Goal: Find contact information: Find contact information

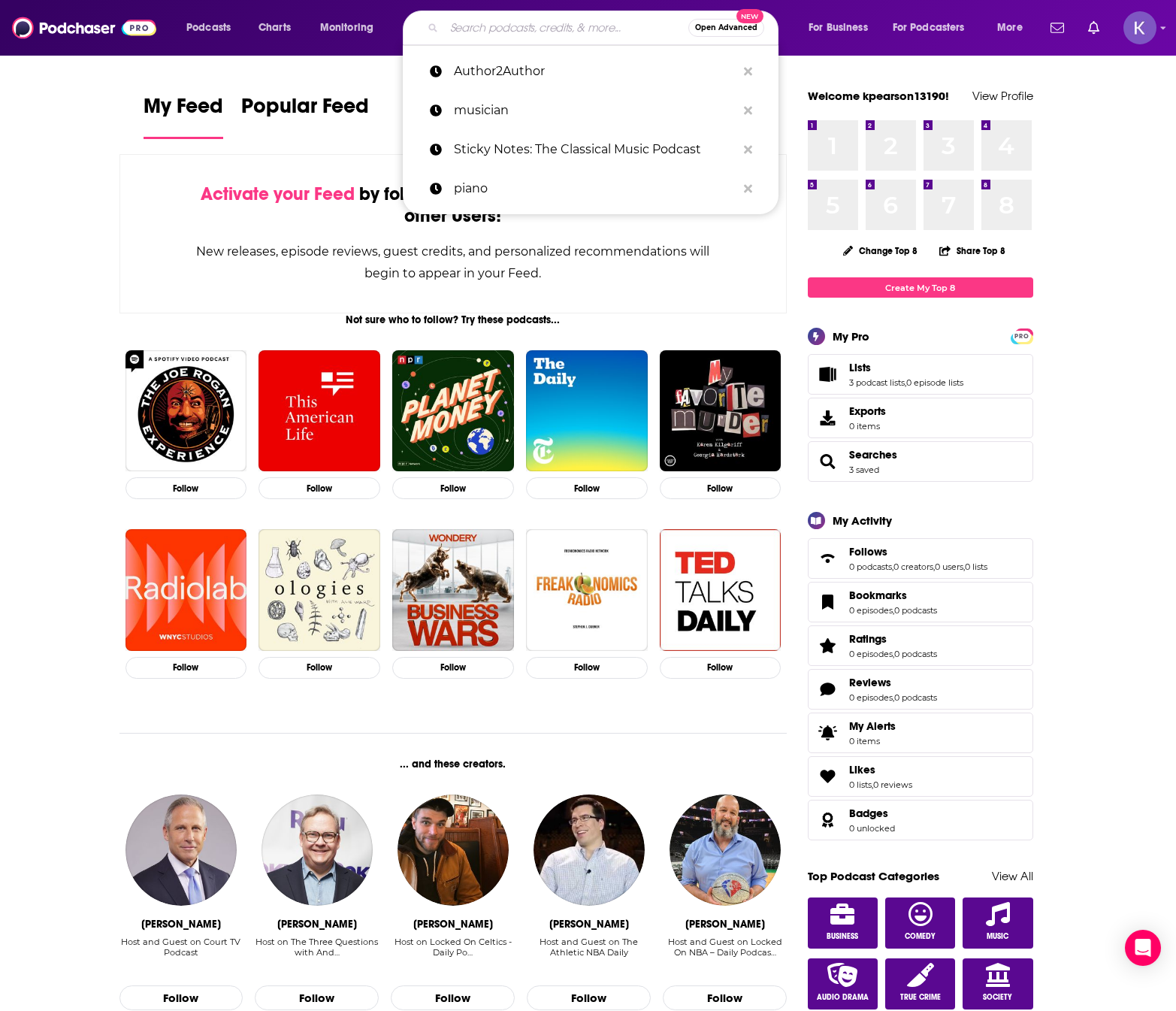
click at [501, 23] on input "Search podcasts, credits, & more..." at bounding box center [566, 28] width 244 height 24
paste input "The Trauma Therapist Podcast"
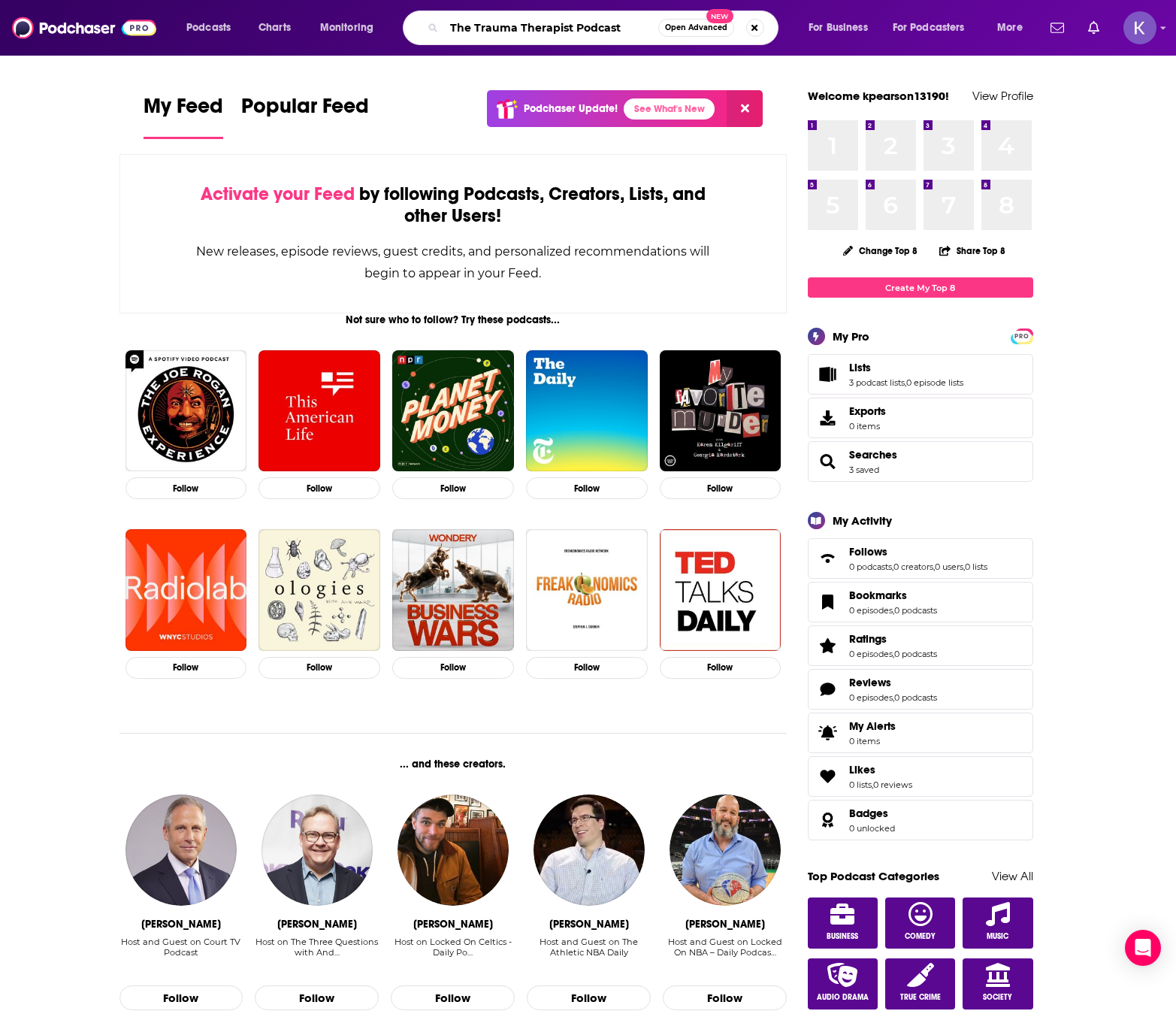
type input "The Trauma Therapist Podcast"
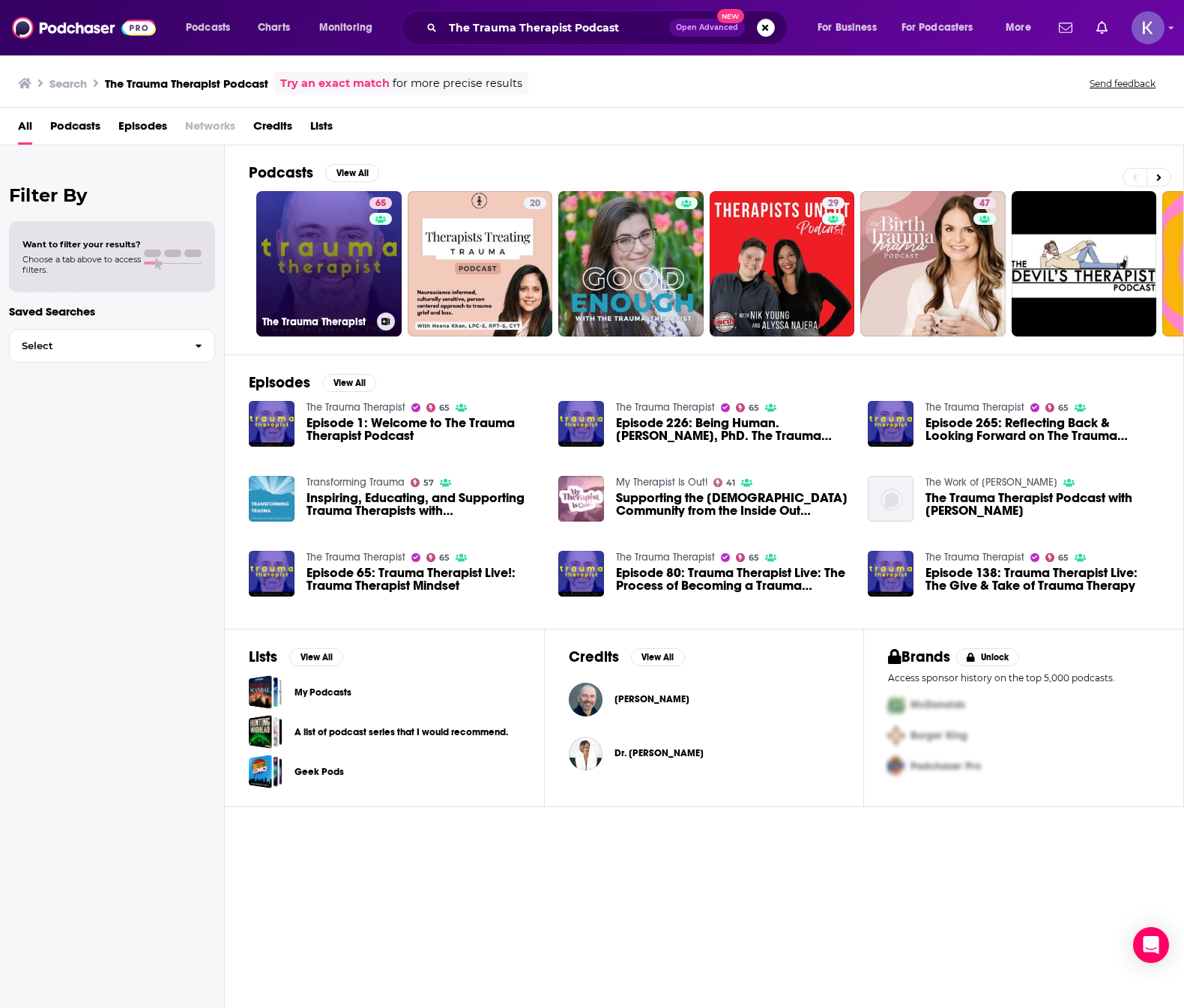
click at [307, 266] on link "65 The Trauma Therapist" at bounding box center [330, 264] width 146 height 146
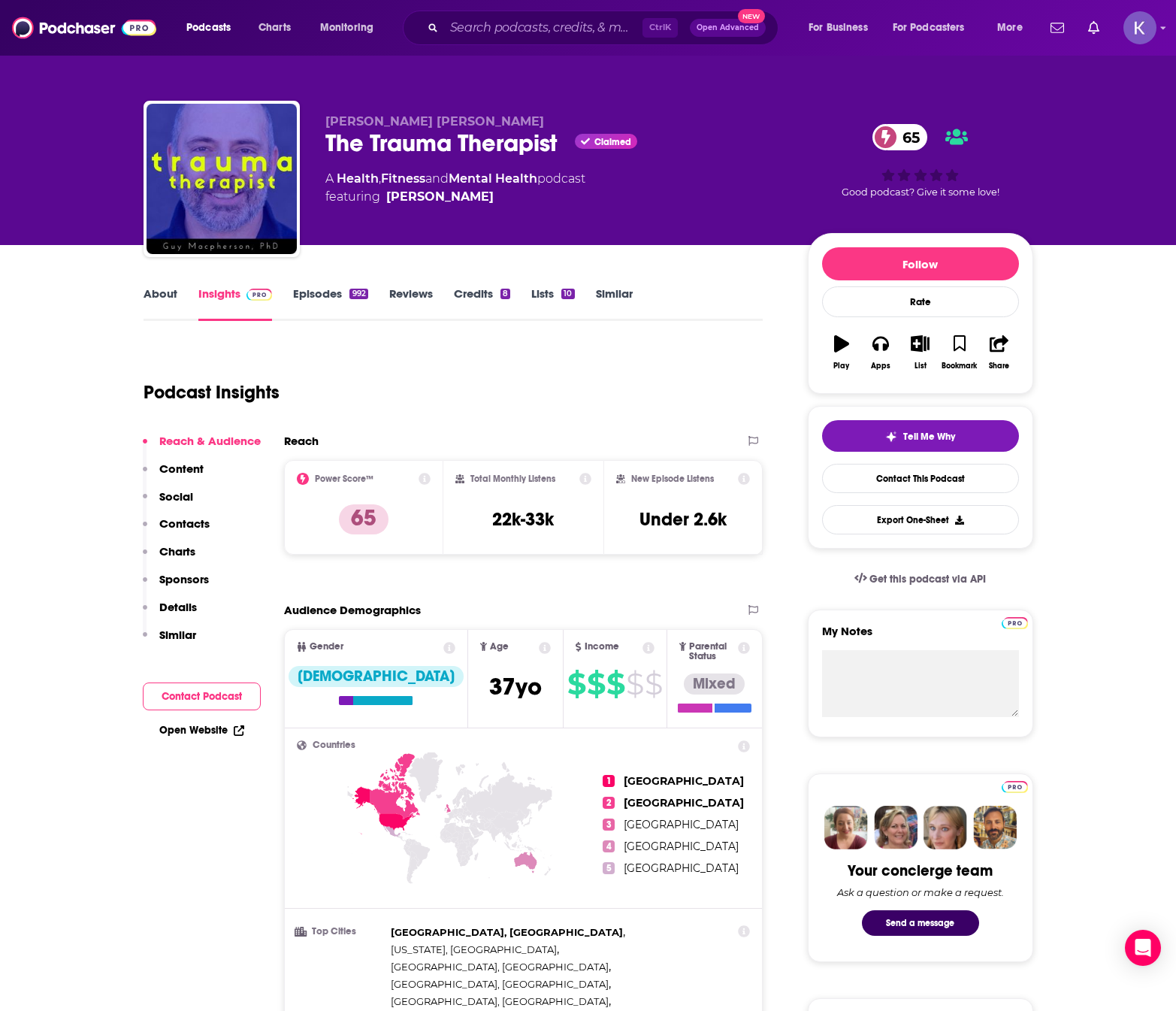
click at [150, 300] on link "About" at bounding box center [160, 303] width 34 height 35
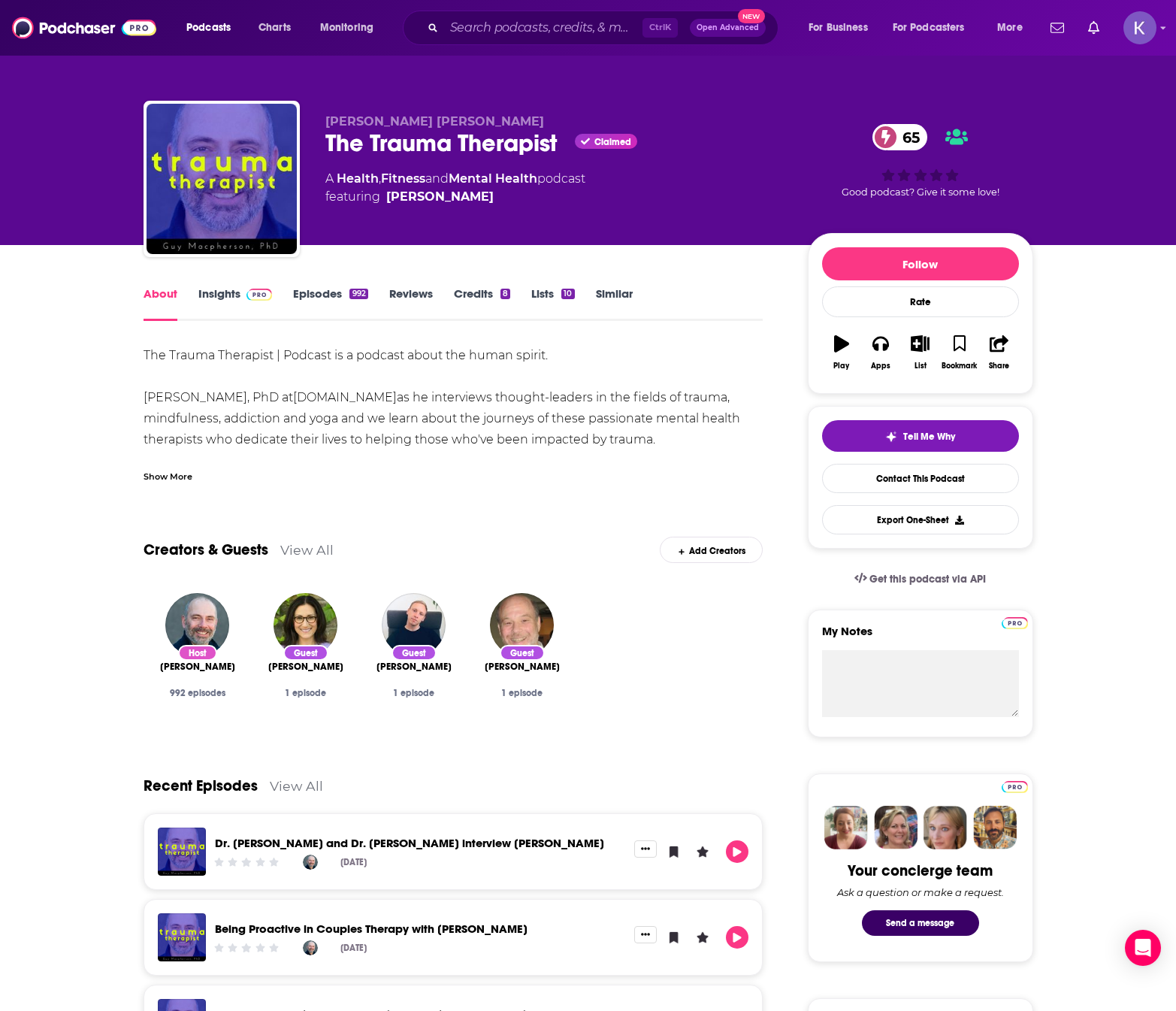
click at [184, 476] on div "Show More" at bounding box center [168, 475] width 49 height 14
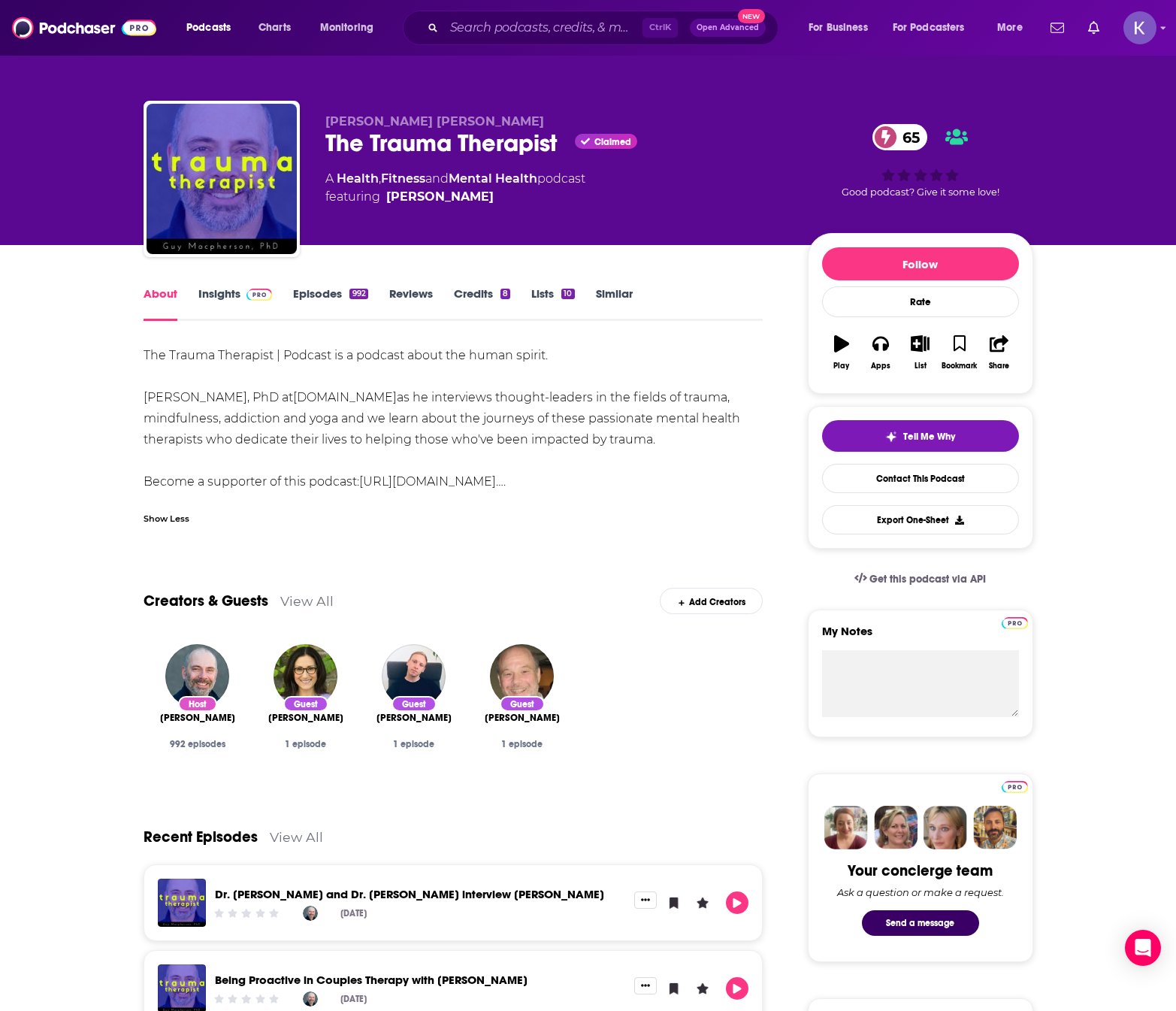
drag, startPoint x: 744, startPoint y: 443, endPoint x: 112, endPoint y: 348, distance: 639.1
copy div "The Trauma Therapist | Podcast is a podcast about the human spirit. Join Guy Ma…"
click at [226, 302] on link "Insights" at bounding box center [235, 303] width 74 height 35
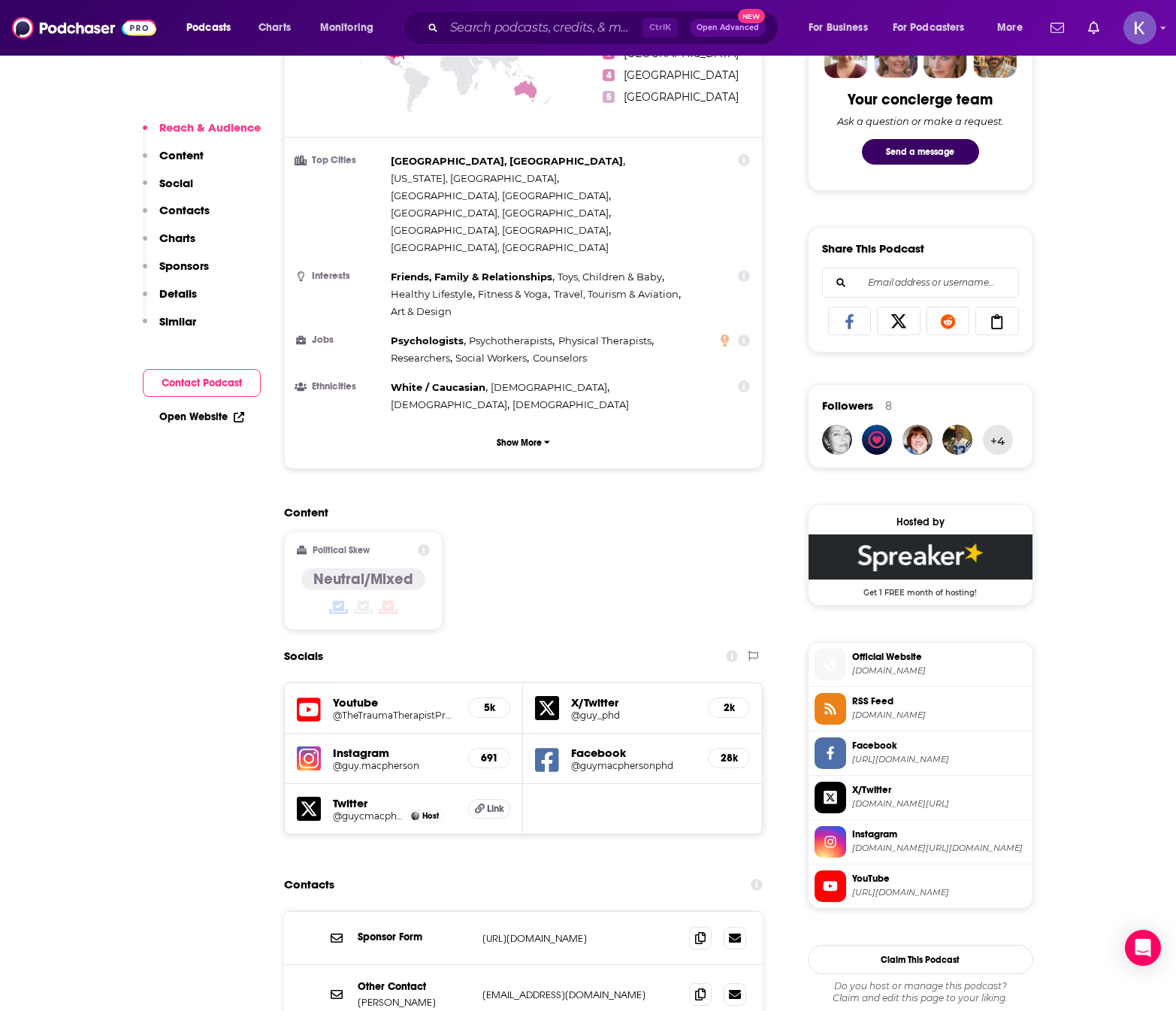
scroll to position [827, 0]
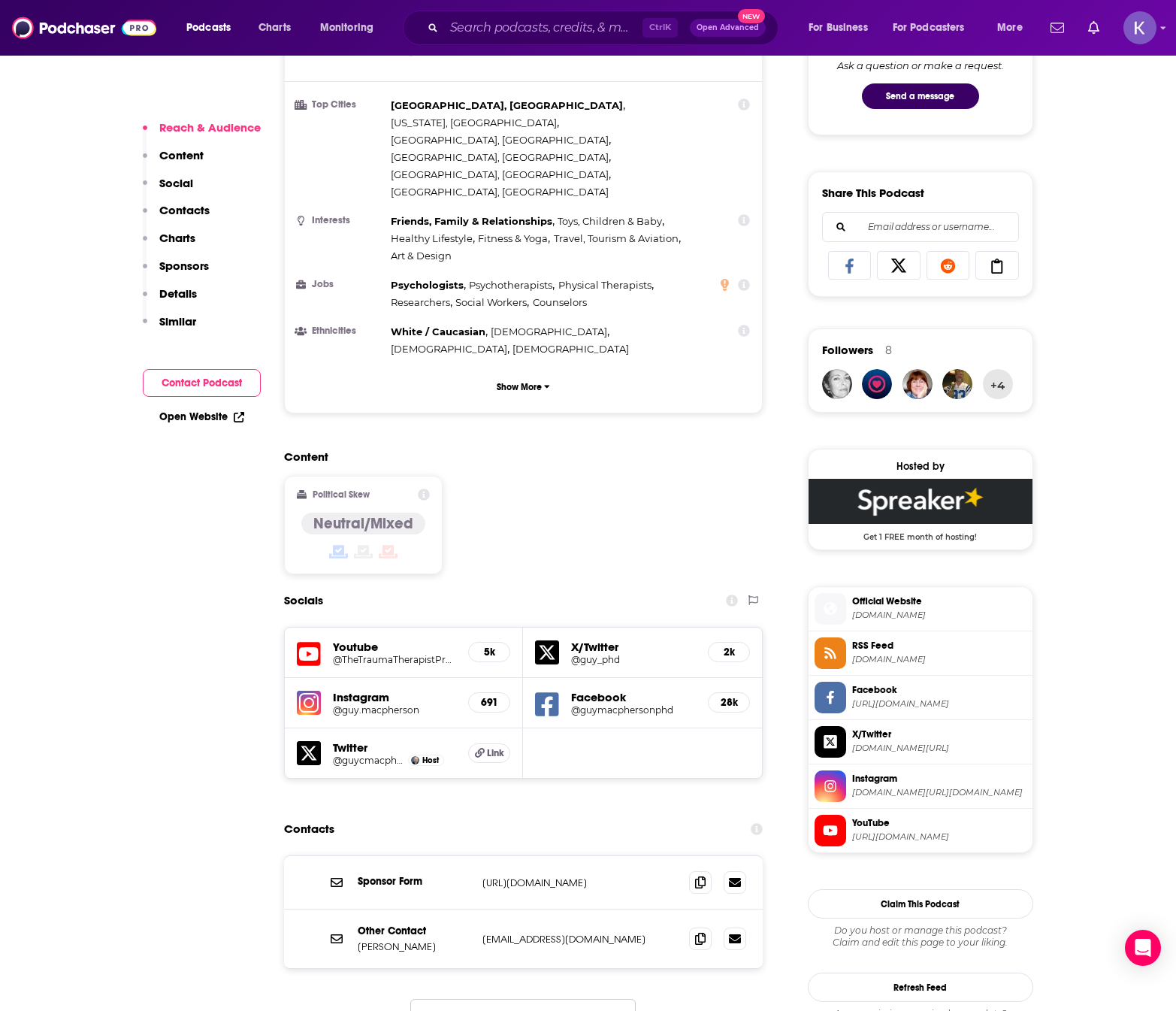
drag, startPoint x: 481, startPoint y: 843, endPoint x: 668, endPoint y: 840, distance: 187.0
click at [668, 909] on div "Other Contact Guy Macpherson guy@thetraumatherapistproject.com guy@thetraumathe…" at bounding box center [523, 938] width 479 height 59
copy p "guy@thetraumatherapistproject.com"
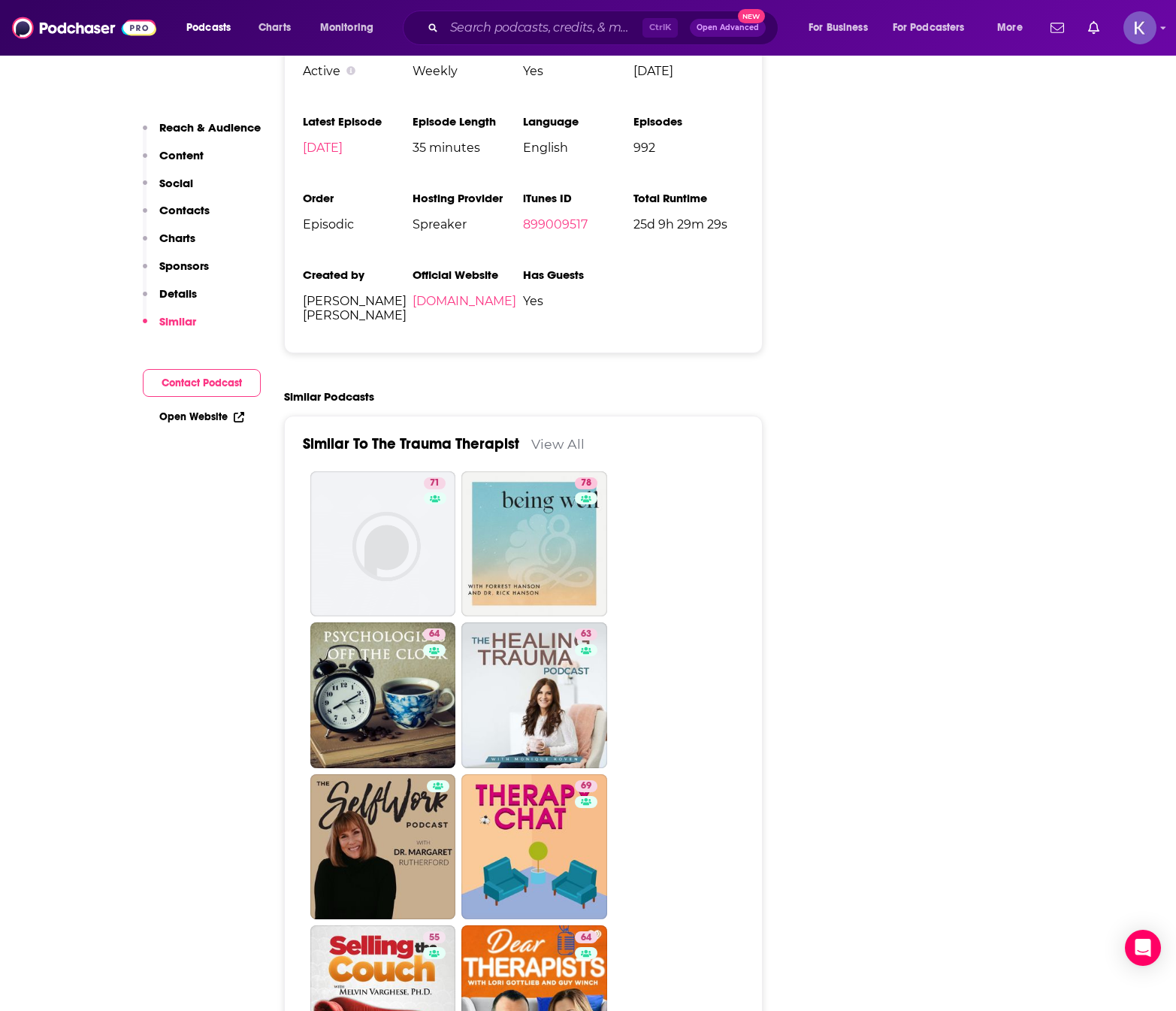
scroll to position [2254, 0]
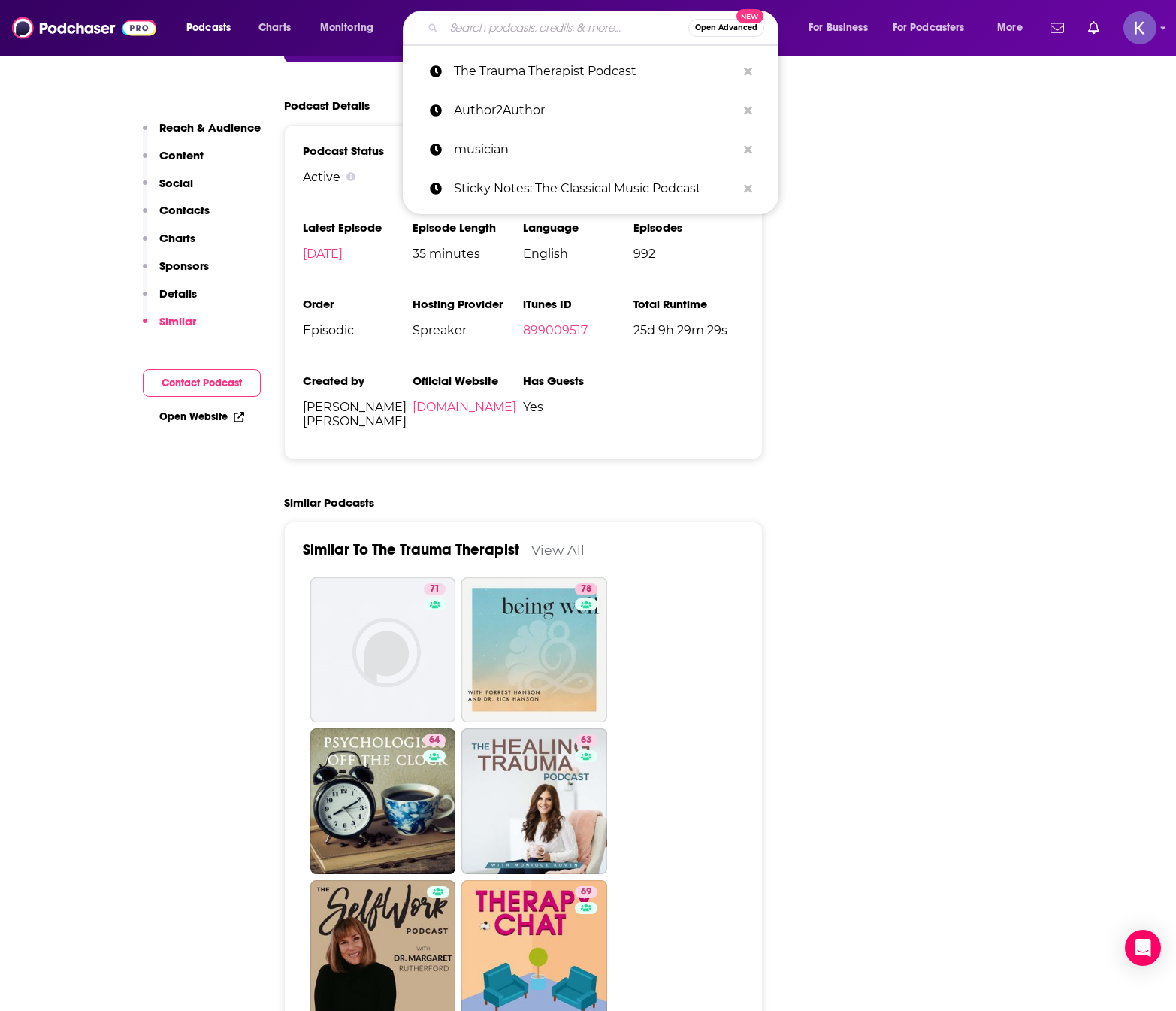
click at [543, 24] on input "Search podcasts, credits, & more..." at bounding box center [566, 28] width 244 height 24
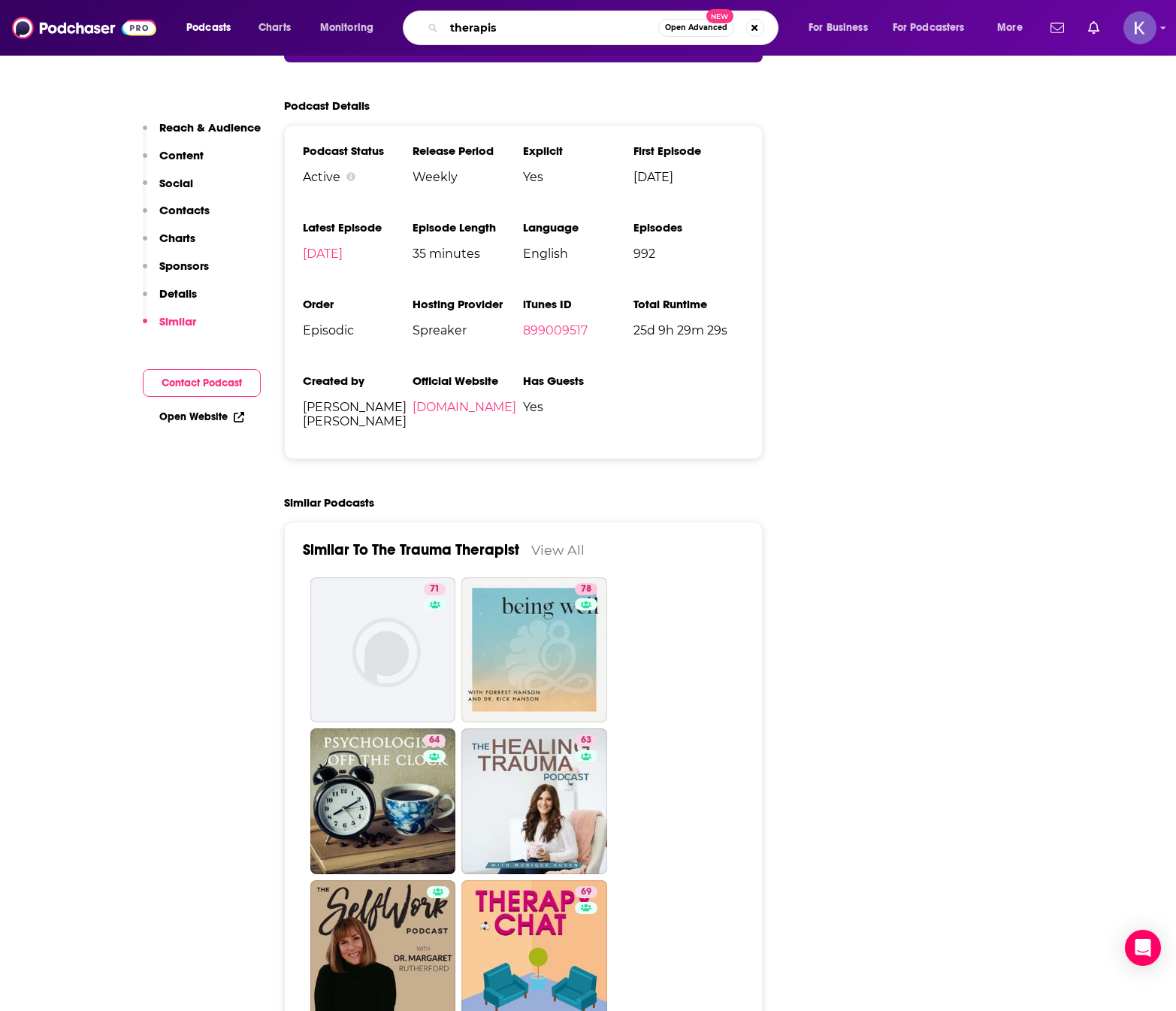
type input "therapist"
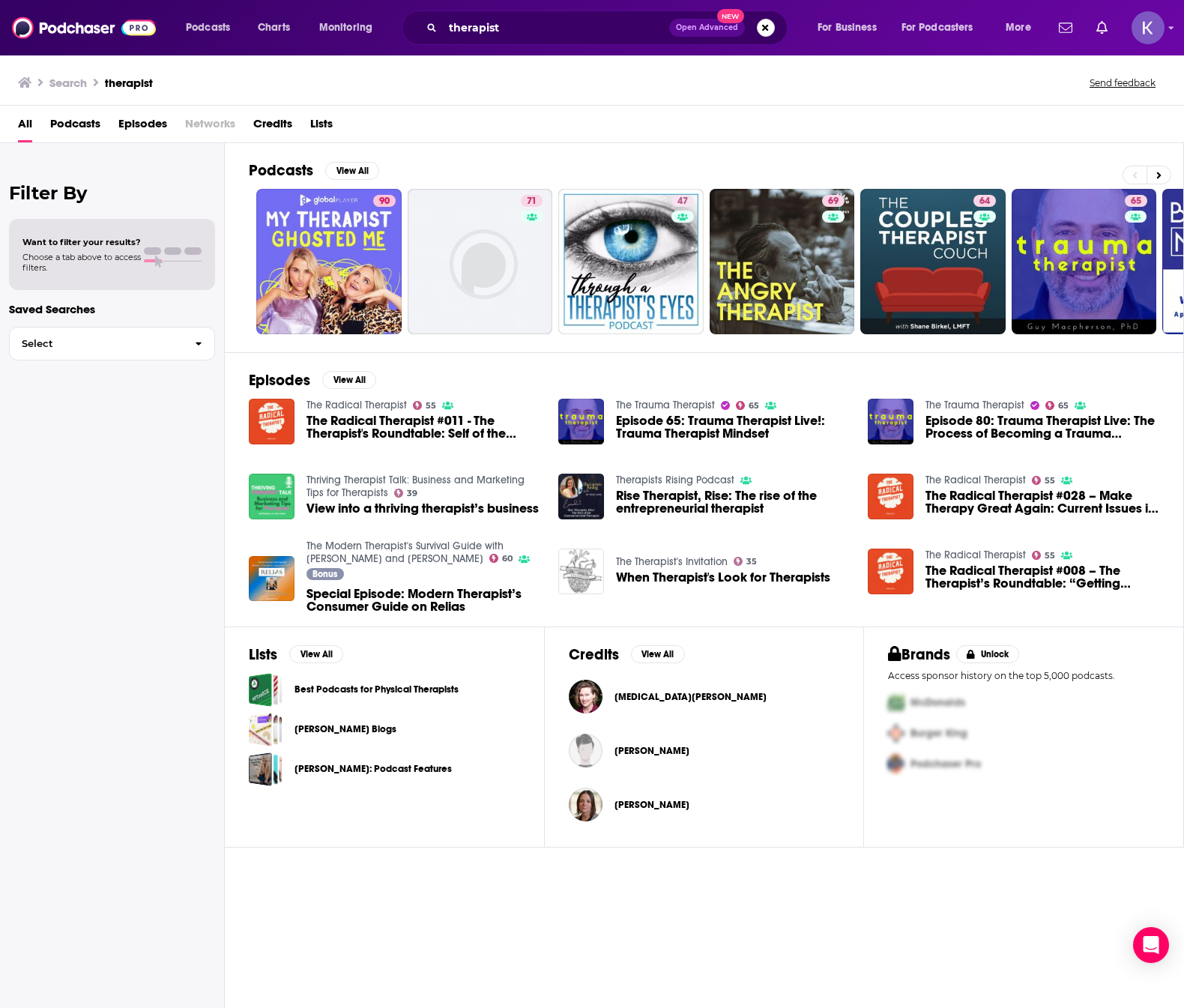
click at [55, 124] on span "Podcasts" at bounding box center [76, 127] width 50 height 31
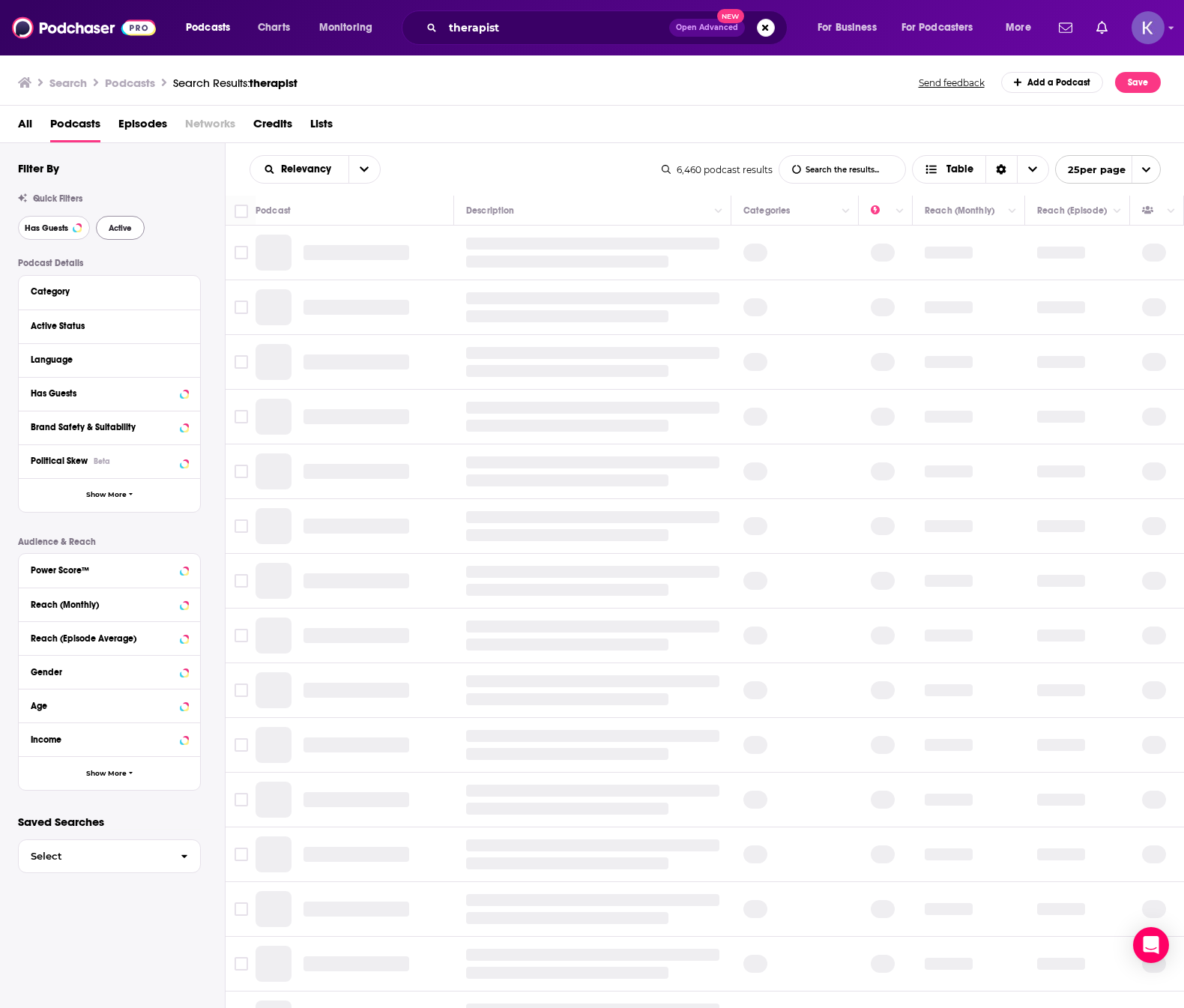
click at [45, 229] on span "Has Guests" at bounding box center [46, 228] width 44 height 8
click at [119, 224] on span "Active" at bounding box center [120, 228] width 23 height 8
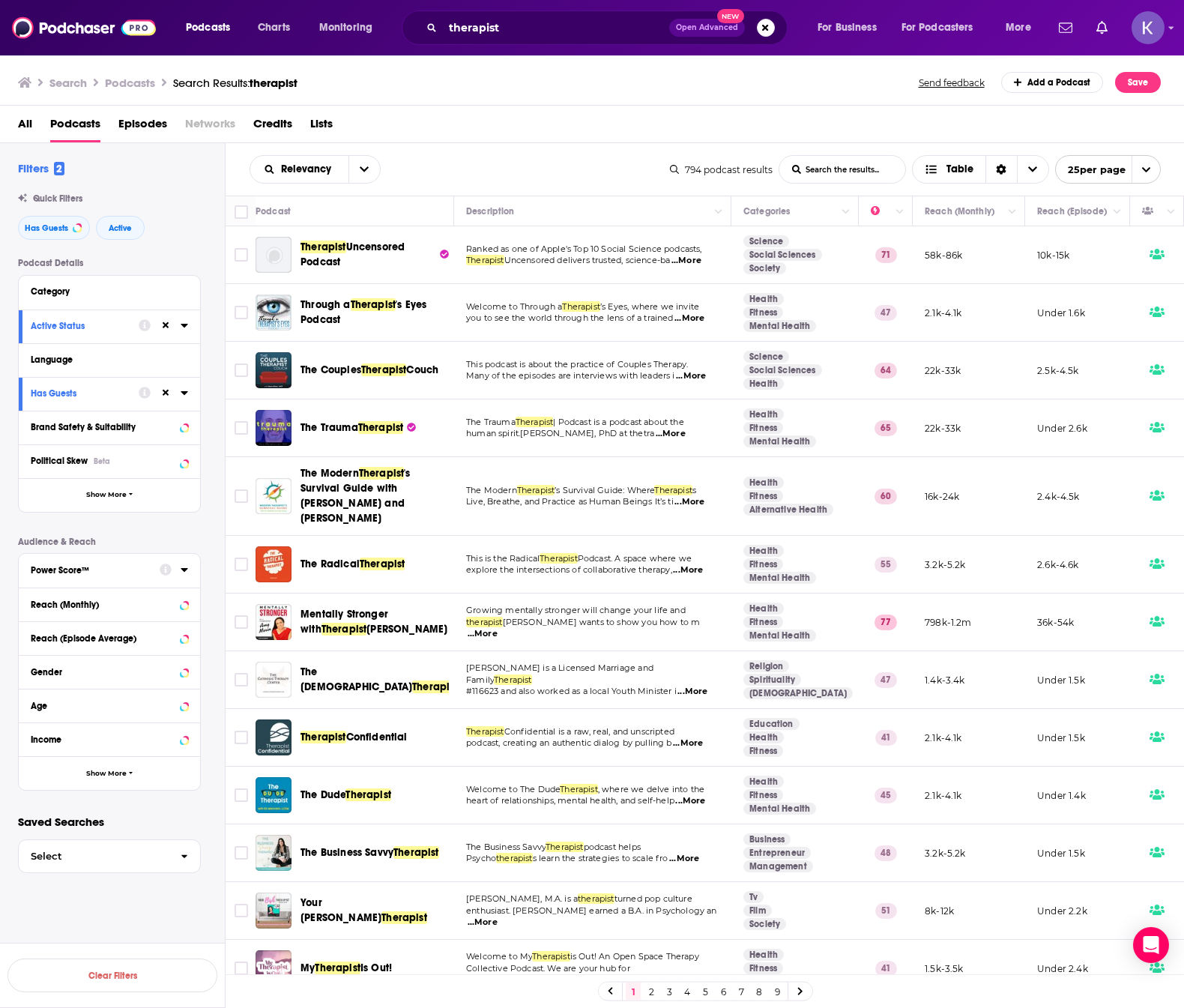
click at [183, 571] on icon at bounding box center [184, 569] width 7 height 12
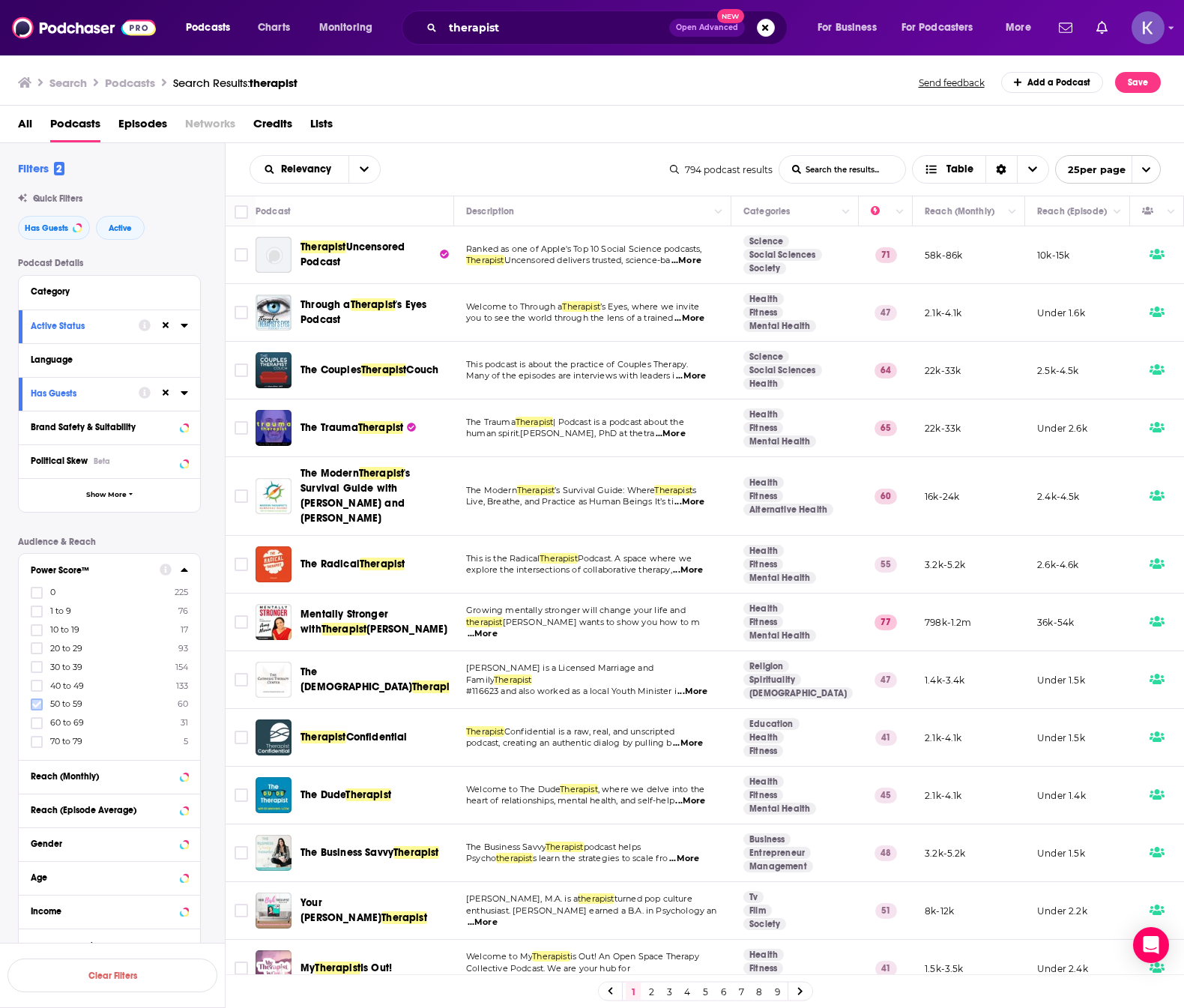
click at [38, 705] on icon at bounding box center [37, 703] width 9 height 7
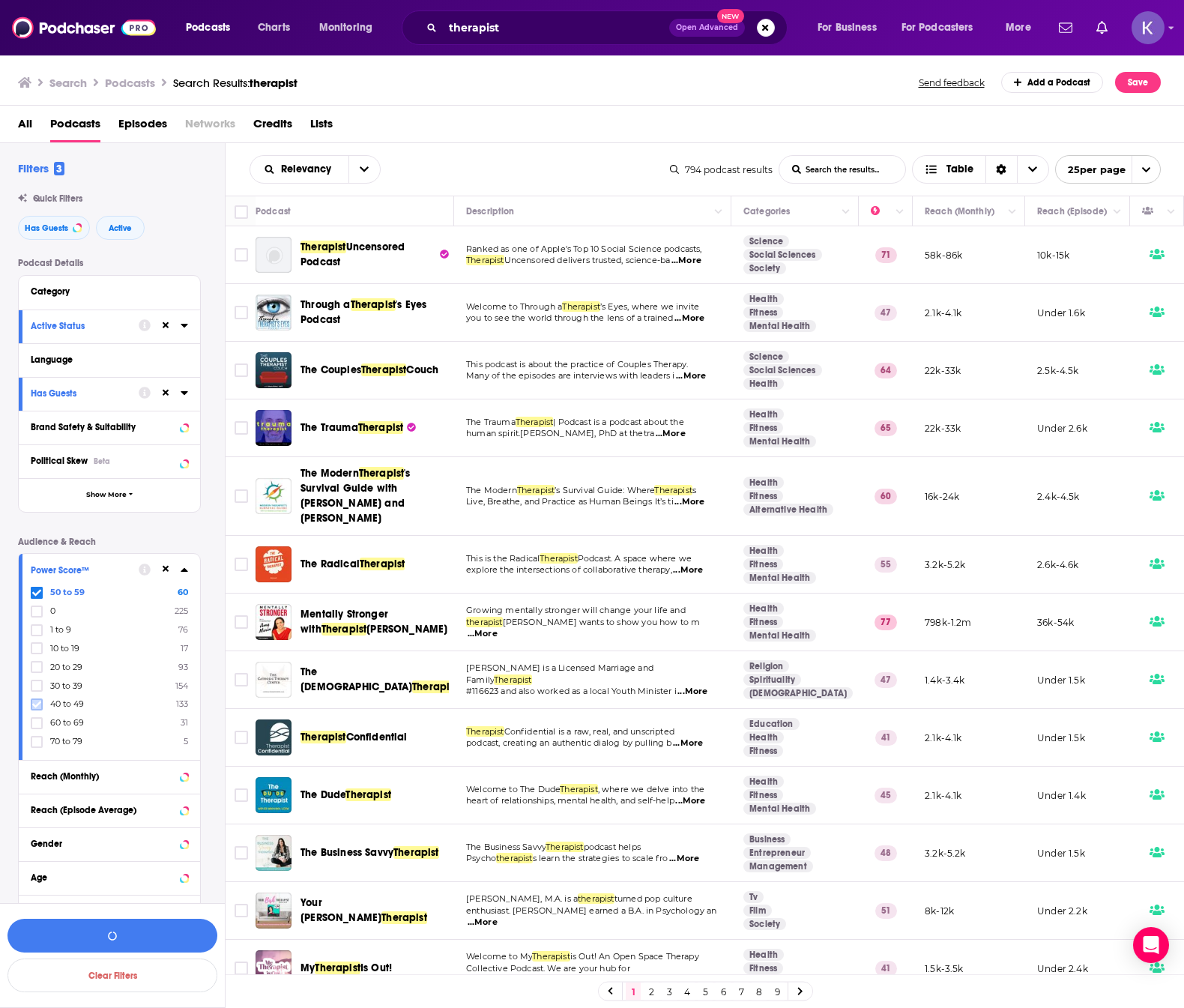
click at [36, 700] on icon at bounding box center [37, 705] width 9 height 9
click at [138, 934] on button "View 193 Results" at bounding box center [112, 935] width 210 height 34
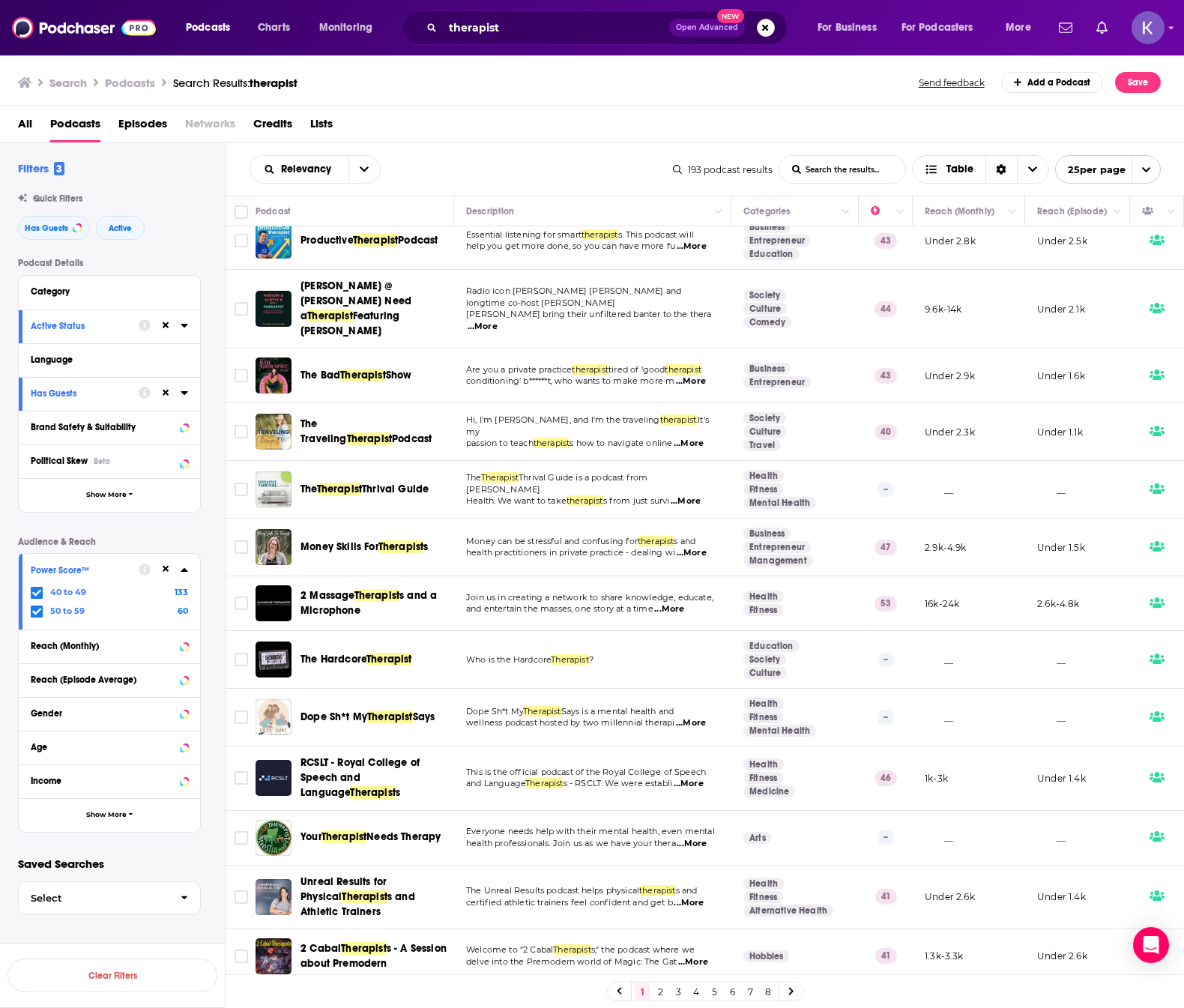
scroll to position [710, 0]
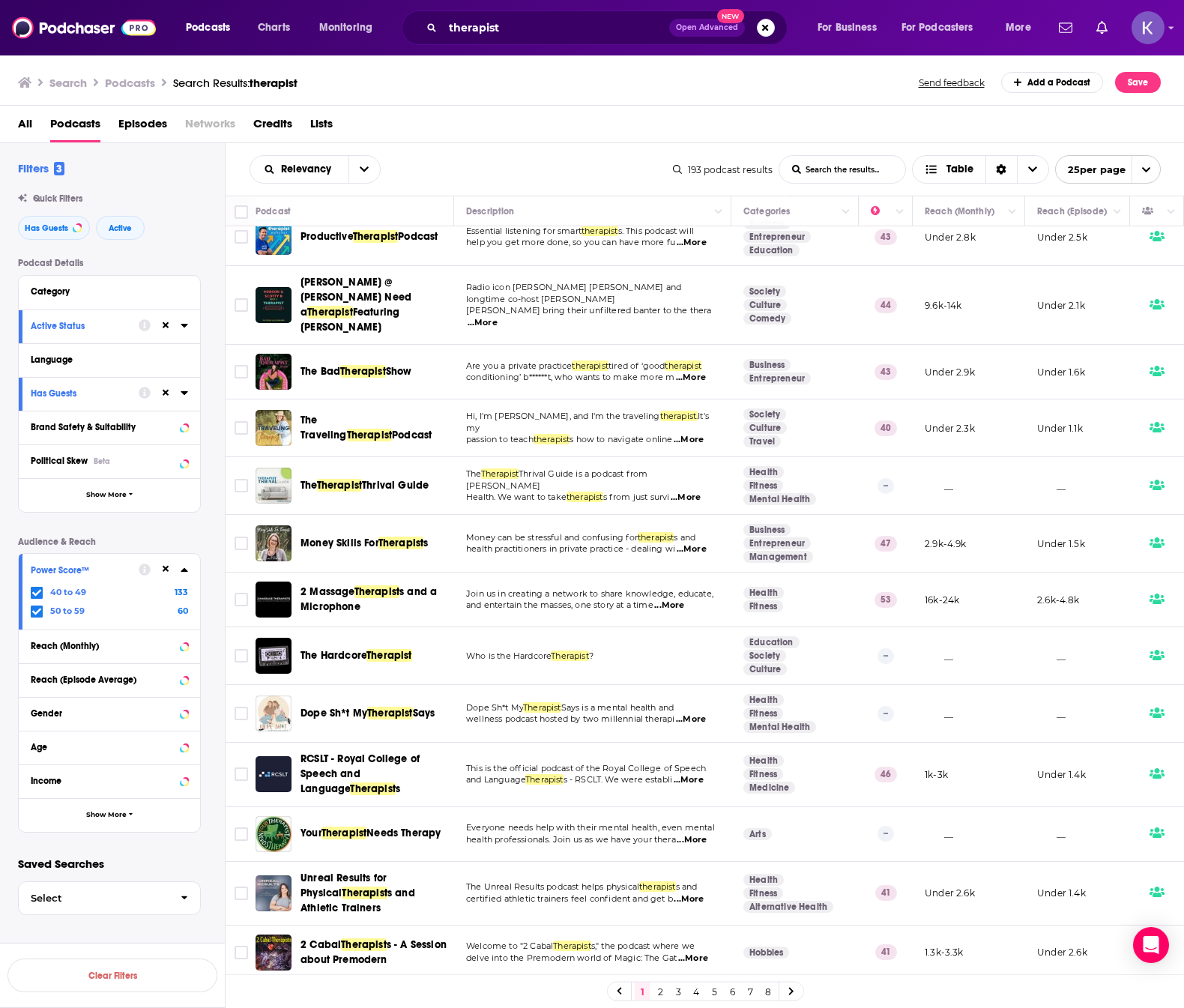
click at [783, 995] on link at bounding box center [792, 990] width 24 height 17
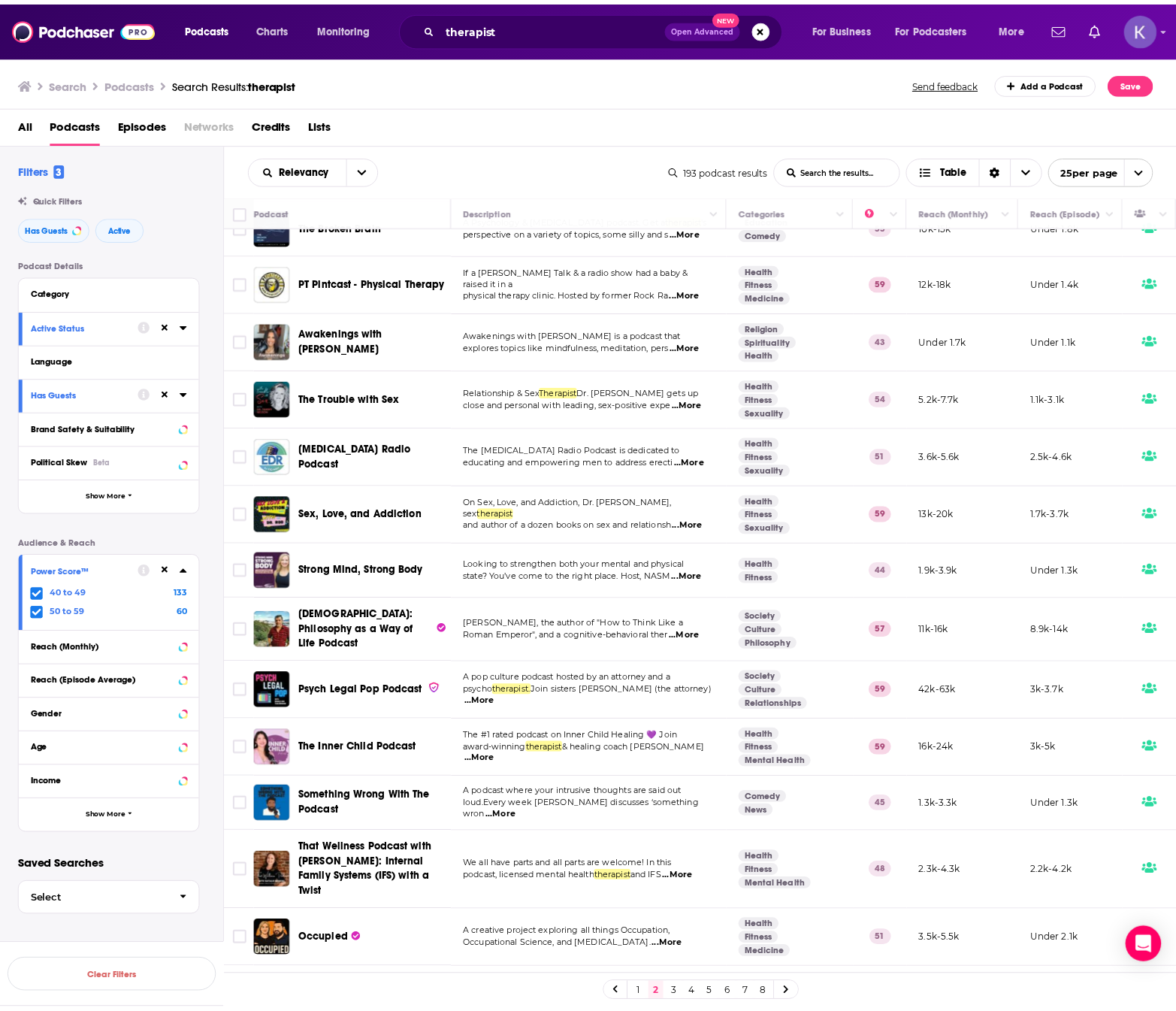
scroll to position [757, 0]
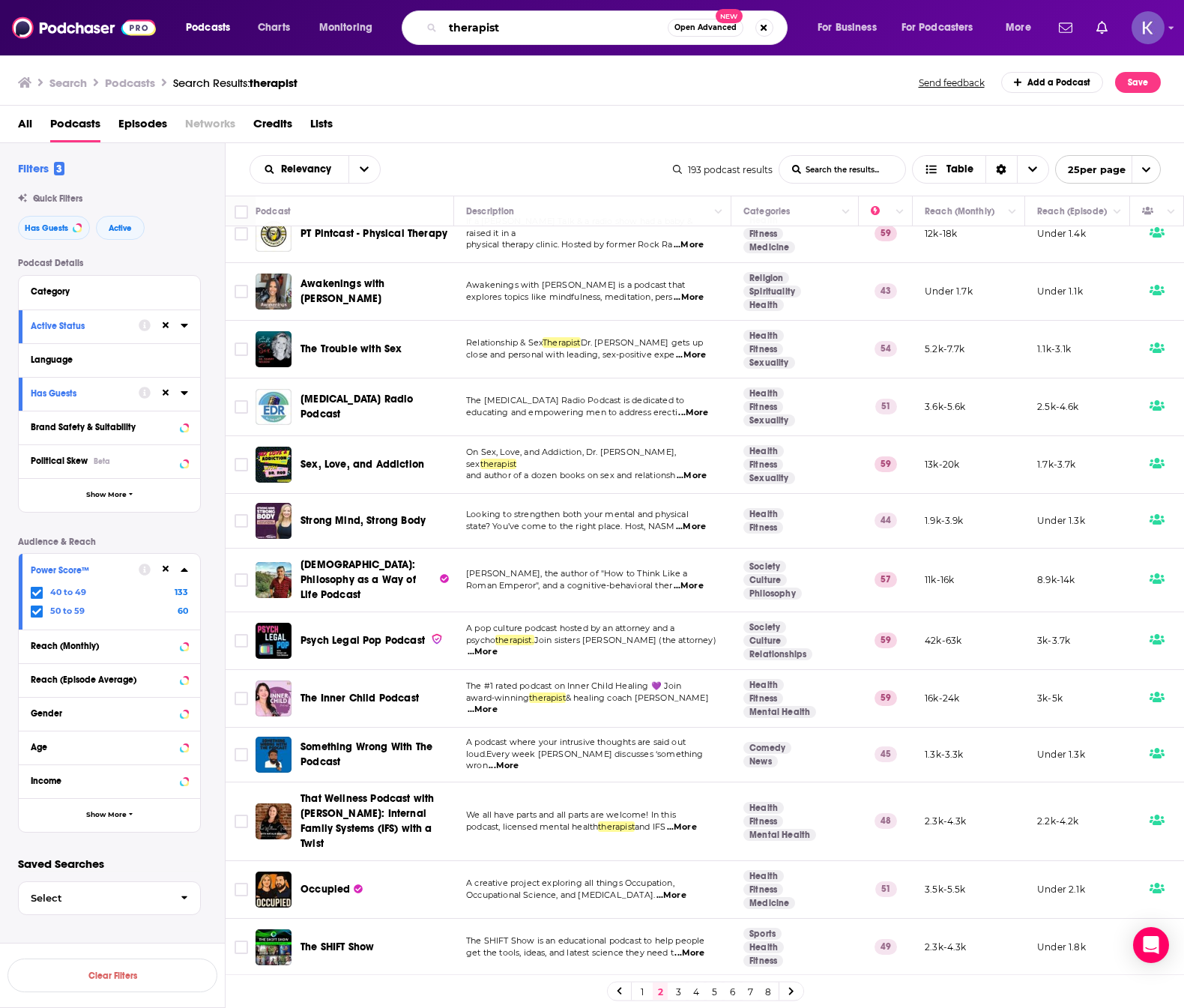
drag, startPoint x: 523, startPoint y: 30, endPoint x: 435, endPoint y: 31, distance: 88.0
click at [435, 31] on div "therapist Open Advanced New" at bounding box center [594, 27] width 386 height 35
paste input "BookThinkers: Life-Changing Books"
type input "BookThinkers: Life-Changing Books"
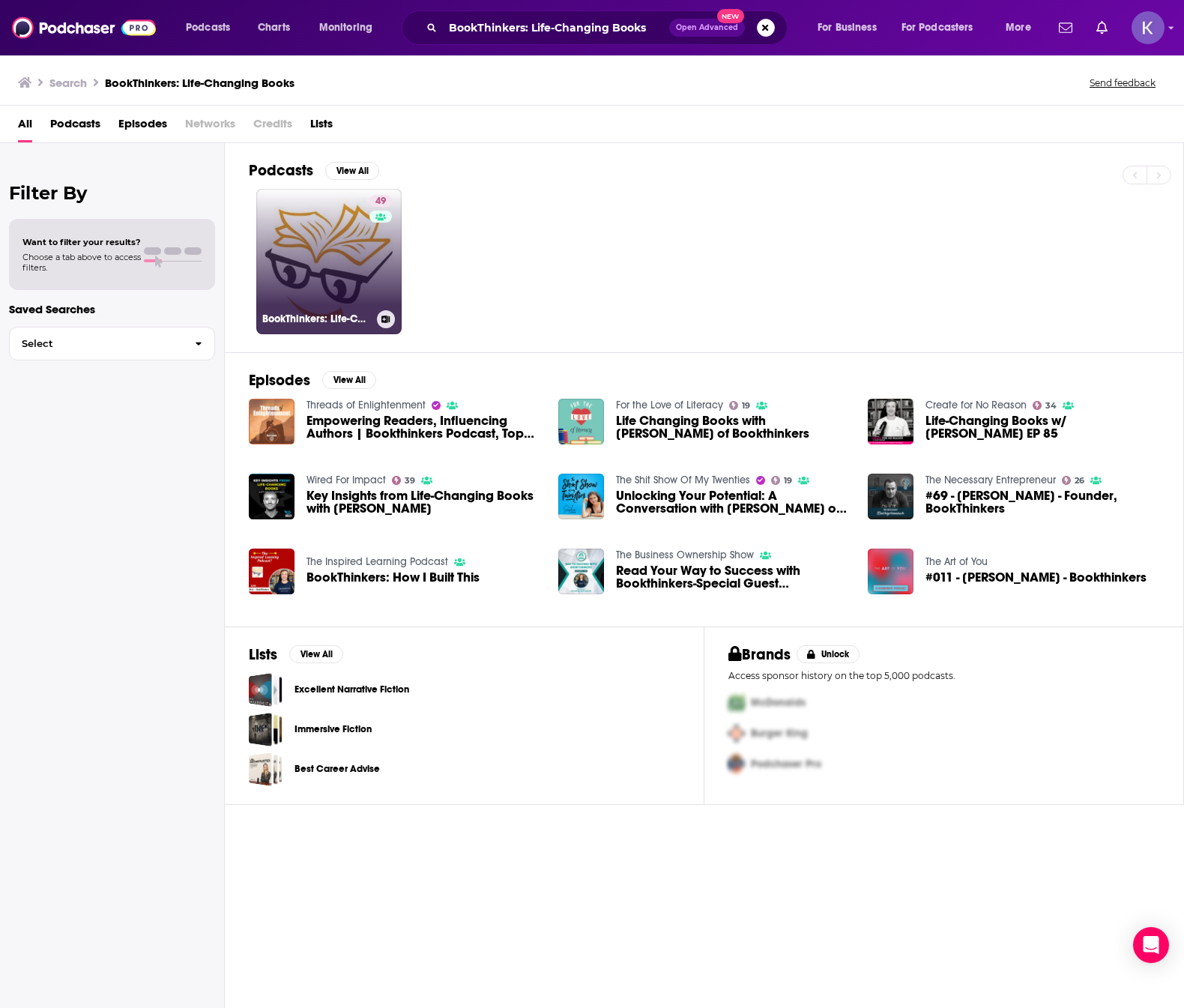
click at [329, 243] on link "49 BookThinkers: Life-Changing Books" at bounding box center [330, 261] width 146 height 146
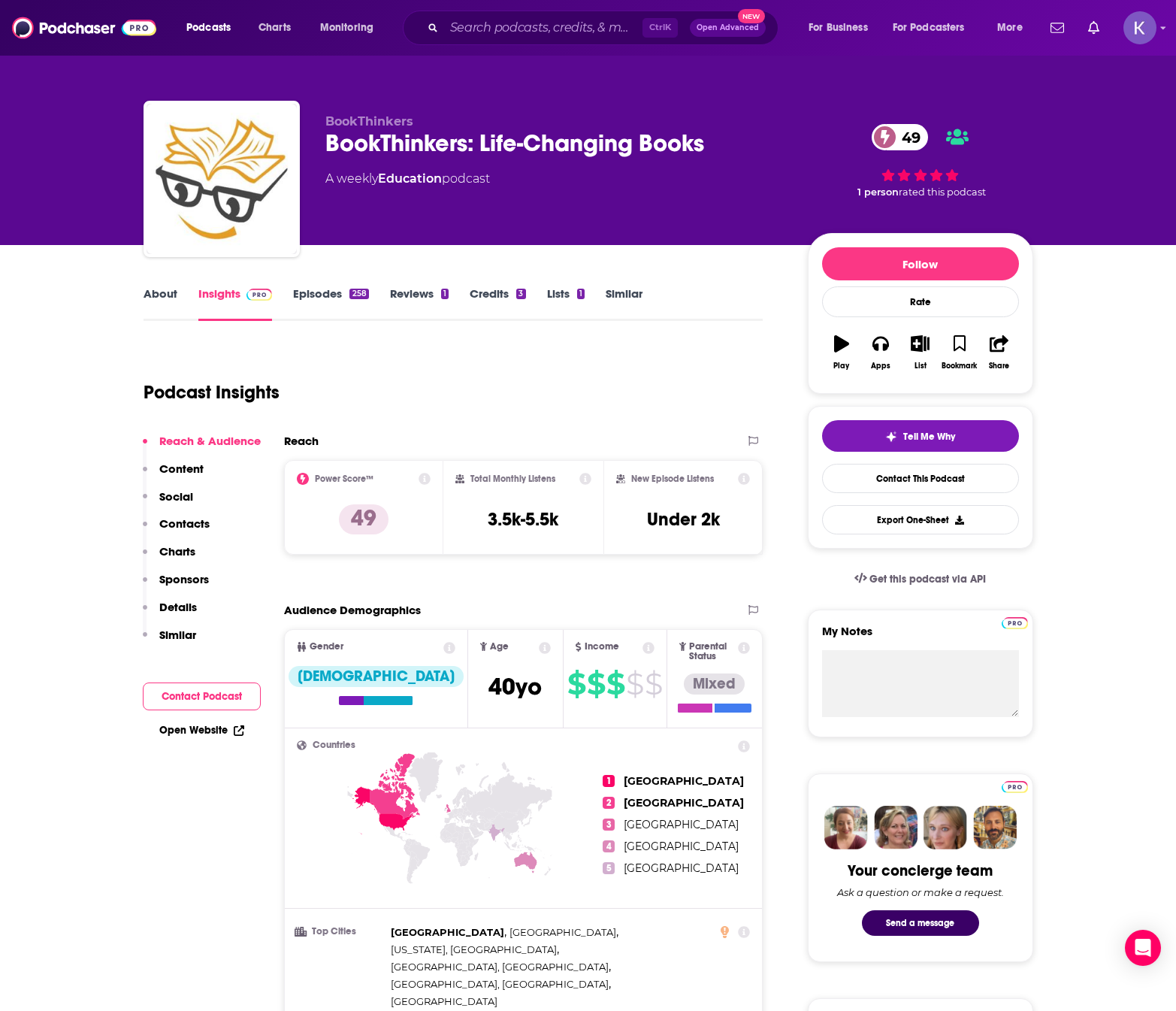
click at [171, 295] on link "About" at bounding box center [160, 303] width 34 height 35
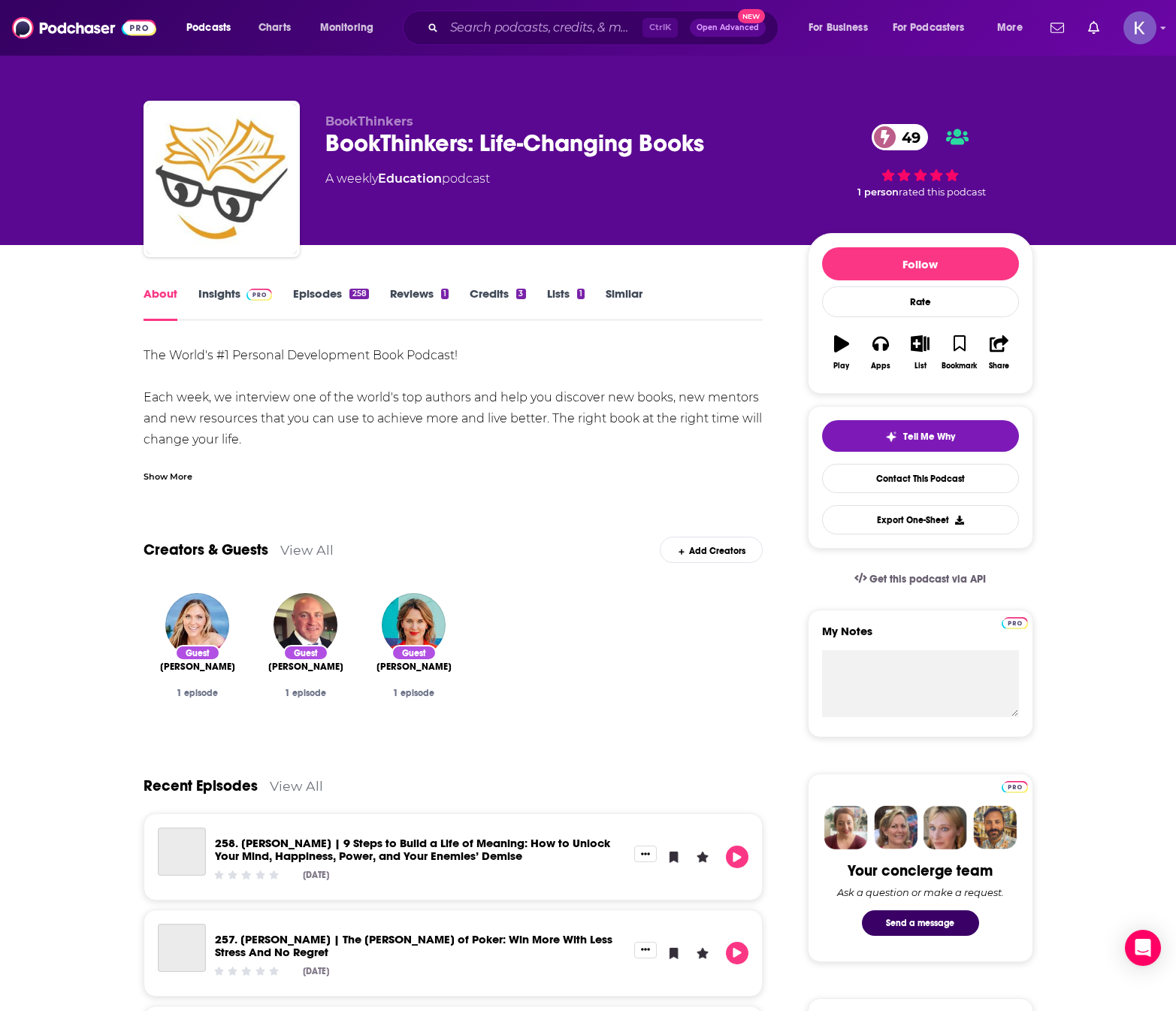
click at [177, 476] on div "Show More" at bounding box center [168, 475] width 49 height 14
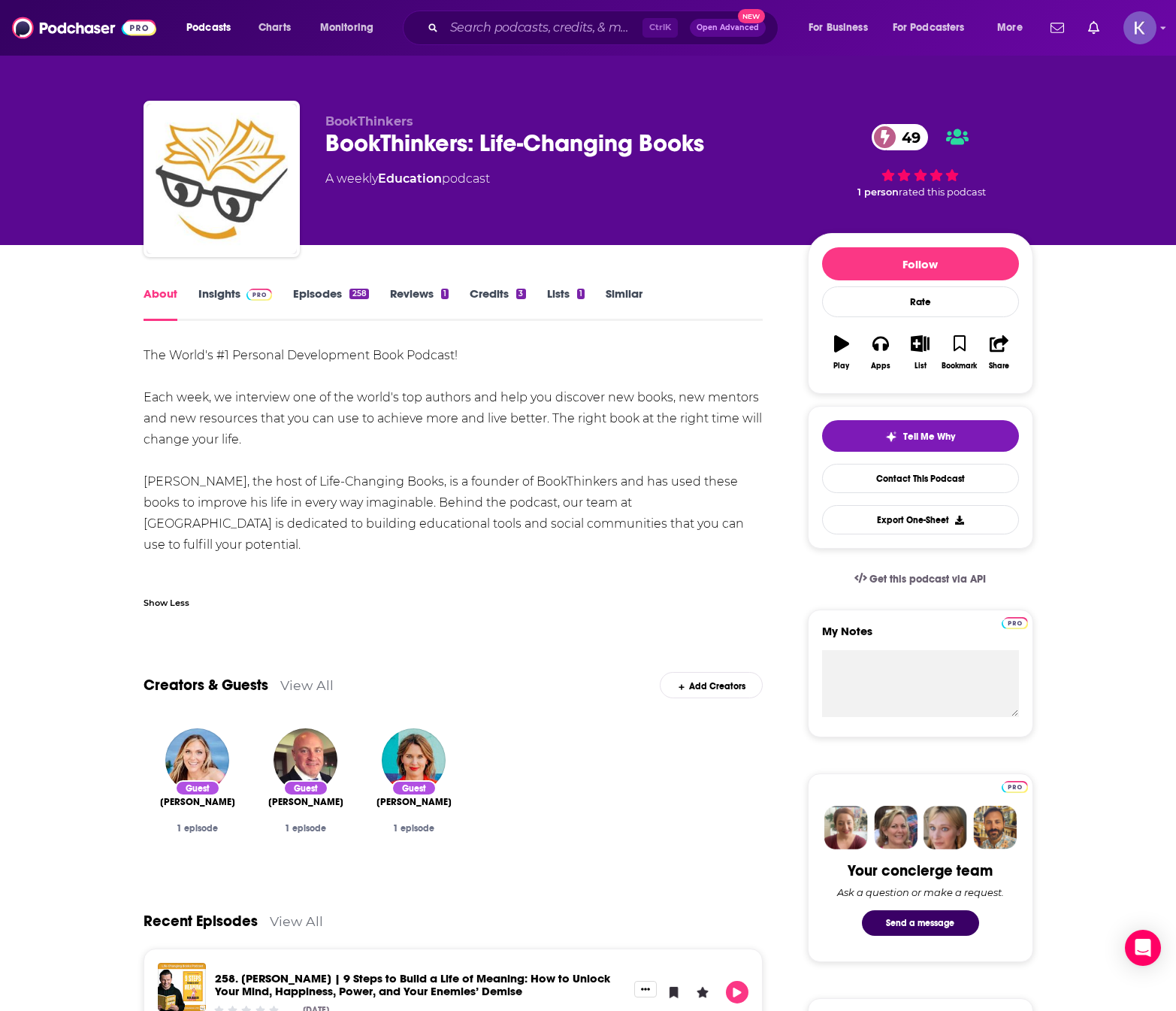
drag, startPoint x: 764, startPoint y: 523, endPoint x: 114, endPoint y: 361, distance: 669.9
copy div "The World's #1 Personal Development Book Podcast! Each week, we interview one o…"
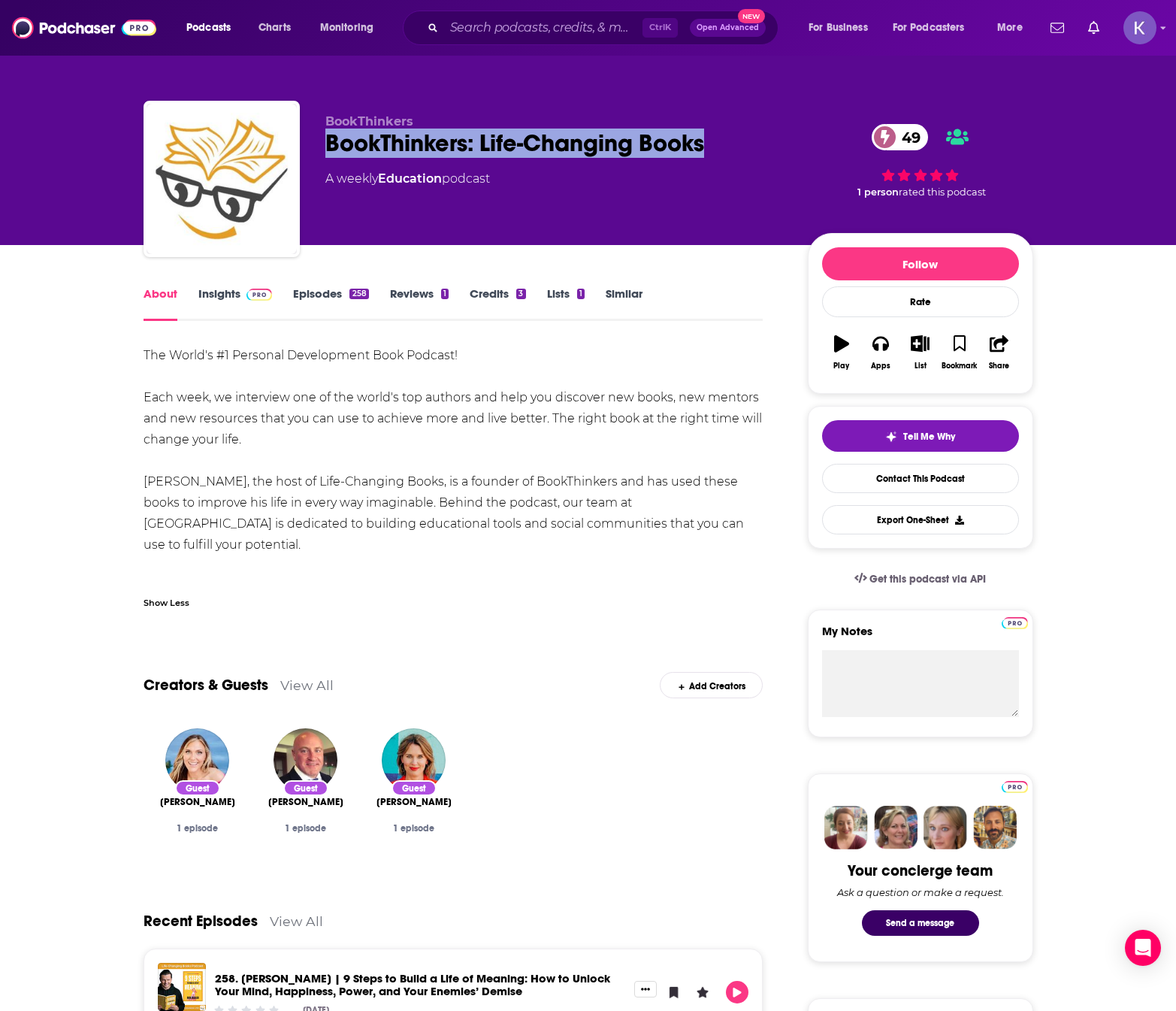
drag, startPoint x: 322, startPoint y: 145, endPoint x: 729, endPoint y: 145, distance: 407.0
click at [729, 145] on div "BookThinkers BookThinkers: Life-Changing Books 49 A weekly Education podcast 49…" at bounding box center [588, 182] width 889 height 162
copy h1 "BookThinkers: Life-Changing Books"
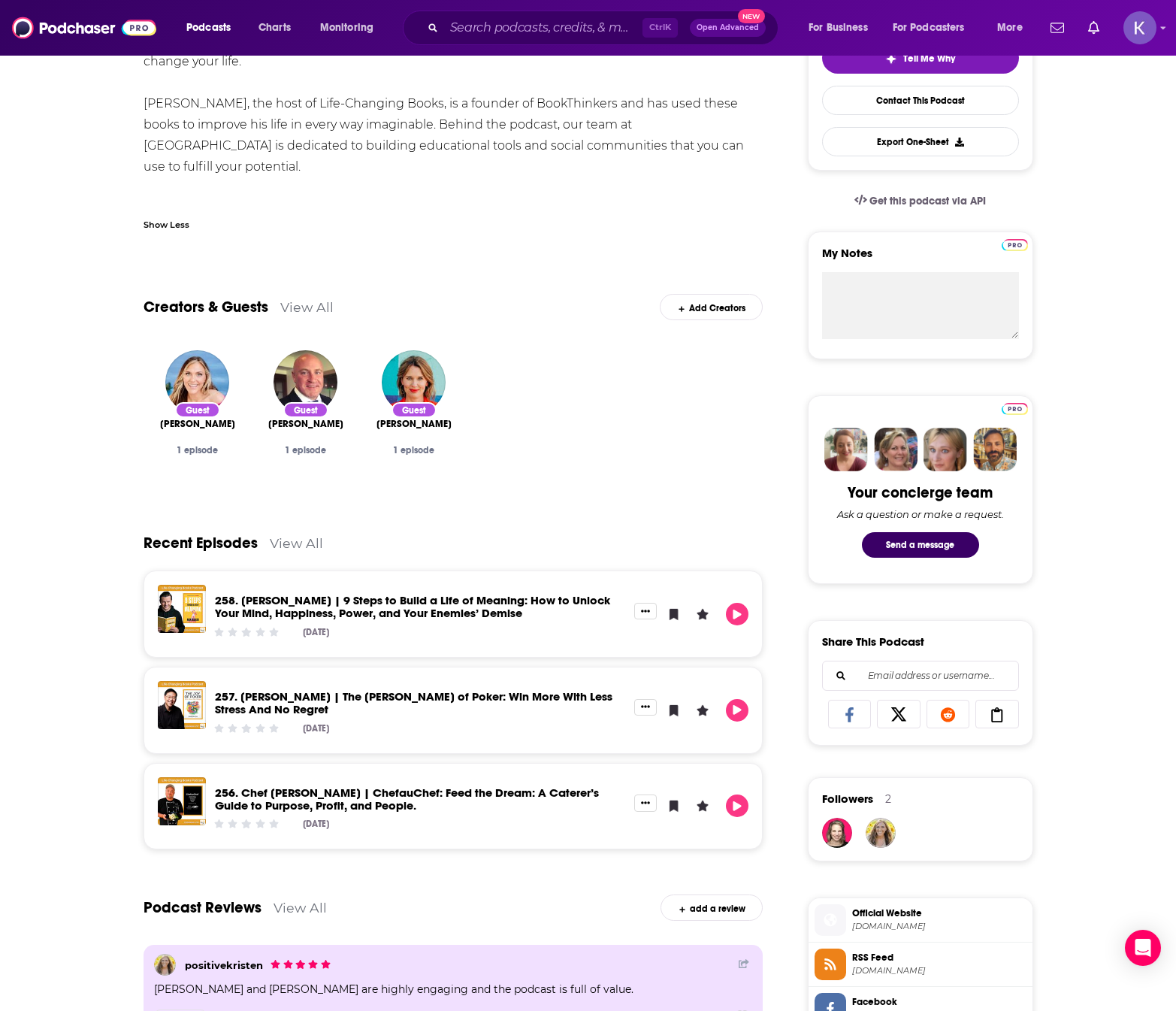
scroll to position [75, 0]
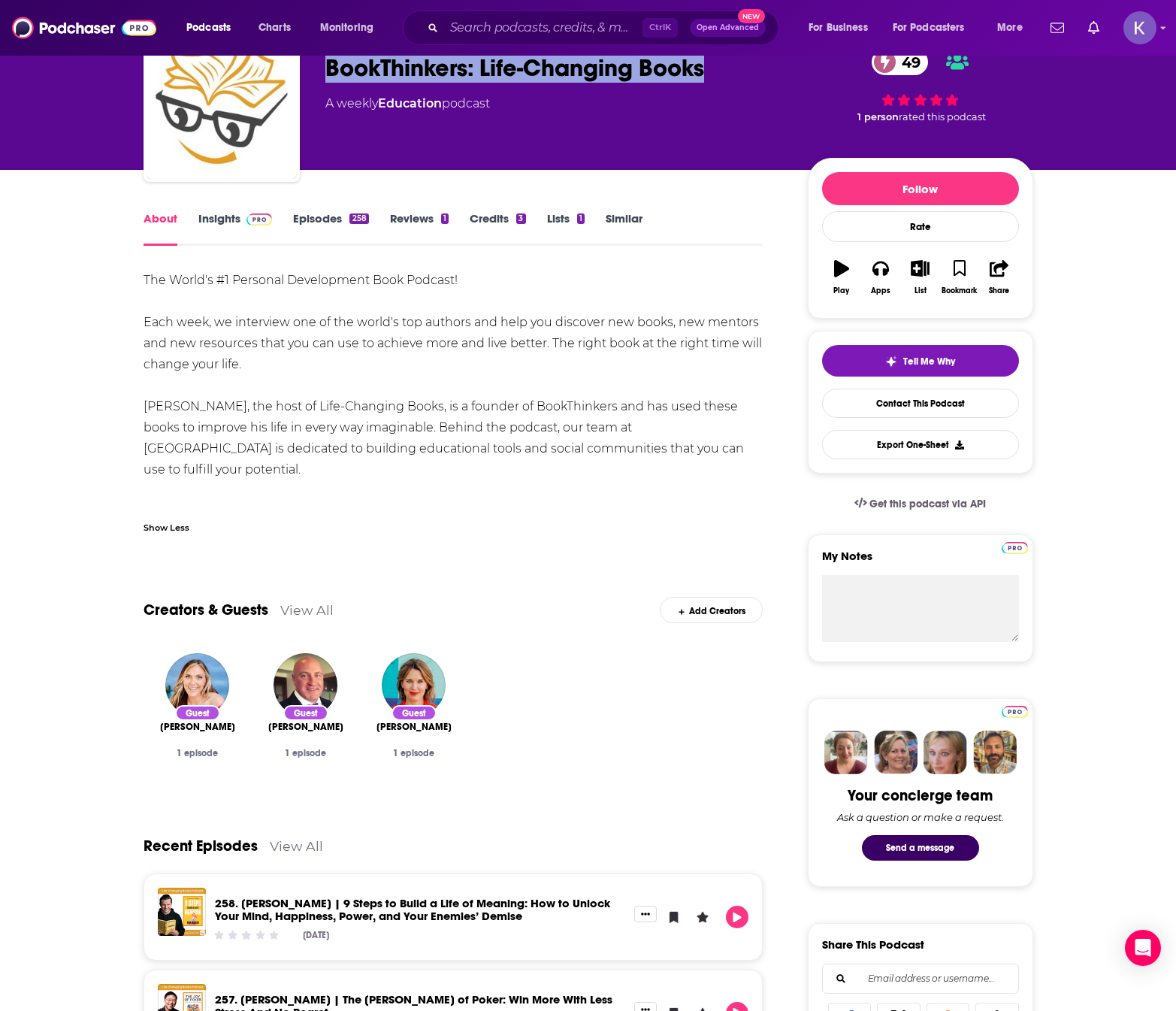
click at [219, 217] on link "Insights" at bounding box center [235, 228] width 74 height 35
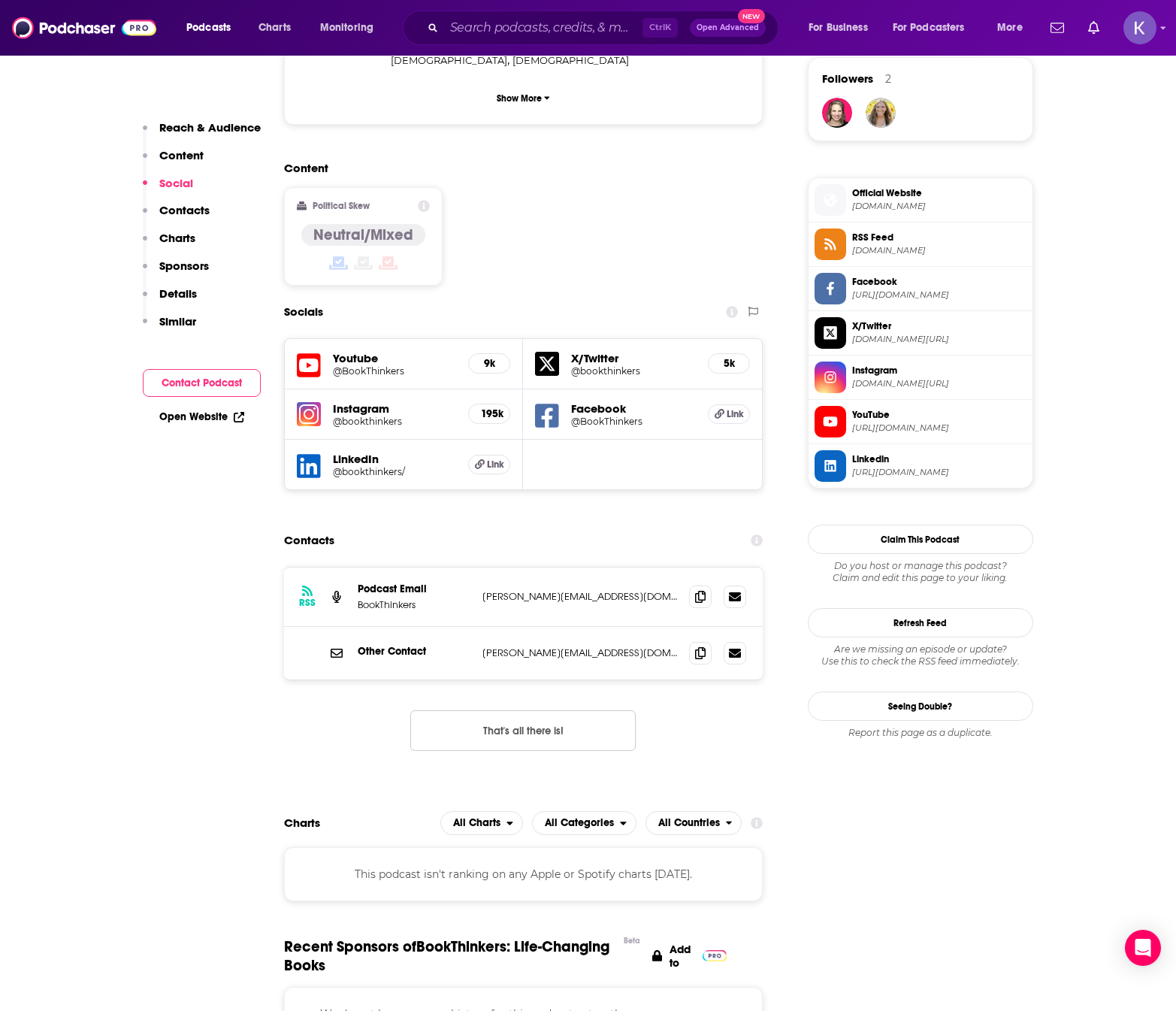
scroll to position [1127, 0]
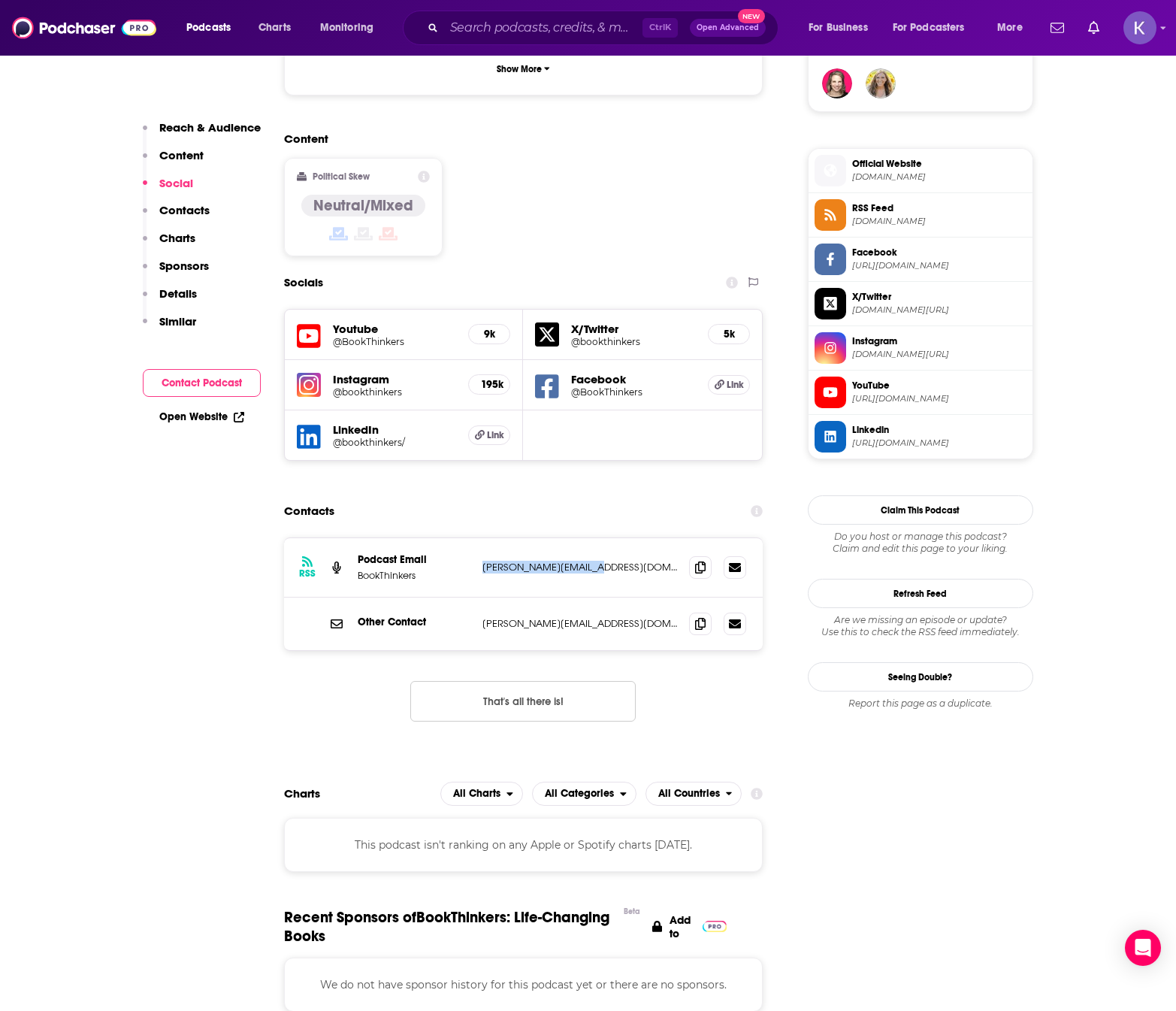
drag, startPoint x: 476, startPoint y: 491, endPoint x: 600, endPoint y: 502, distance: 124.5
click at [600, 538] on div "RSS Podcast Email BookThinkers nick@bookthinkers.com nick@bookthinkers.com" at bounding box center [523, 567] width 479 height 59
copy div "nick@bookthinkers.com"
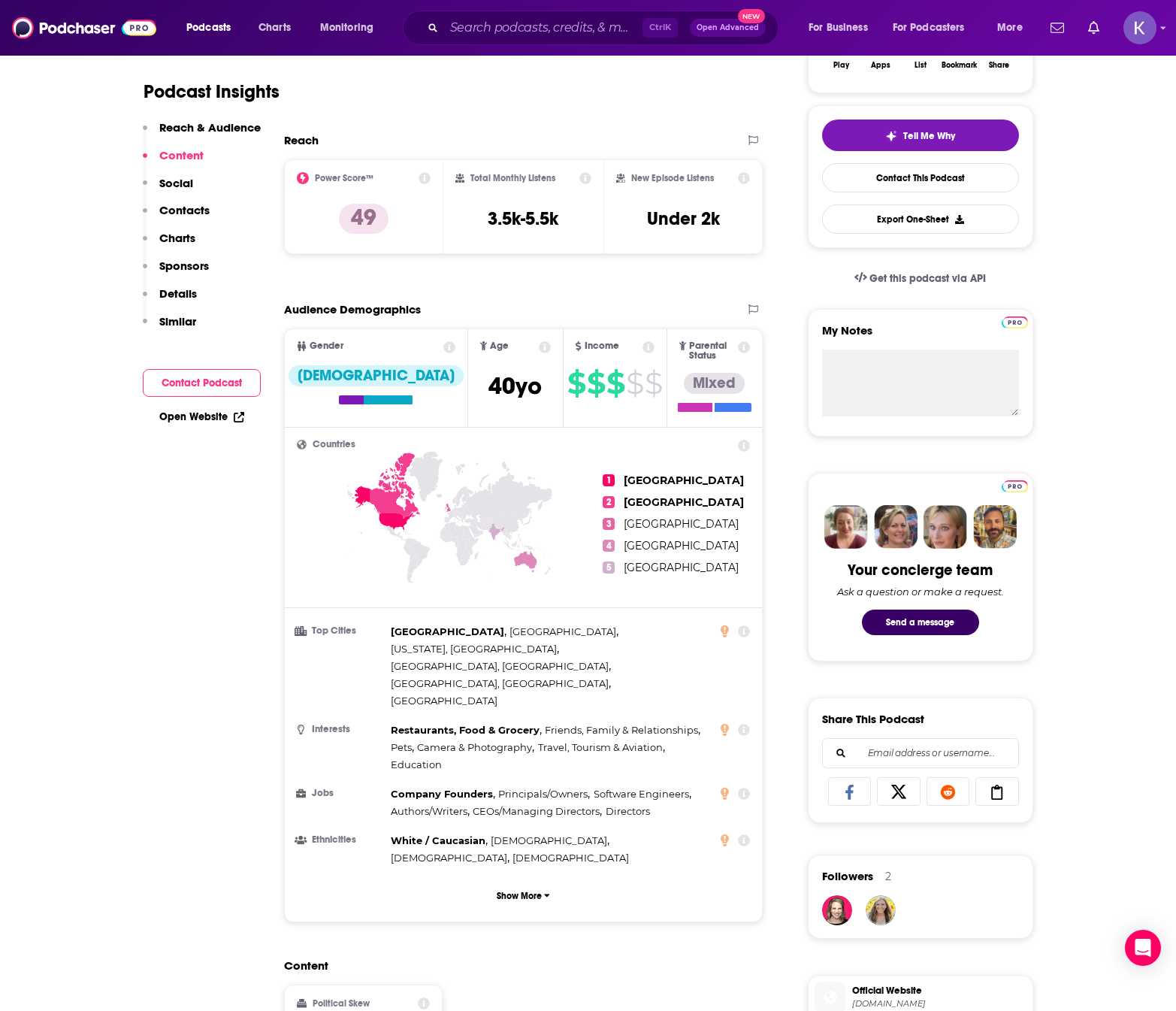
scroll to position [0, 0]
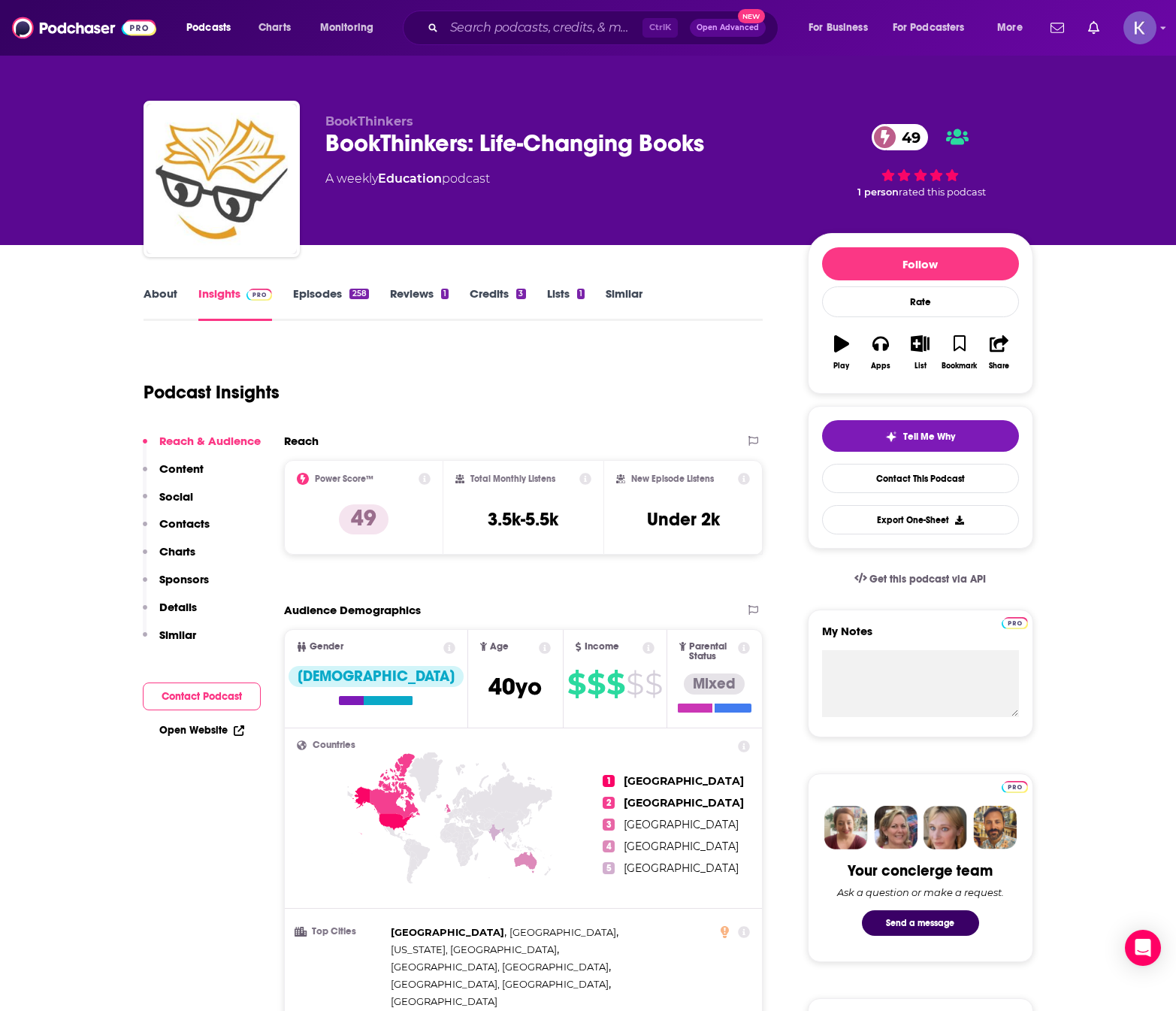
click at [162, 287] on link "About" at bounding box center [160, 303] width 34 height 35
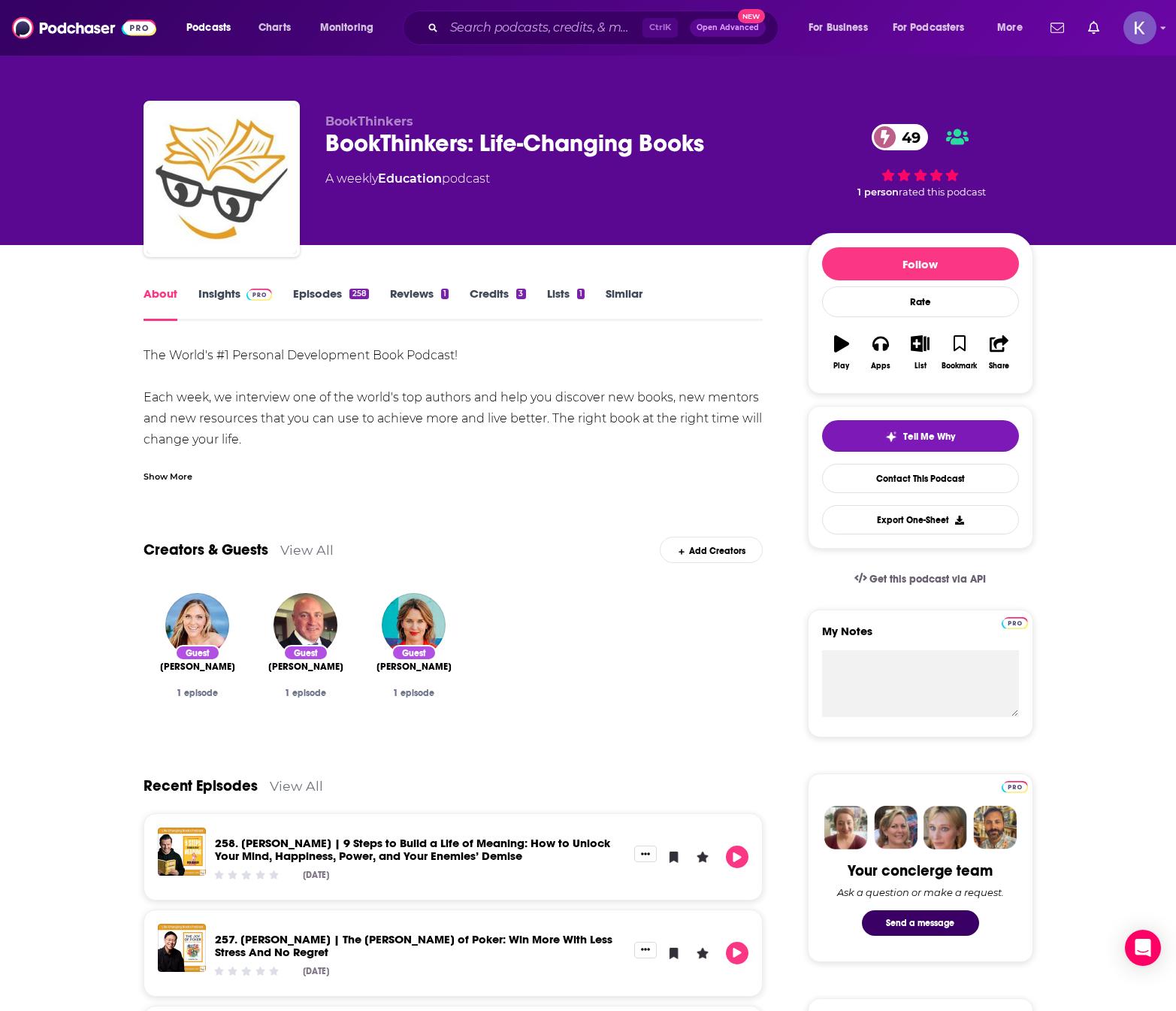
click at [162, 473] on div "Show More" at bounding box center [168, 475] width 49 height 14
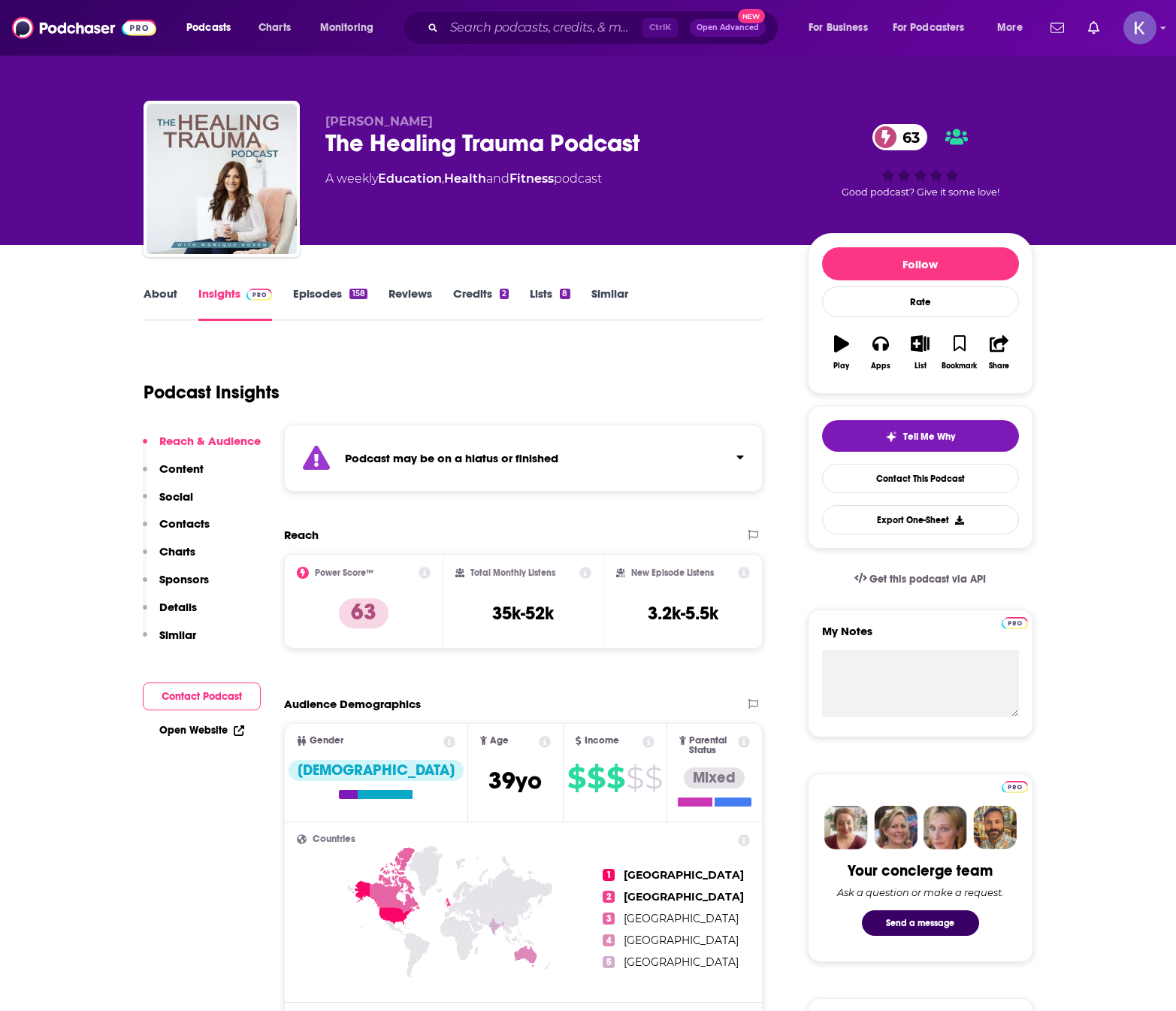
click at [326, 139] on div "The Healing Trauma Podcast 63" at bounding box center [555, 142] width 459 height 29
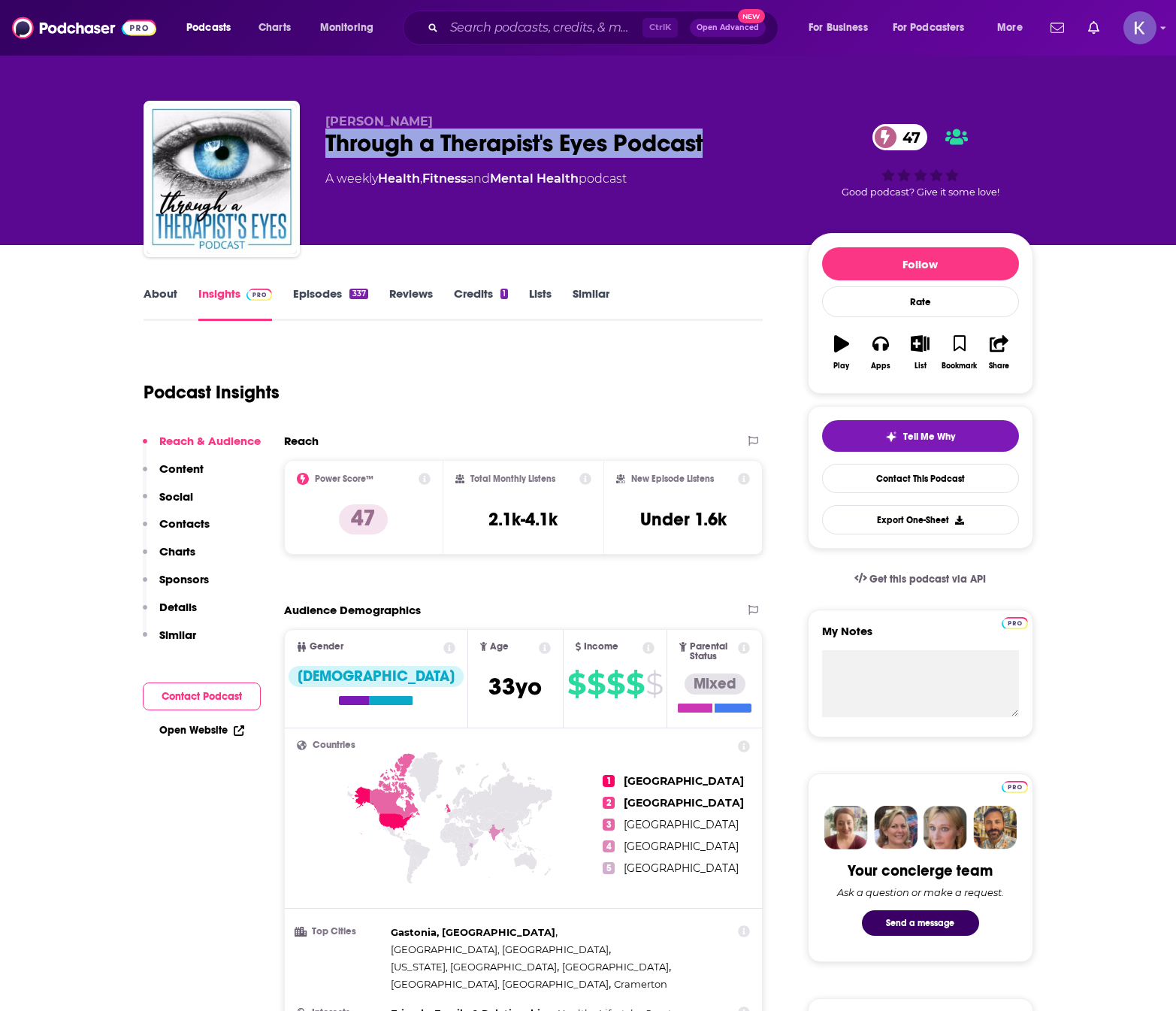
drag, startPoint x: 720, startPoint y: 133, endPoint x: 325, endPoint y: 151, distance: 395.4
click at [326, 151] on div "Through a Therapist's Eyes Podcast 47" at bounding box center [555, 142] width 459 height 29
copy h2 "Through a Therapist's Eyes Podcast"
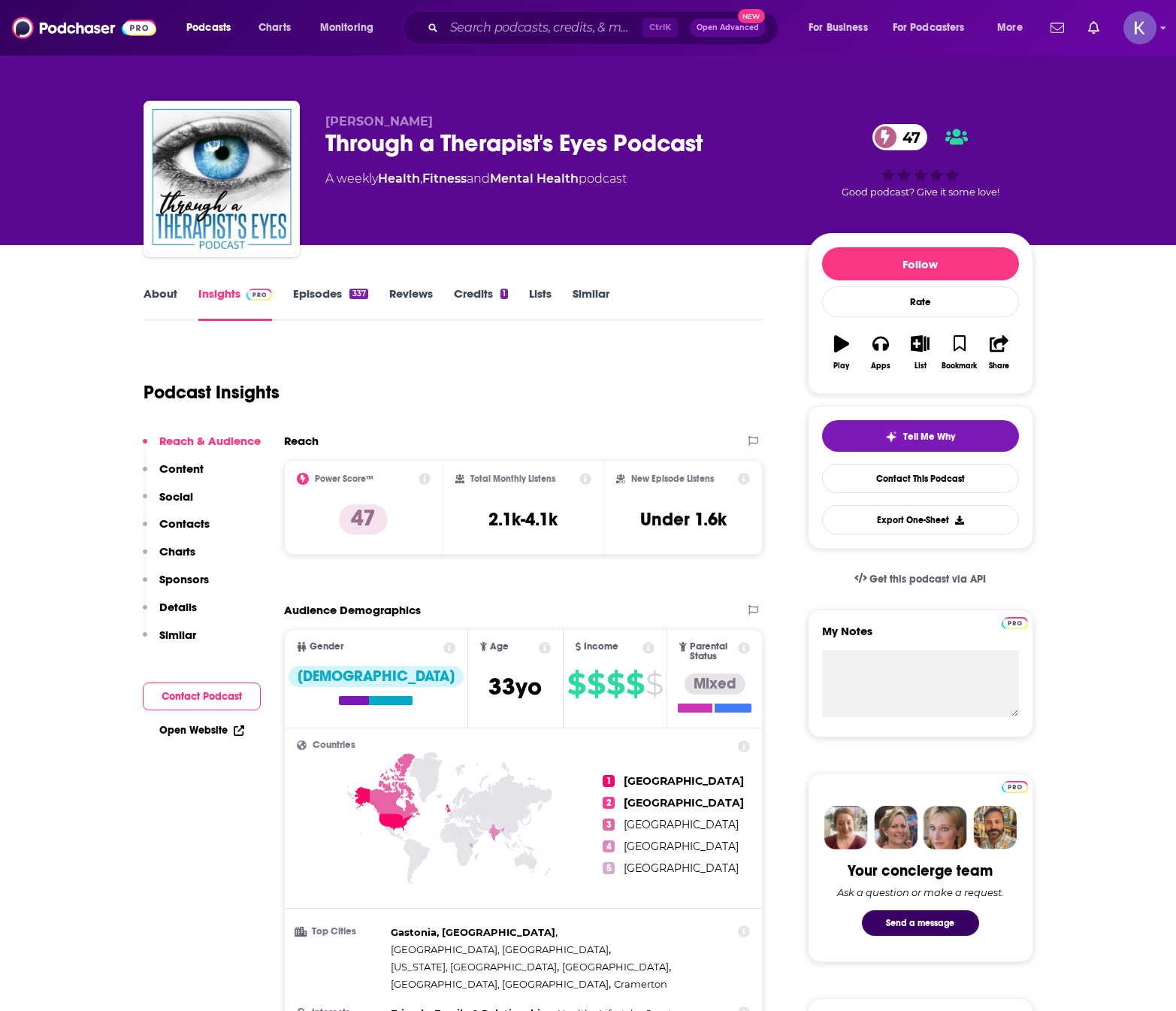
click at [154, 300] on link "About" at bounding box center [160, 303] width 34 height 35
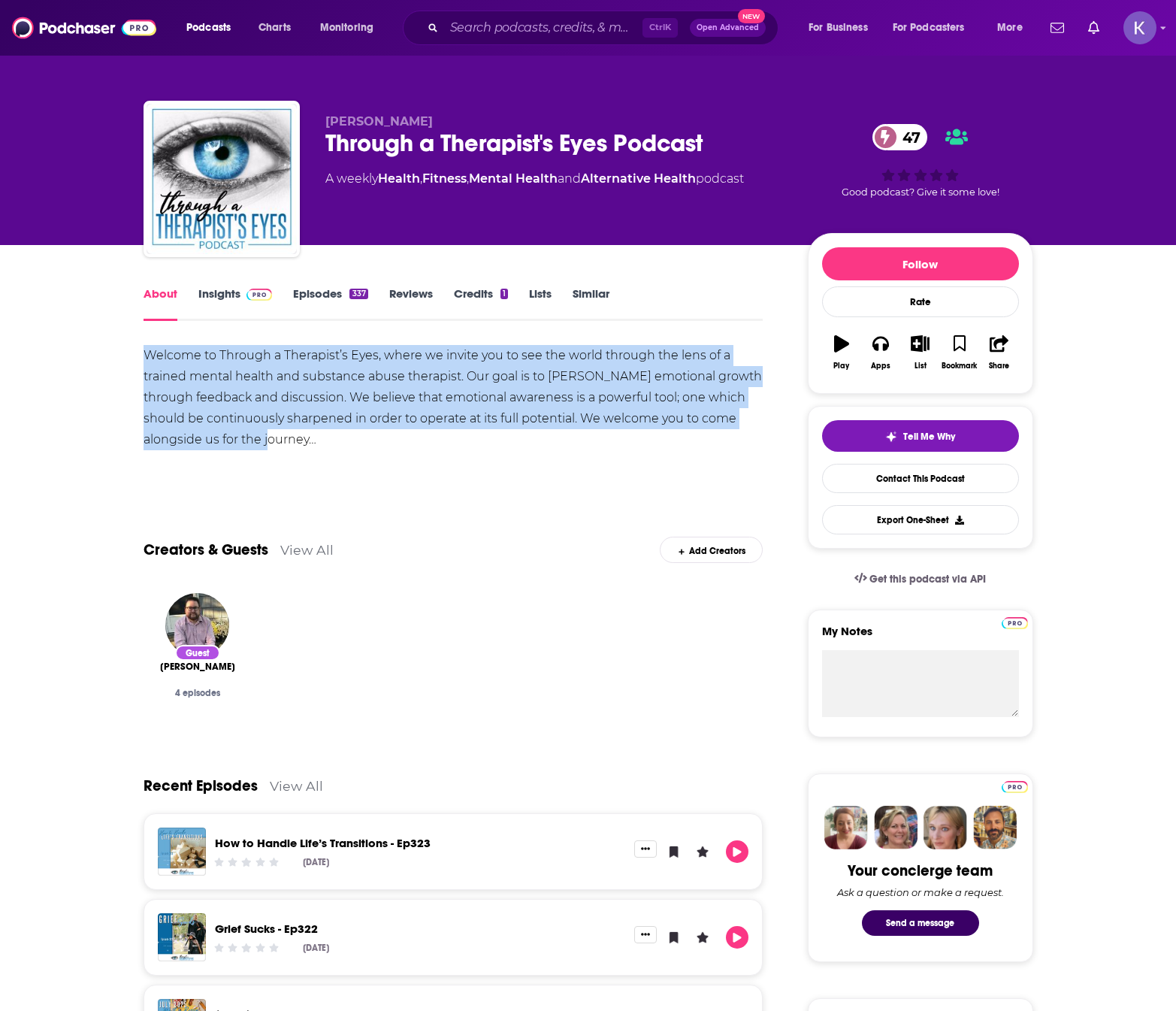
drag, startPoint x: 241, startPoint y: 440, endPoint x: 120, endPoint y: 351, distance: 150.2
copy div "Welcome to Through a Therapist’s Eyes, where we invite you to see the world thr…"
click at [212, 301] on link "Insights" at bounding box center [235, 303] width 74 height 35
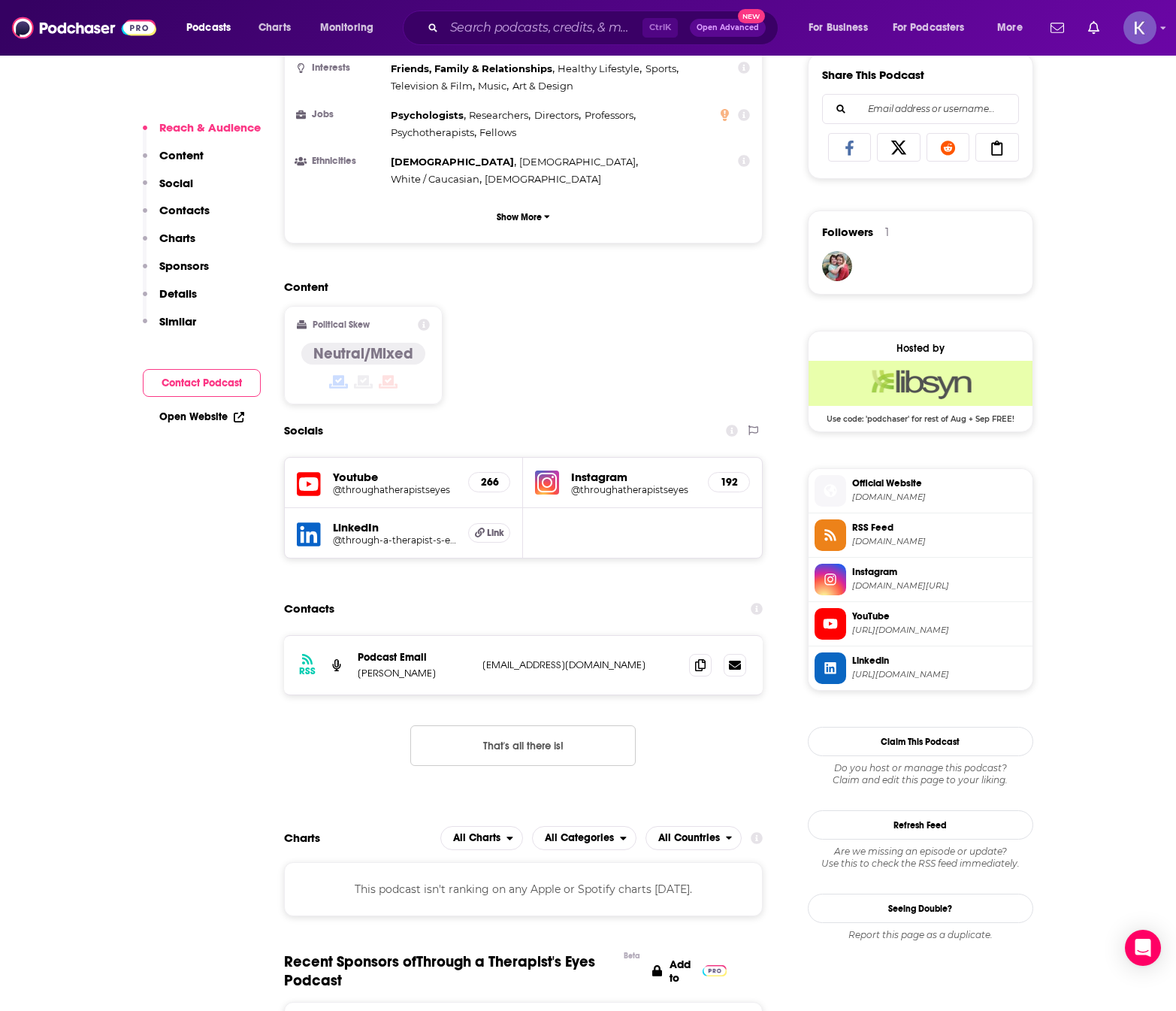
scroll to position [976, 0]
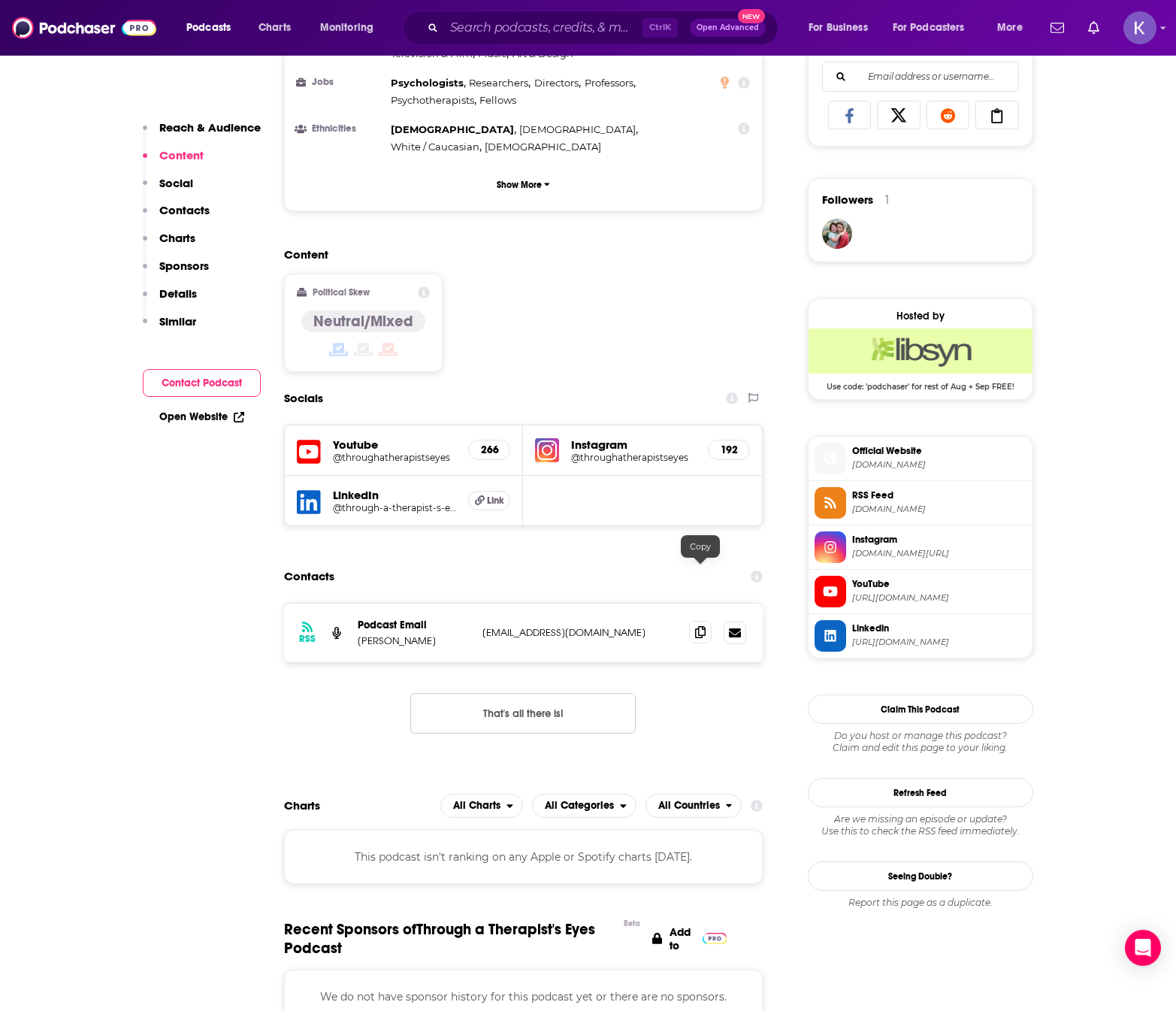
click at [708, 621] on span at bounding box center [700, 632] width 22 height 22
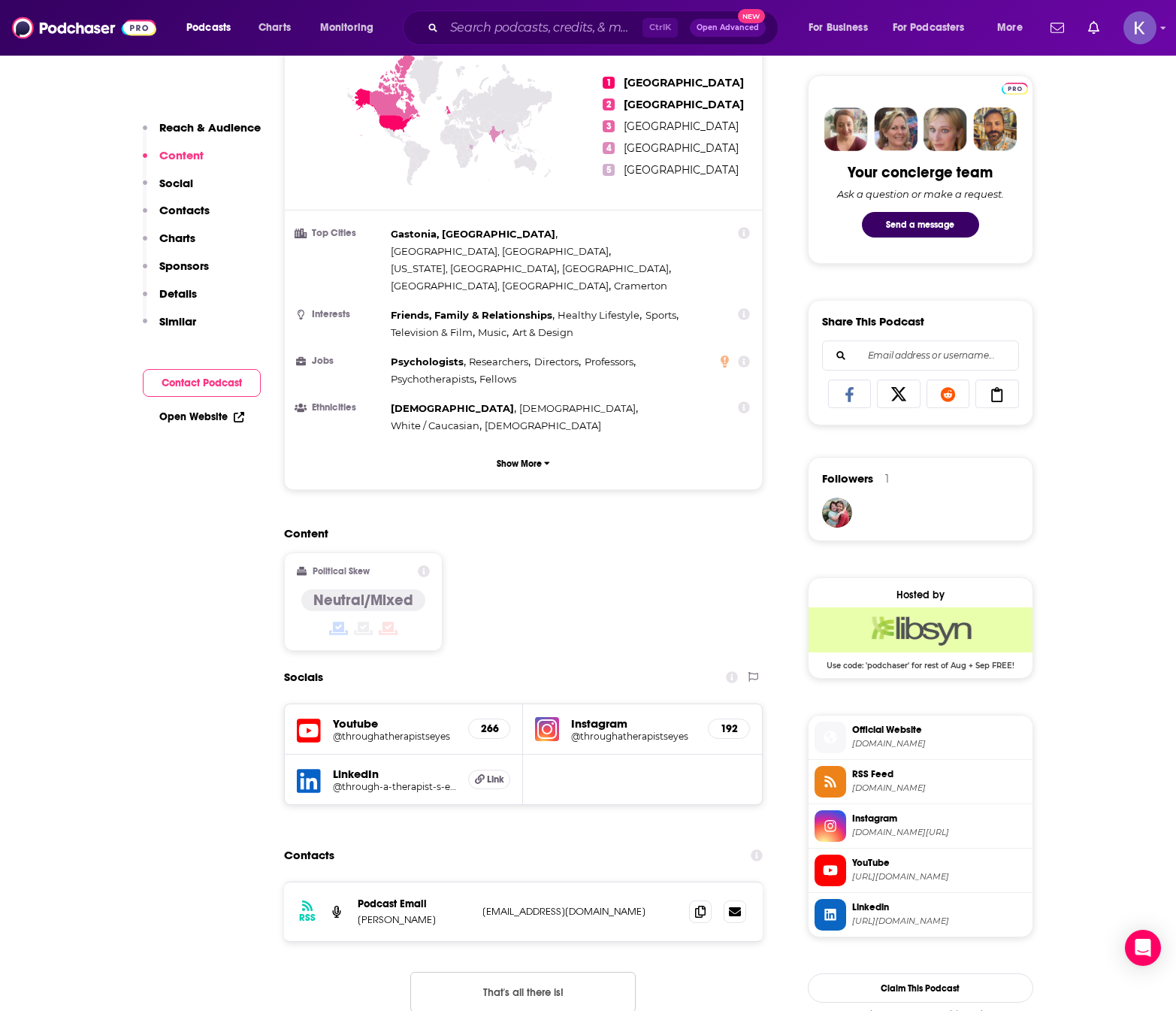
scroll to position [676, 0]
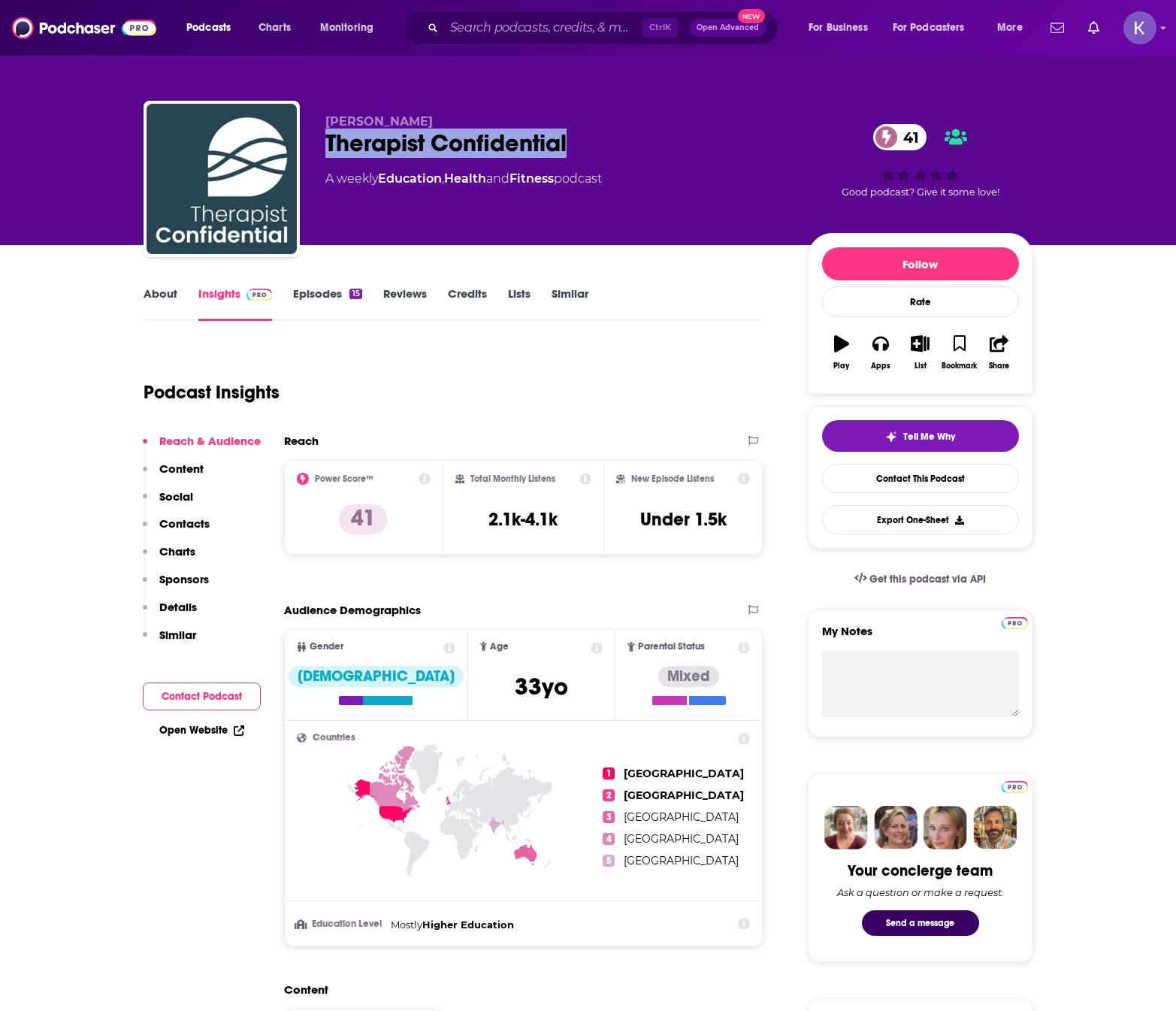
drag, startPoint x: 327, startPoint y: 147, endPoint x: 605, endPoint y: 158, distance: 278.2
click at [605, 158] on div "[PERSON_NAME] Therapist Confidential 41 A weekly Education , Health and Fitness…" at bounding box center [555, 174] width 459 height 120
copy h2 "Therapist Confidential"
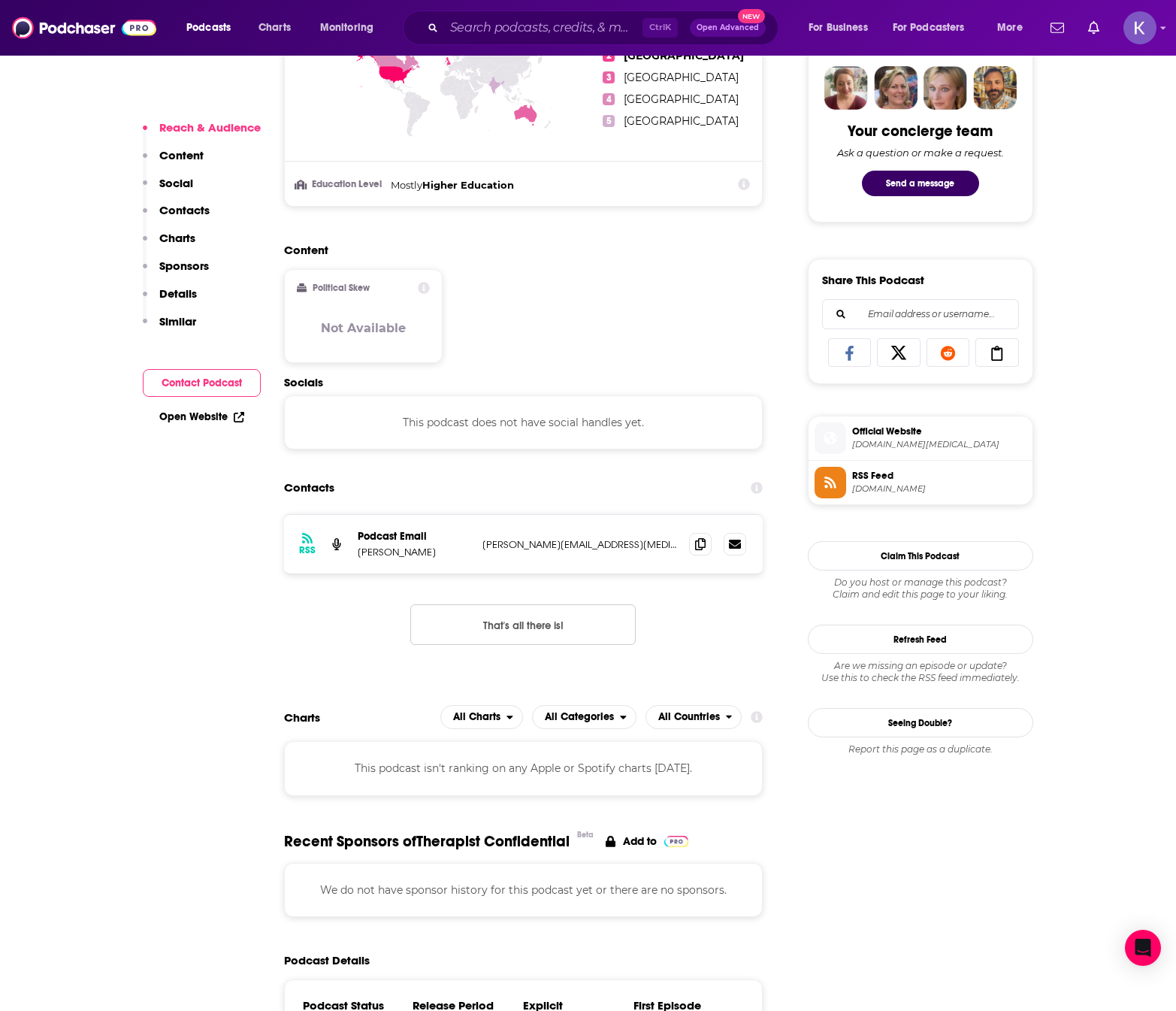
scroll to position [827, 0]
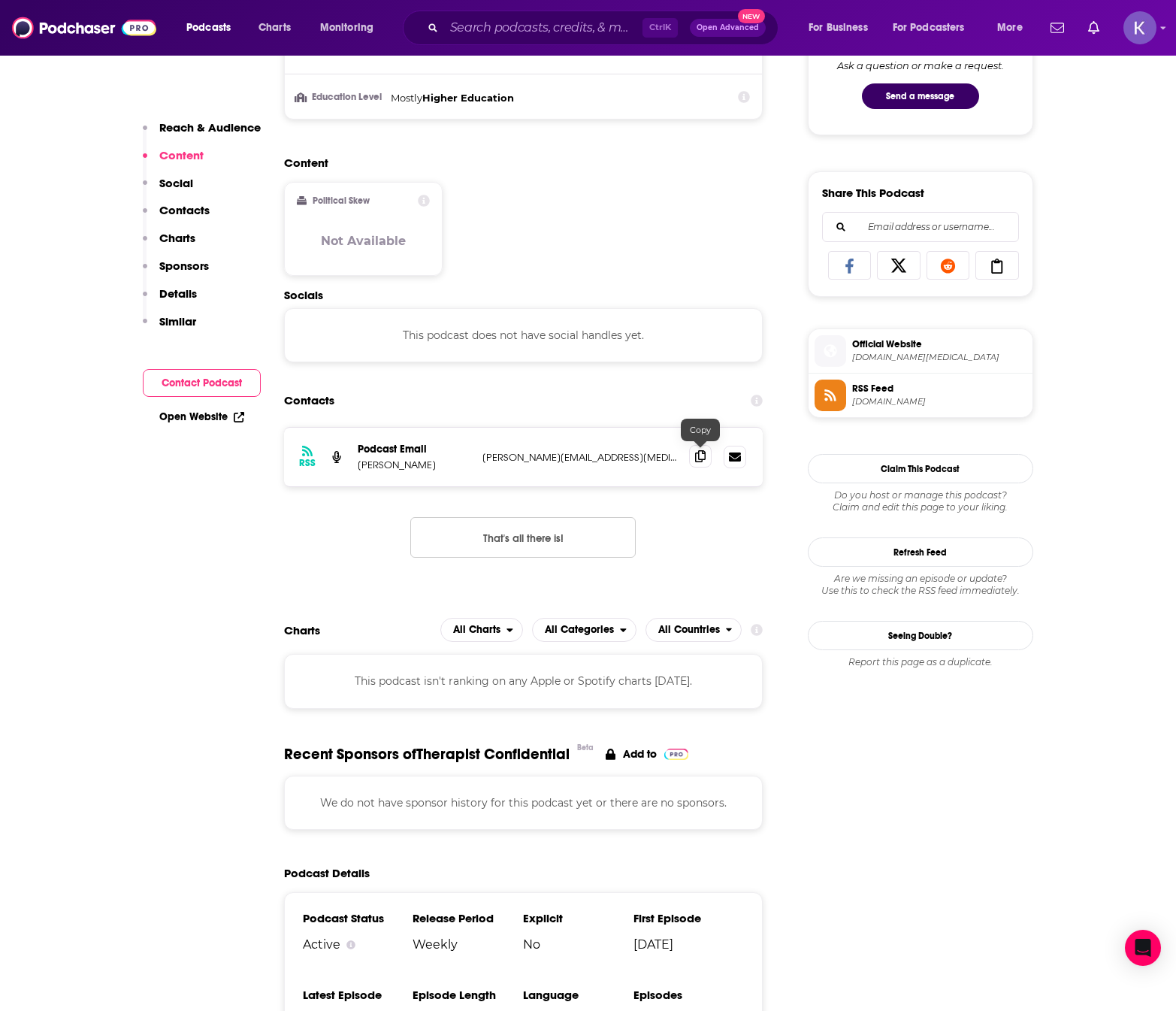
click at [694, 459] on span at bounding box center [700, 456] width 22 height 22
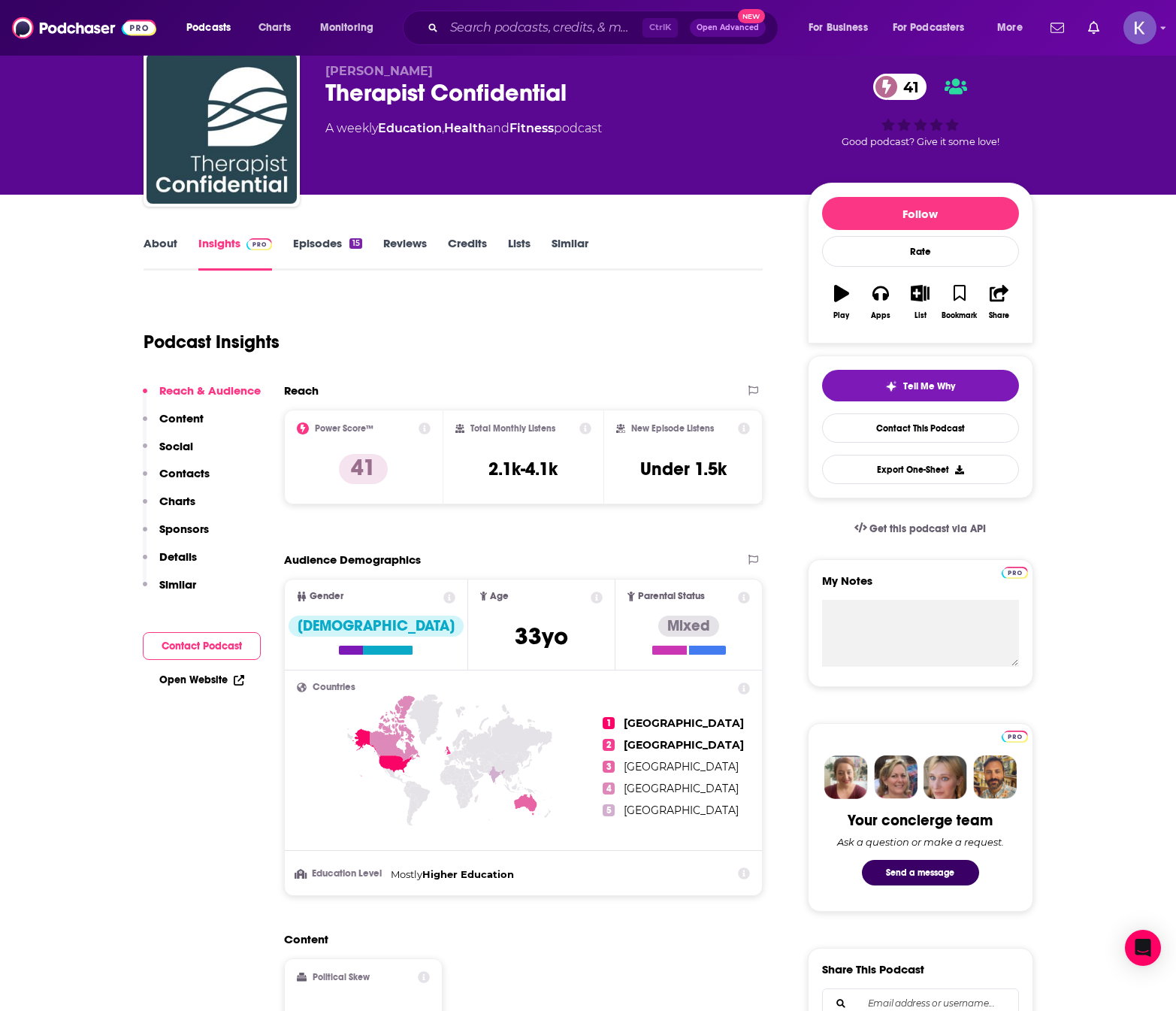
scroll to position [0, 0]
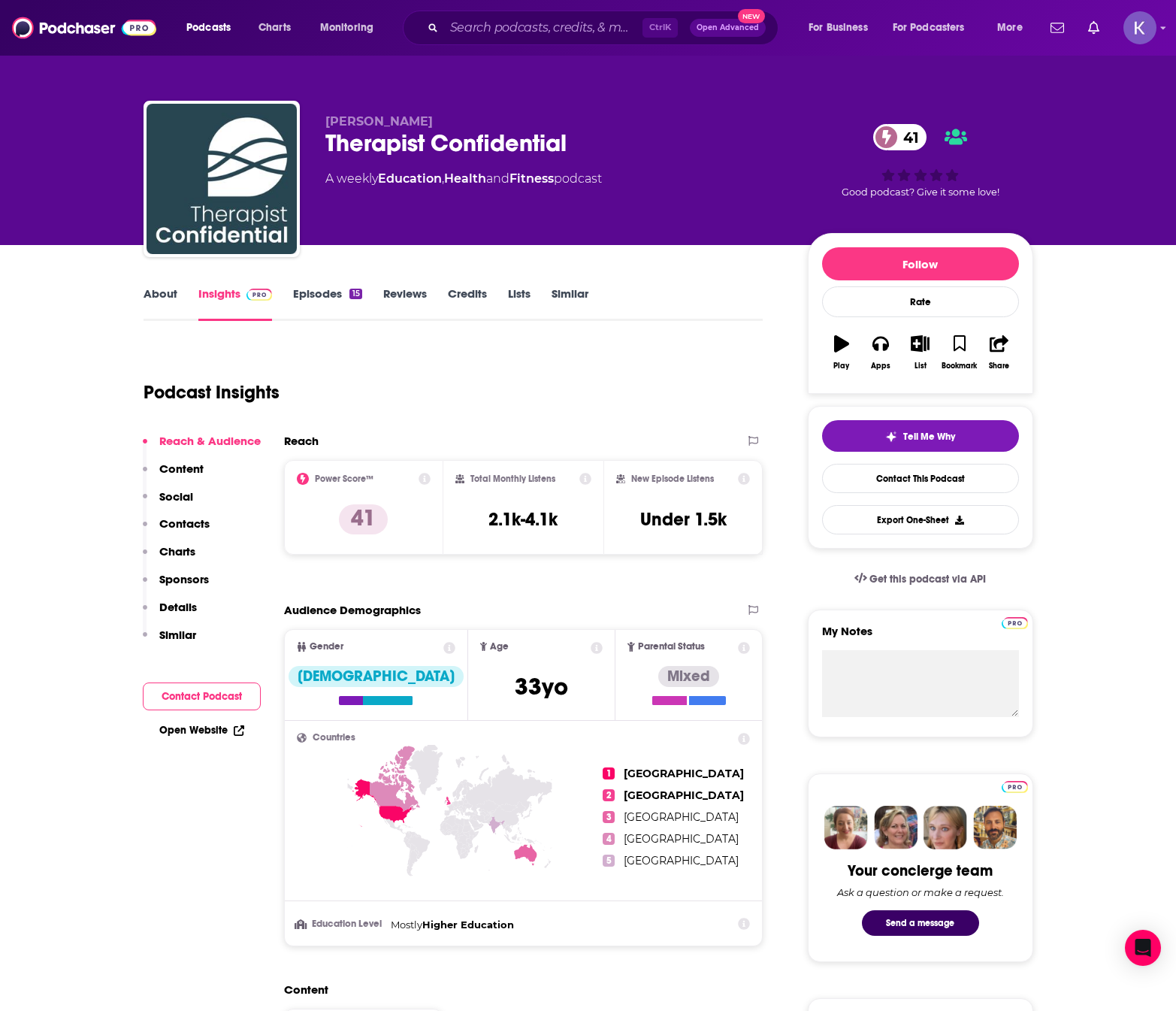
click at [160, 295] on link "About" at bounding box center [160, 303] width 34 height 35
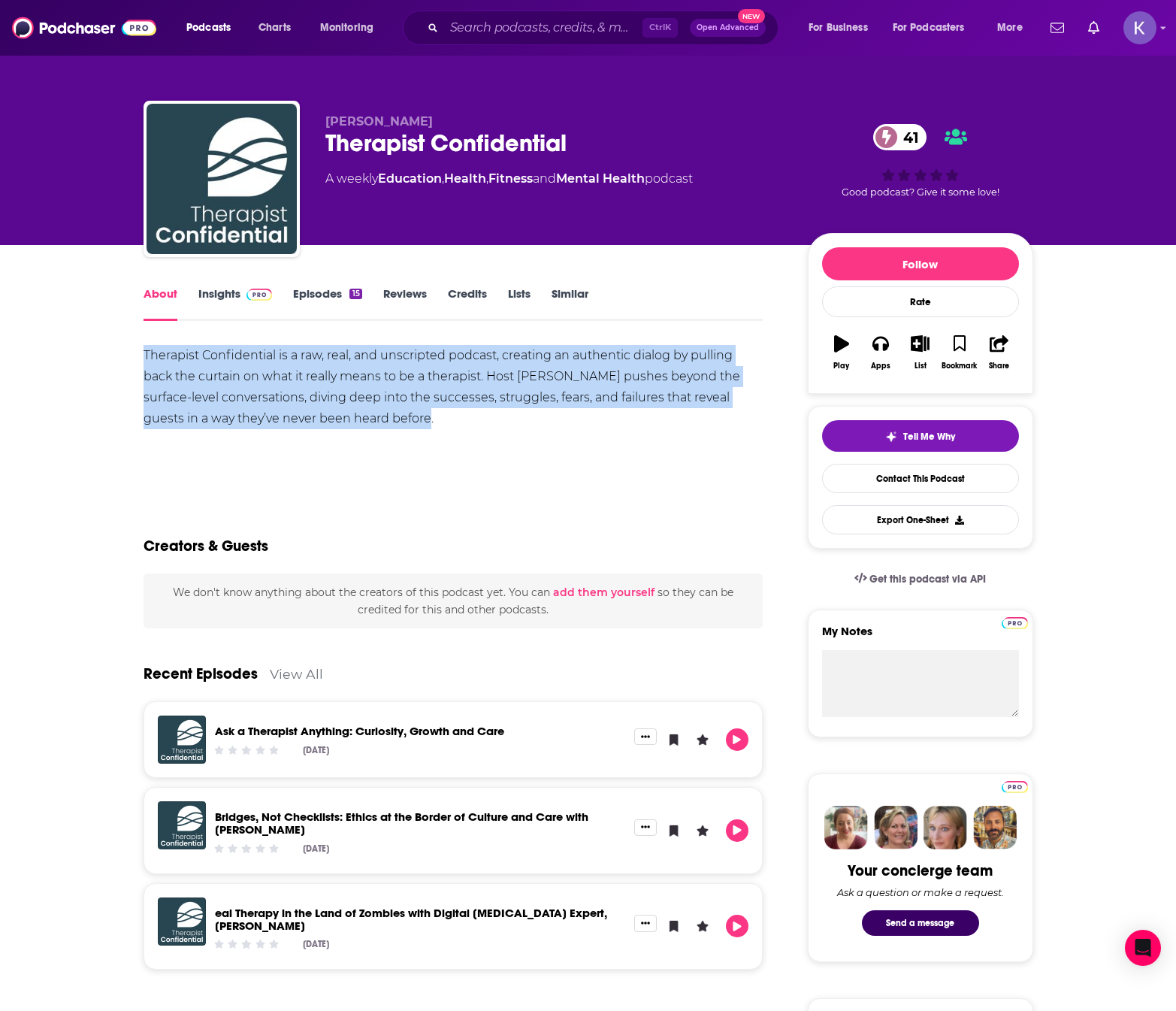
drag, startPoint x: 370, startPoint y: 414, endPoint x: 138, endPoint y: 352, distance: 240.1
click at [138, 352] on div "About Insights Episodes 15 Reviews Credits Lists Similar Therapist Confidential…" at bounding box center [463, 1031] width 688 height 1494
copy div "Therapist Confidential is a raw, real, and unscripted podcast, creating an auth…"
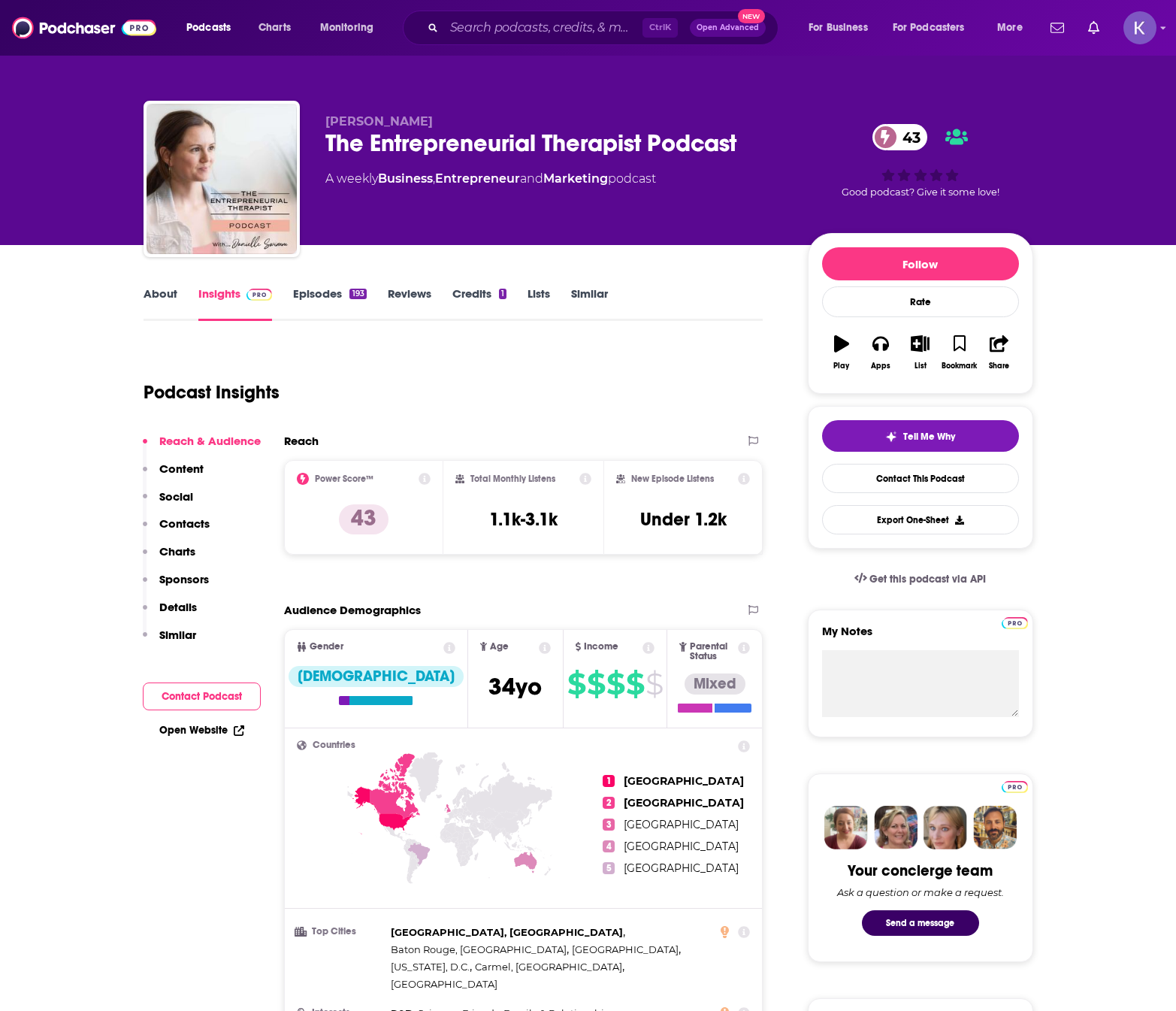
click at [153, 301] on link "About" at bounding box center [160, 303] width 34 height 35
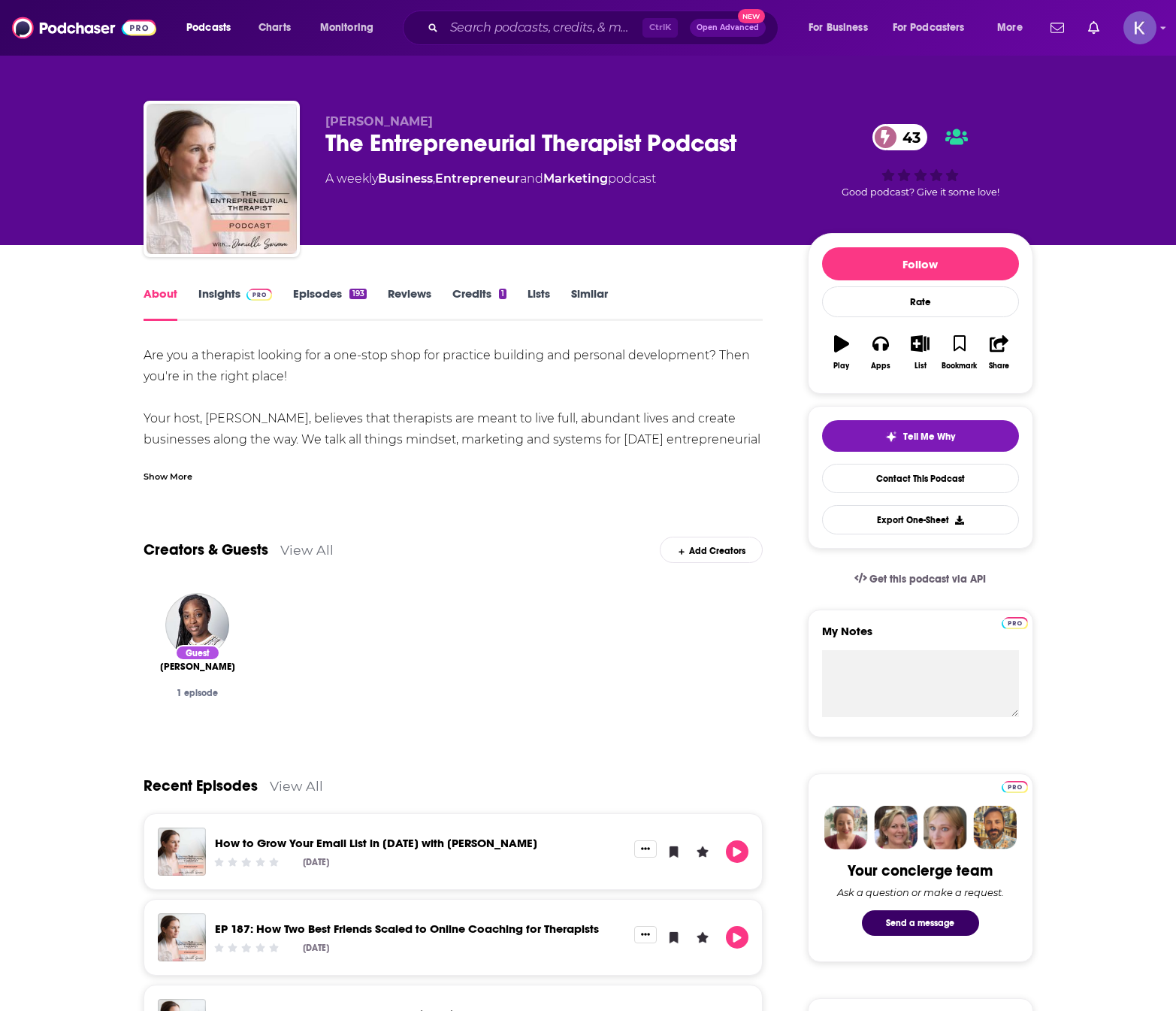
click at [184, 482] on div "Show More" at bounding box center [168, 475] width 49 height 14
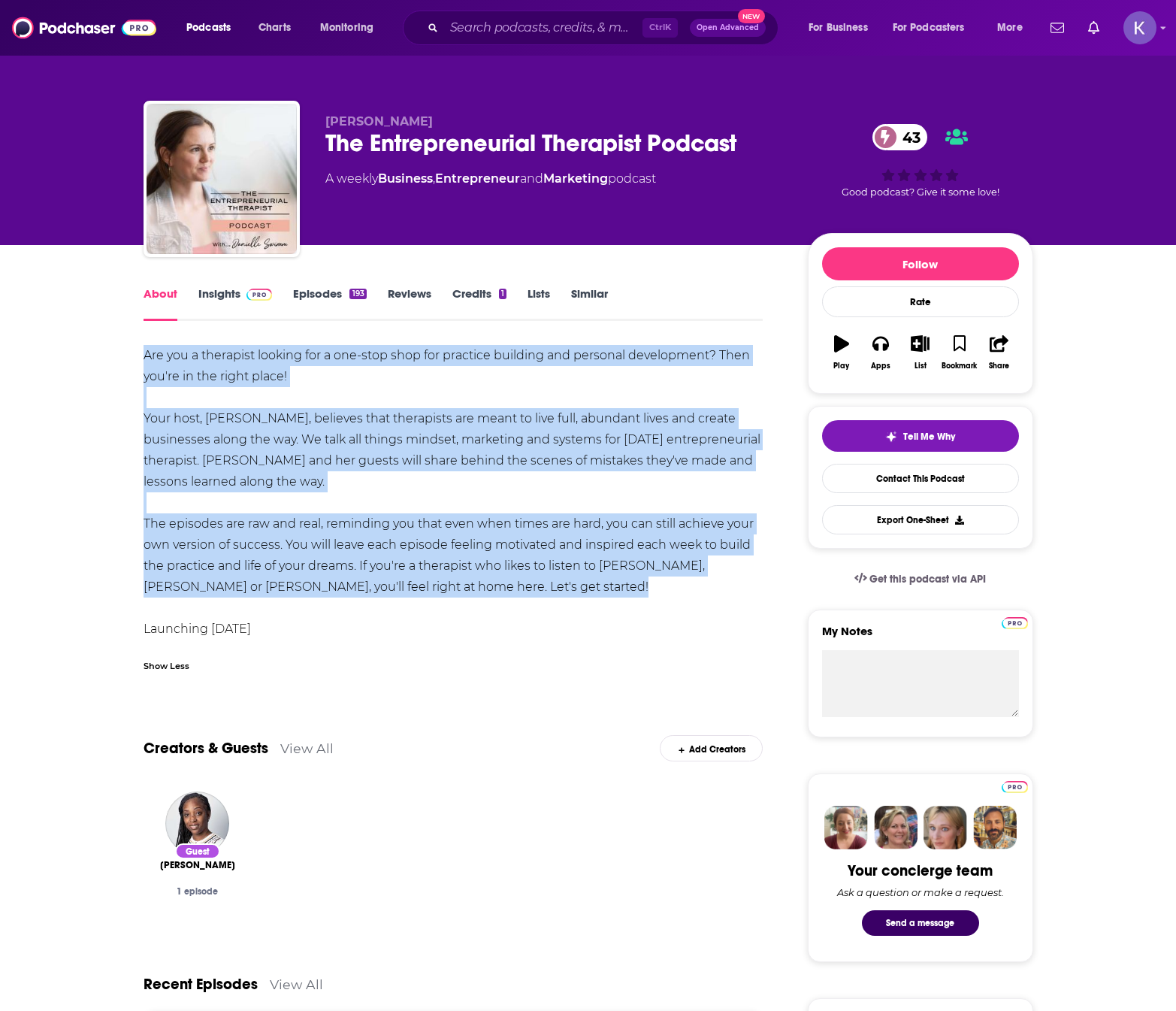
drag, startPoint x: 528, startPoint y: 572, endPoint x: 140, endPoint y: 353, distance: 445.5
copy div "Are you a therapist looking for a one-stop shop for practice building and perso…"
click at [204, 305] on link "Insights" at bounding box center [235, 303] width 74 height 35
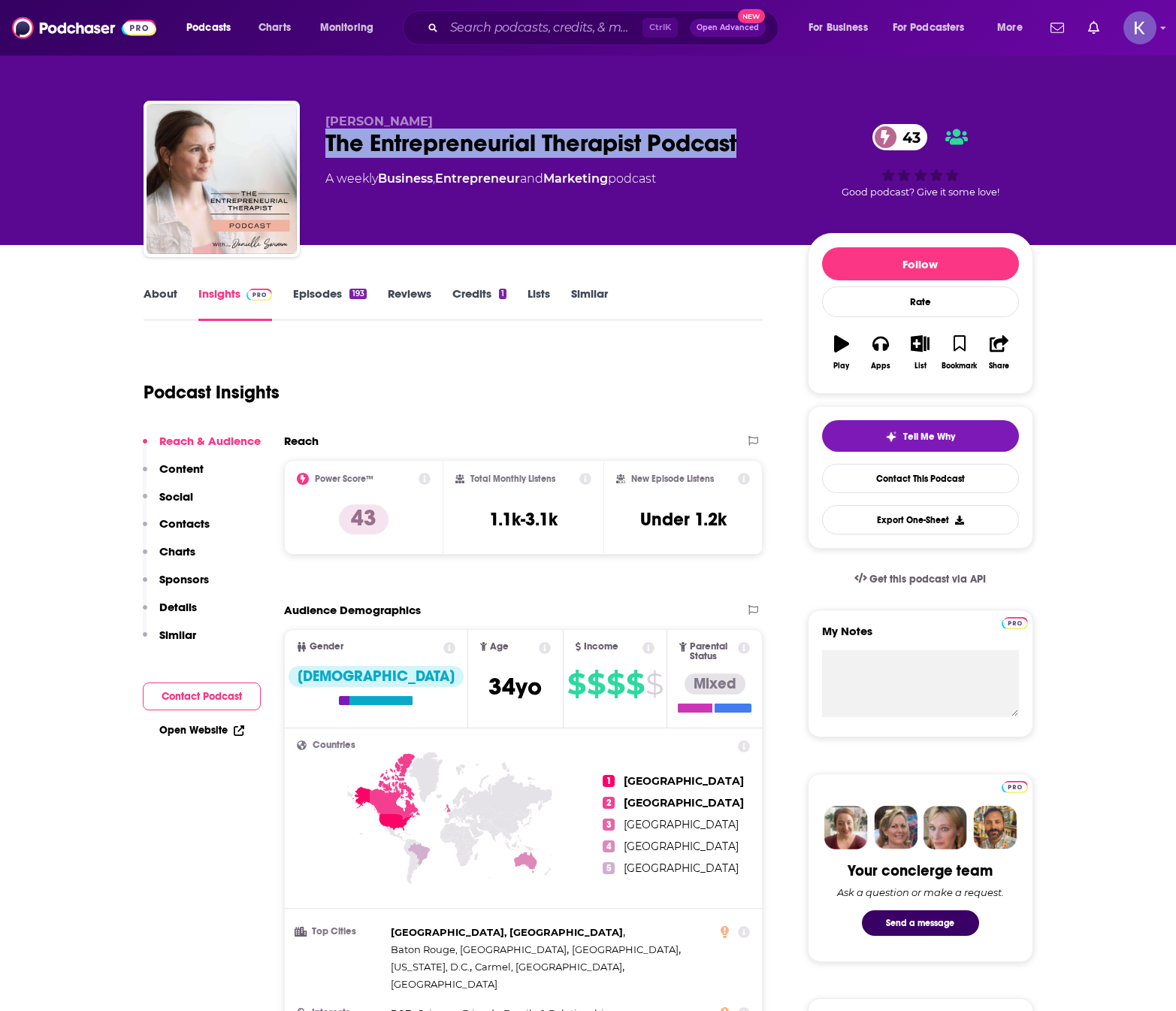
drag, startPoint x: 748, startPoint y: 139, endPoint x: 306, endPoint y: 131, distance: 442.1
click at [306, 131] on div "Danielle Swimm The Entrepreneurial Therapist Podcast 43 A weekly Business , Ent…" at bounding box center [588, 182] width 889 height 162
copy h2 "The Entrepreneurial Therapist Podcast"
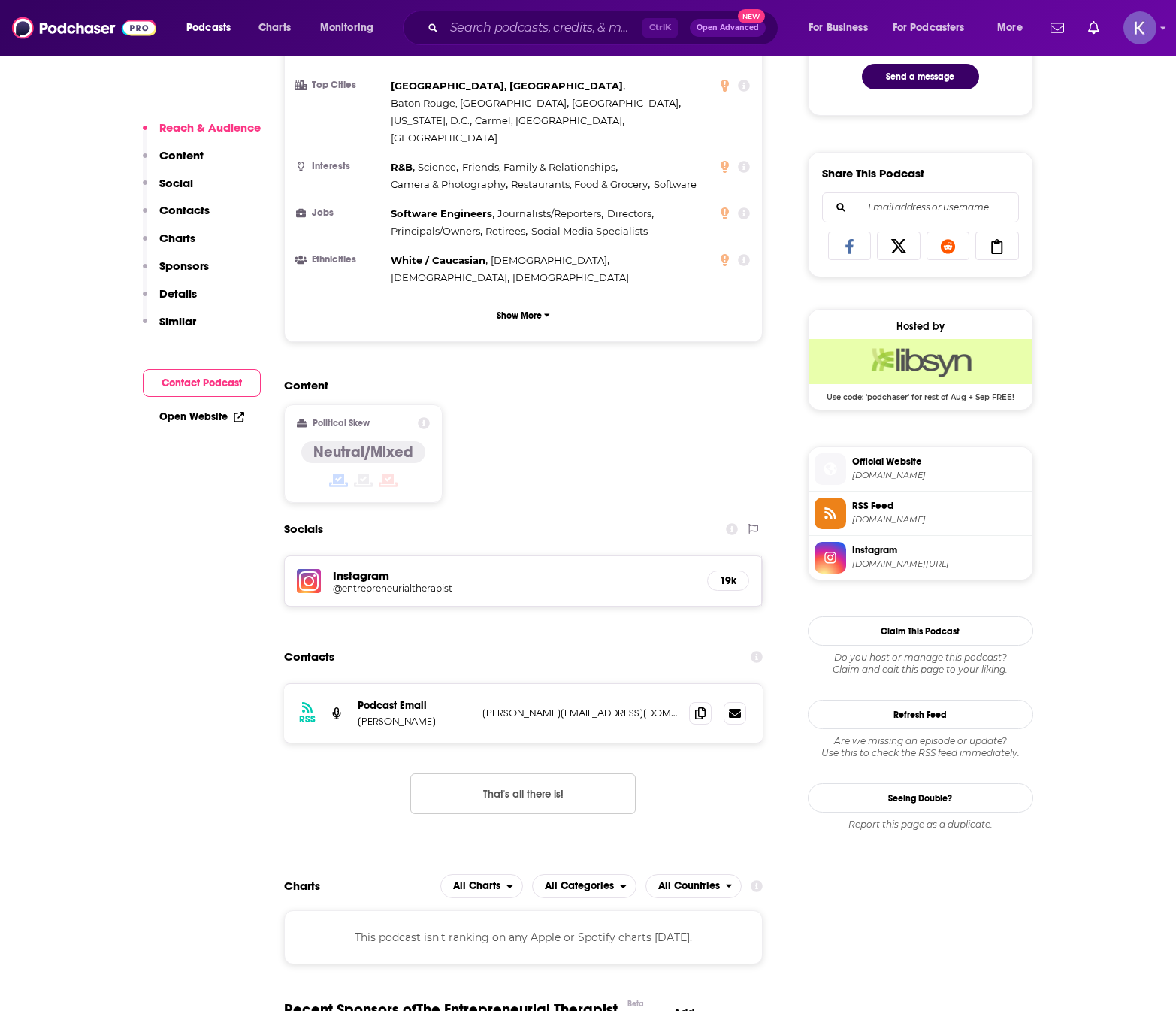
scroll to position [901, 0]
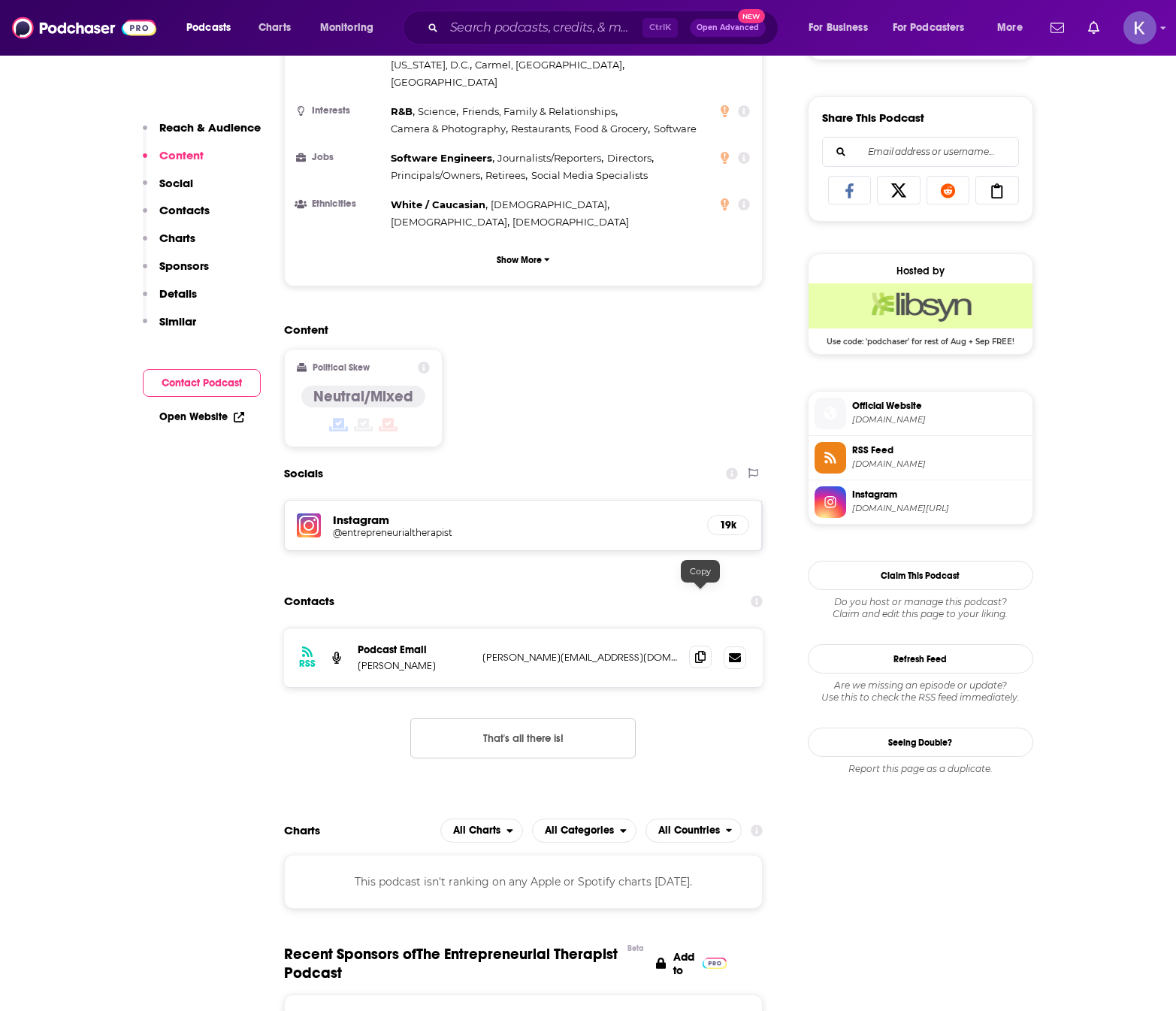
click at [697, 645] on span at bounding box center [700, 656] width 22 height 22
click at [437, 628] on div "RSS Podcast Email Danielle Swimm danielle@ambitiouspractice.com danielle@ambiti…" at bounding box center [523, 657] width 479 height 59
drag, startPoint x: 395, startPoint y: 606, endPoint x: 360, endPoint y: 608, distance: 35.1
click at [360, 659] on p "Danielle Swimm" at bounding box center [414, 666] width 112 height 13
copy p "Danielle"
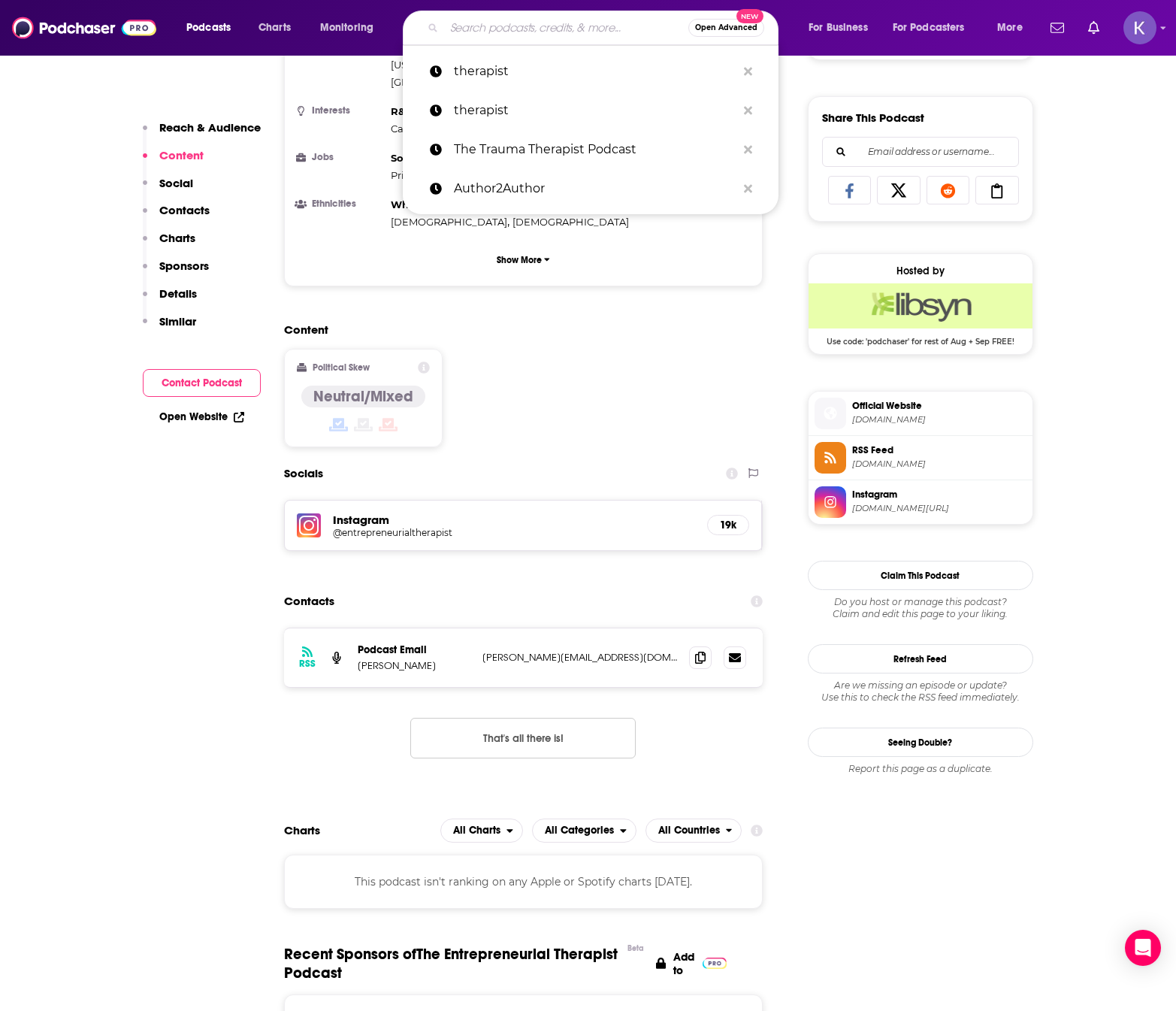
click at [492, 22] on input "Search podcasts, credits, & more..." at bounding box center [566, 28] width 244 height 24
paste input "Therapy Chat"
type input "Therapy Chat"
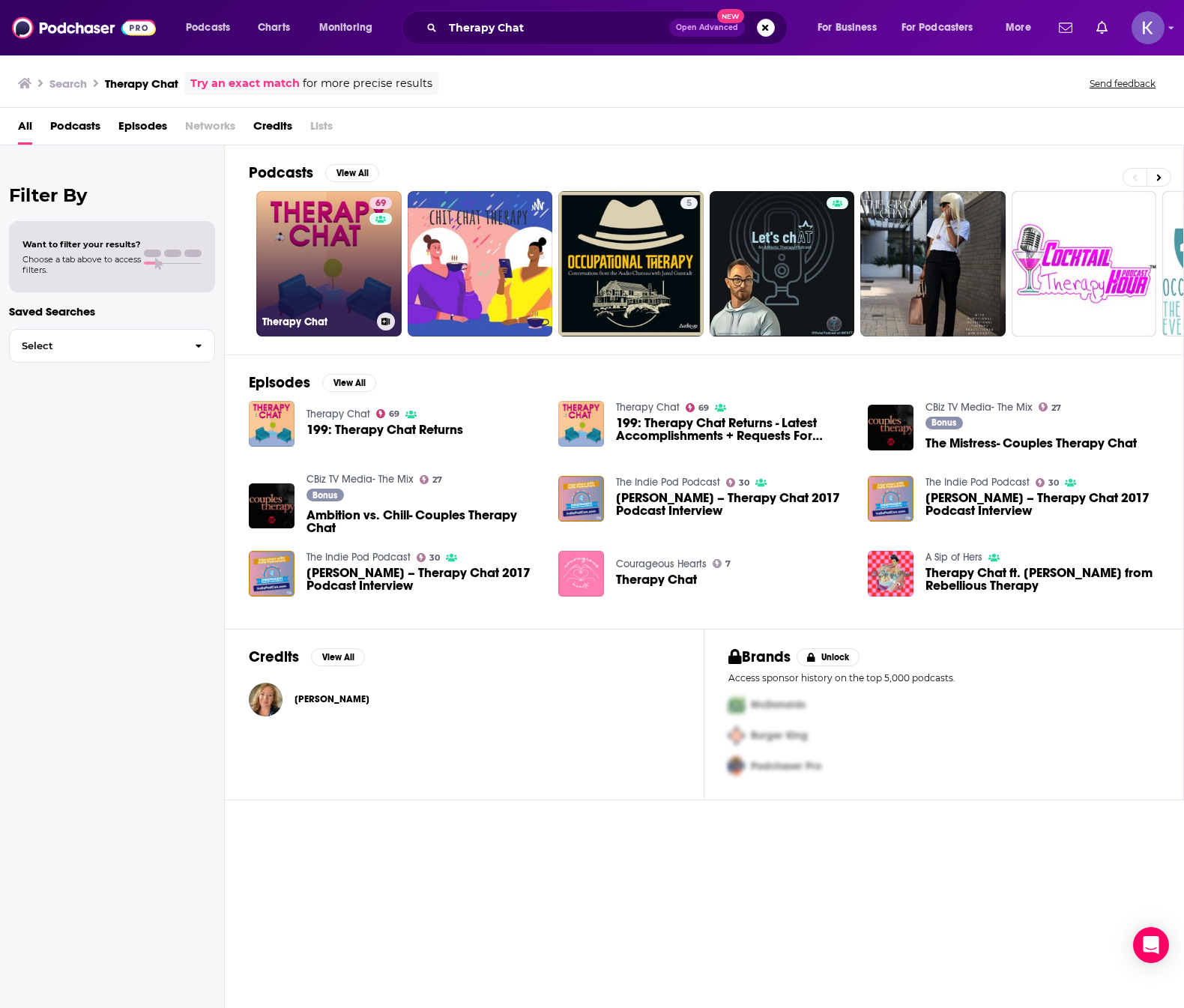
click at [359, 269] on link "69 Therapy Chat" at bounding box center [330, 264] width 146 height 146
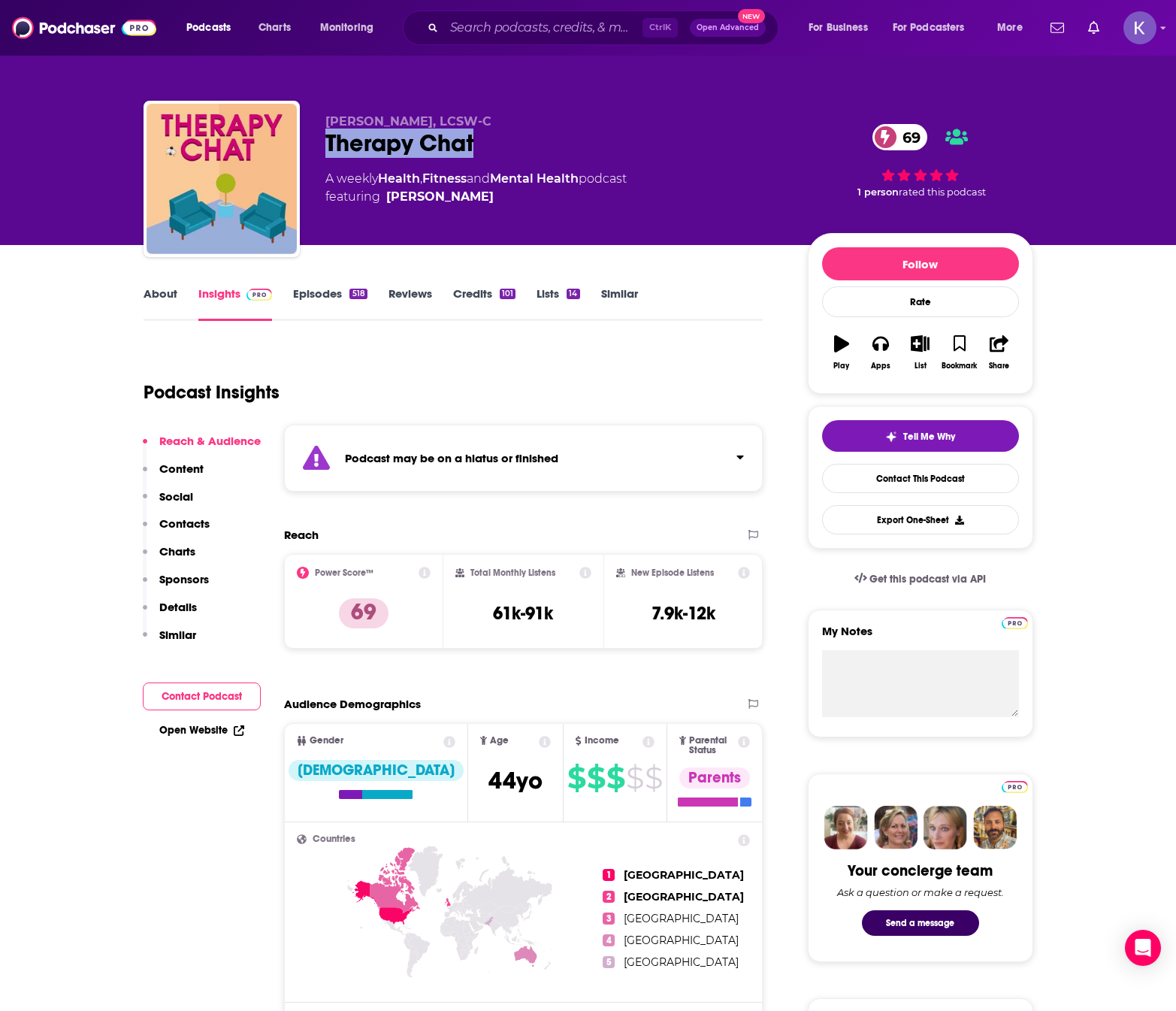
drag, startPoint x: 508, startPoint y: 135, endPoint x: 326, endPoint y: 144, distance: 182.2
click at [326, 144] on div "Therapy Chat 69" at bounding box center [555, 142] width 459 height 29
copy h2 "Therapy Chat"
click at [157, 289] on link "About" at bounding box center [160, 303] width 34 height 35
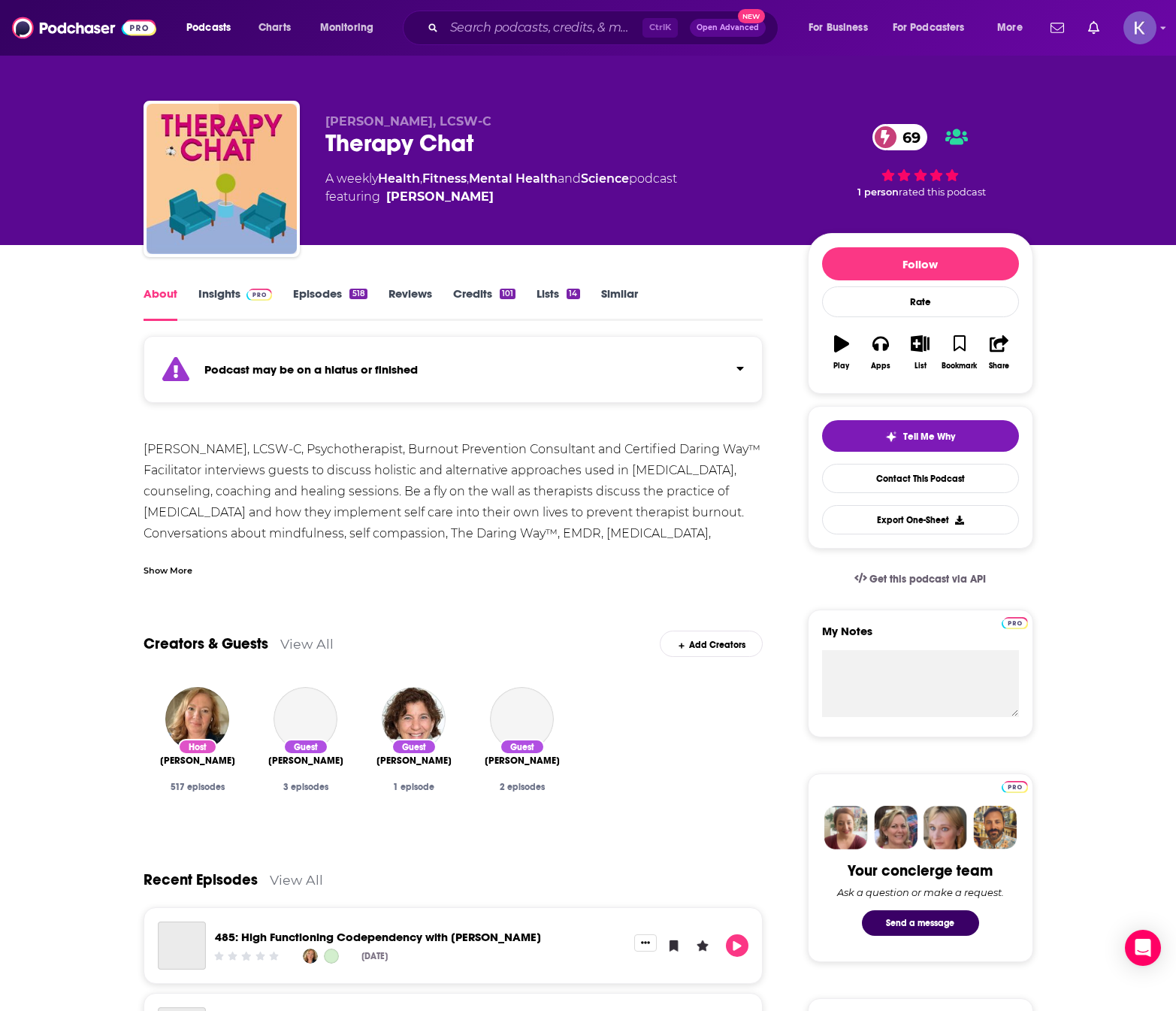
click at [192, 573] on div "Show More" at bounding box center [453, 564] width 620 height 25
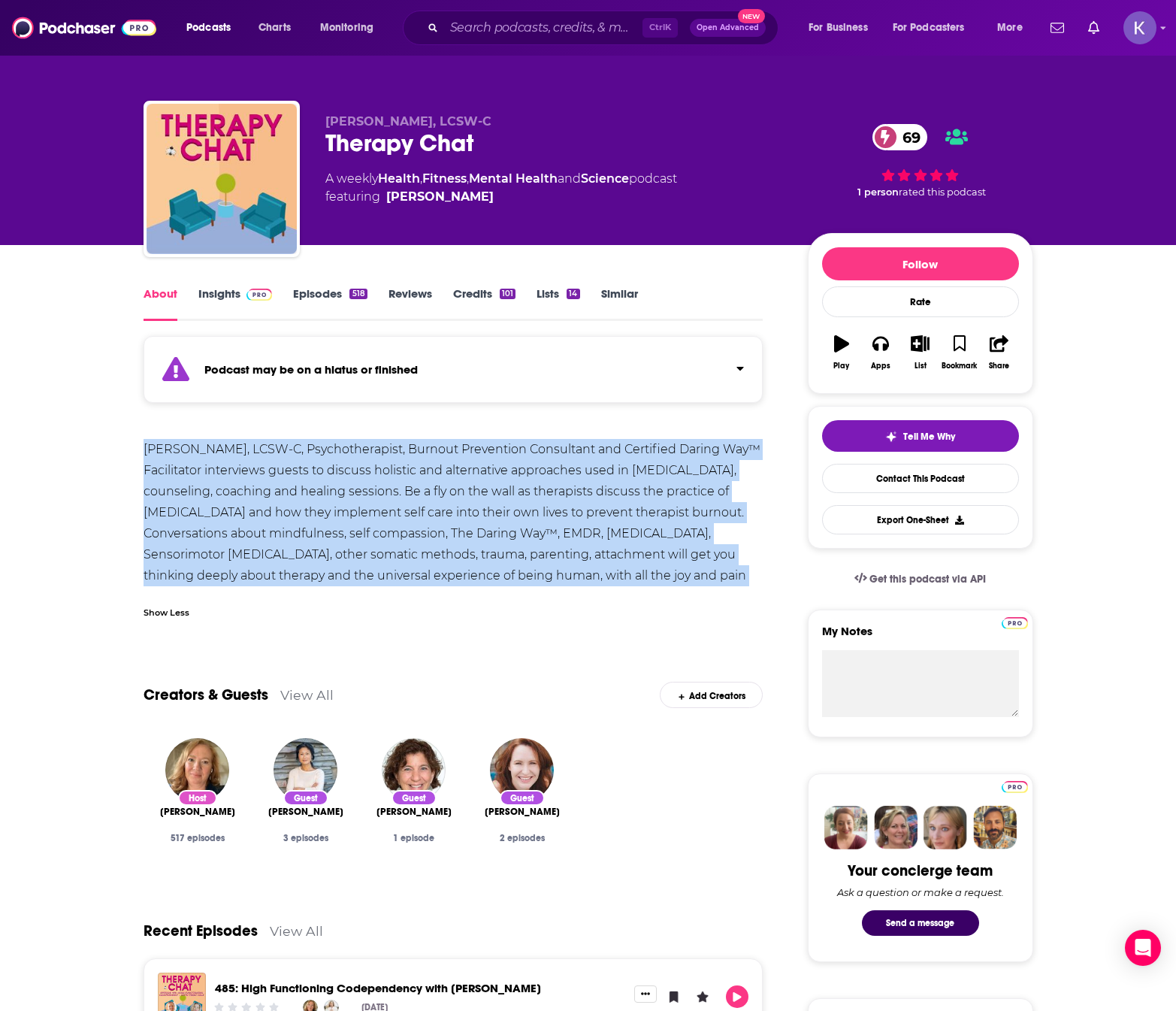
drag, startPoint x: 740, startPoint y: 573, endPoint x: 120, endPoint y: 451, distance: 631.9
copy div "Laura Reagan, LCSW-C, Psychotherapist, Burnout Prevention Consultant and Certif…"
click at [215, 288] on link "Insights" at bounding box center [235, 303] width 74 height 35
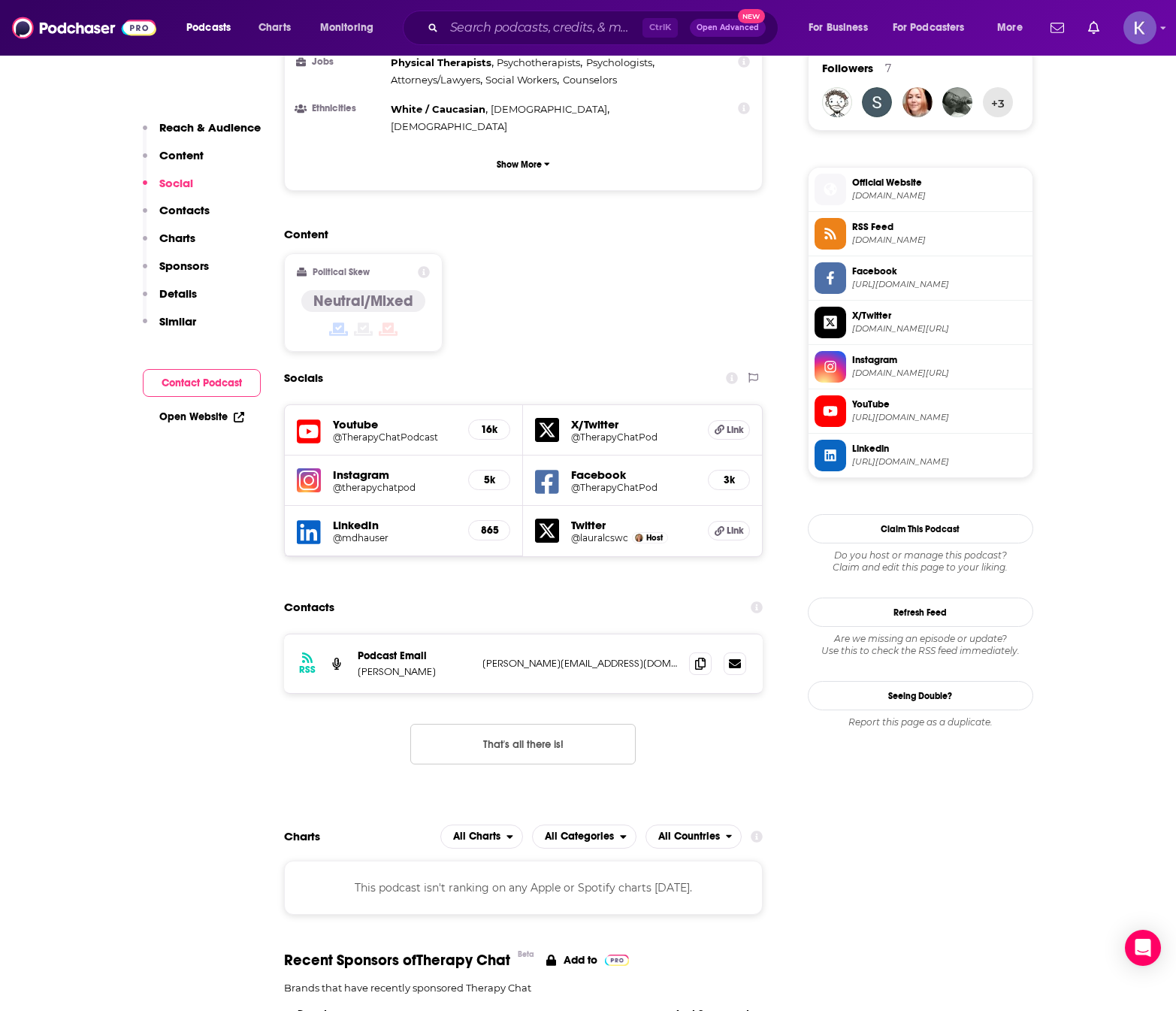
scroll to position [1127, 0]
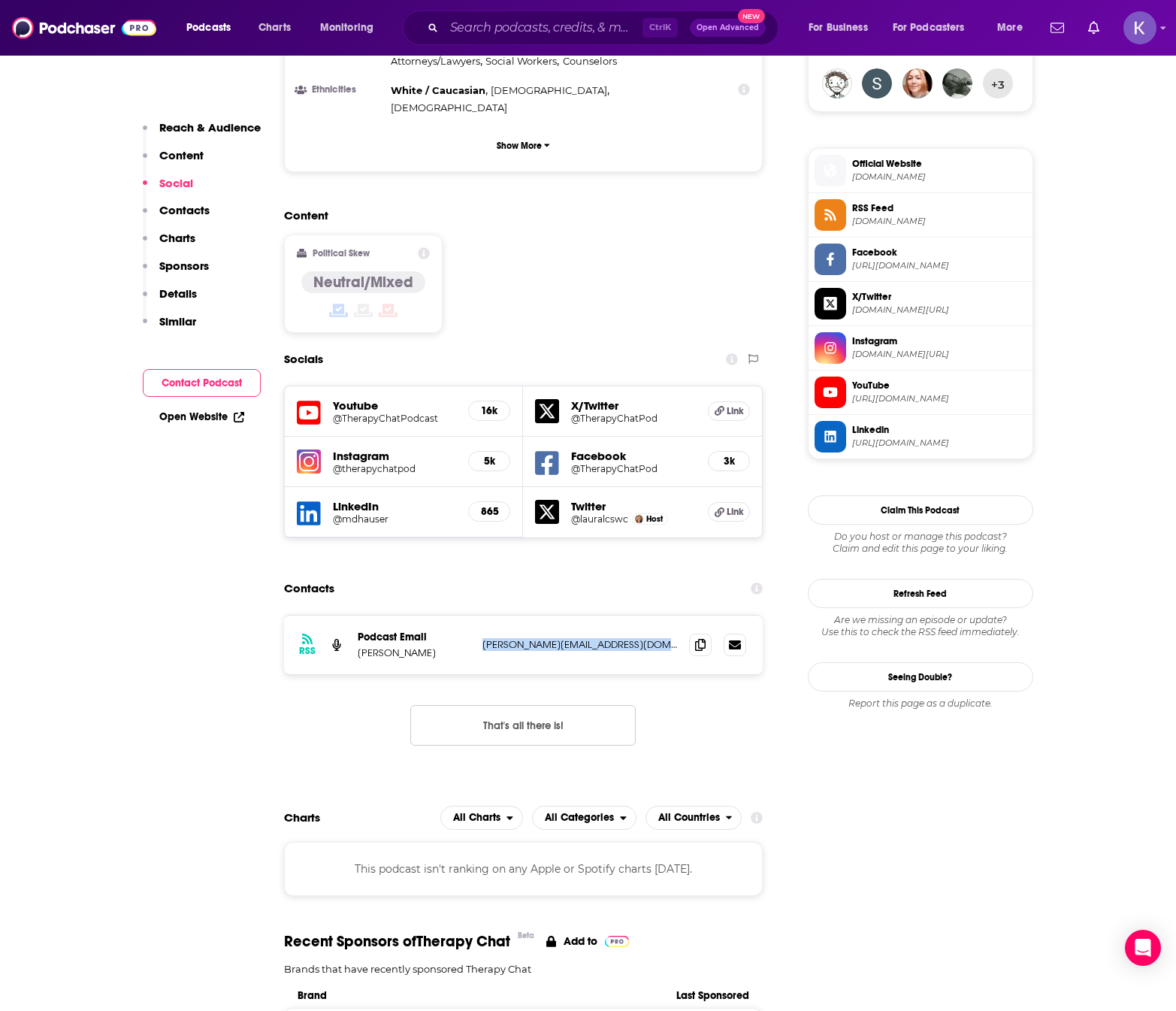
drag, startPoint x: 641, startPoint y: 568, endPoint x: 478, endPoint y: 579, distance: 163.4
click at [478, 615] on div "RSS Podcast Email Laura Reagan laura@traumatherapistnetwork.com laura@traumathe…" at bounding box center [523, 644] width 479 height 59
copy p "laura@traumatherapistnetwork.com"
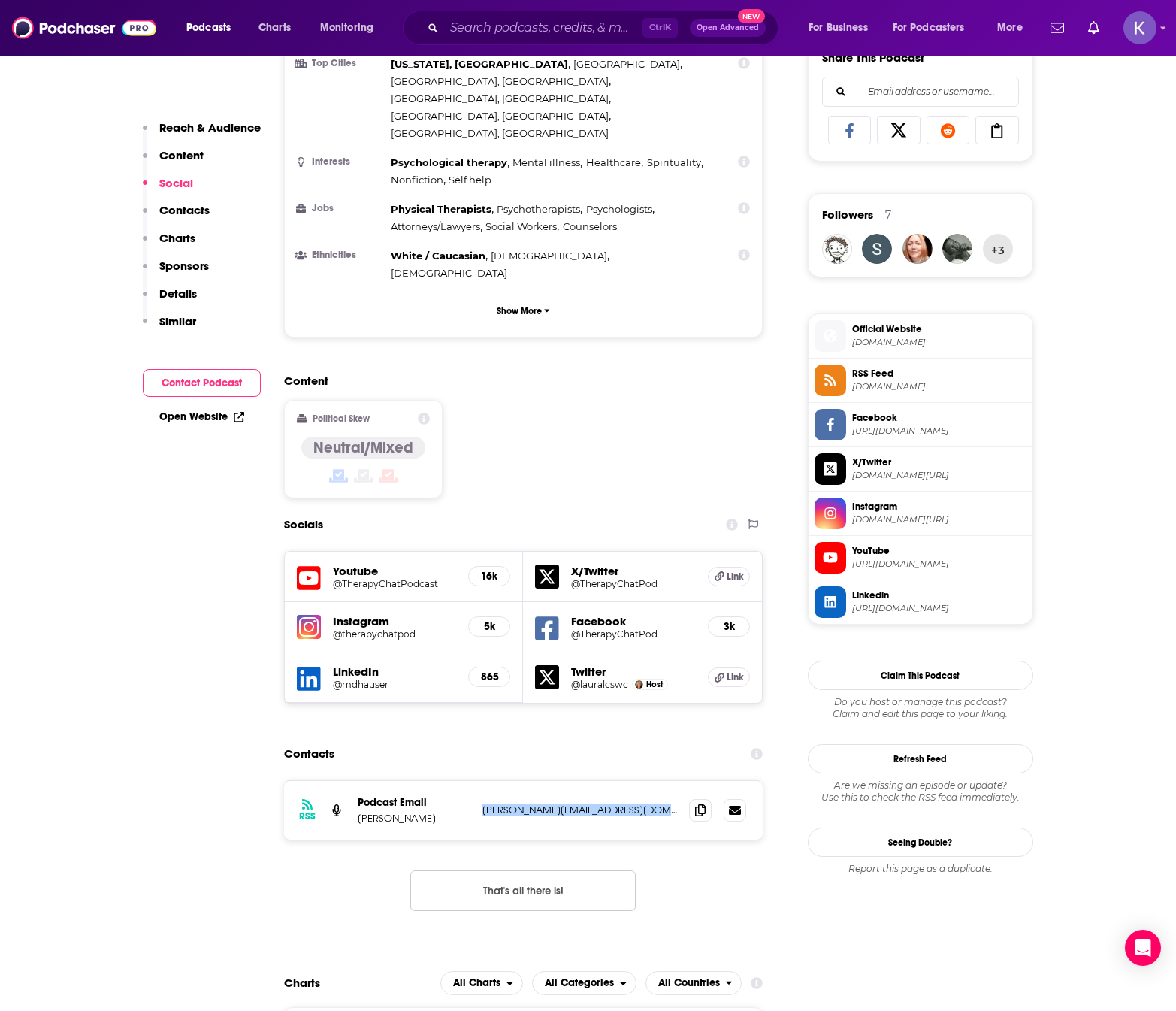
scroll to position [827, 0]
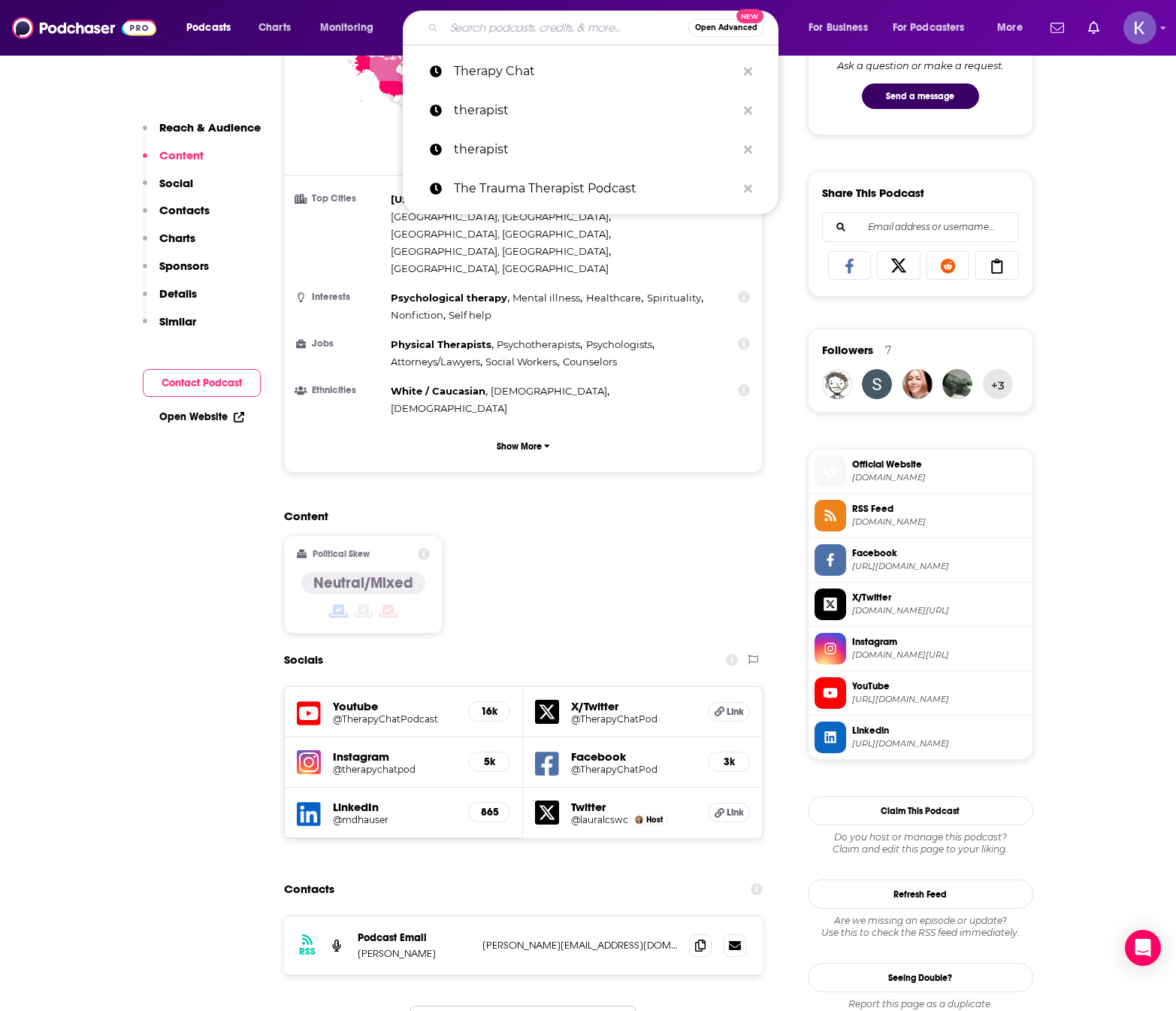
click at [468, 28] on input "Search podcasts, credits, & more..." at bounding box center [566, 28] width 244 height 24
paste input "Trauma Rewired"
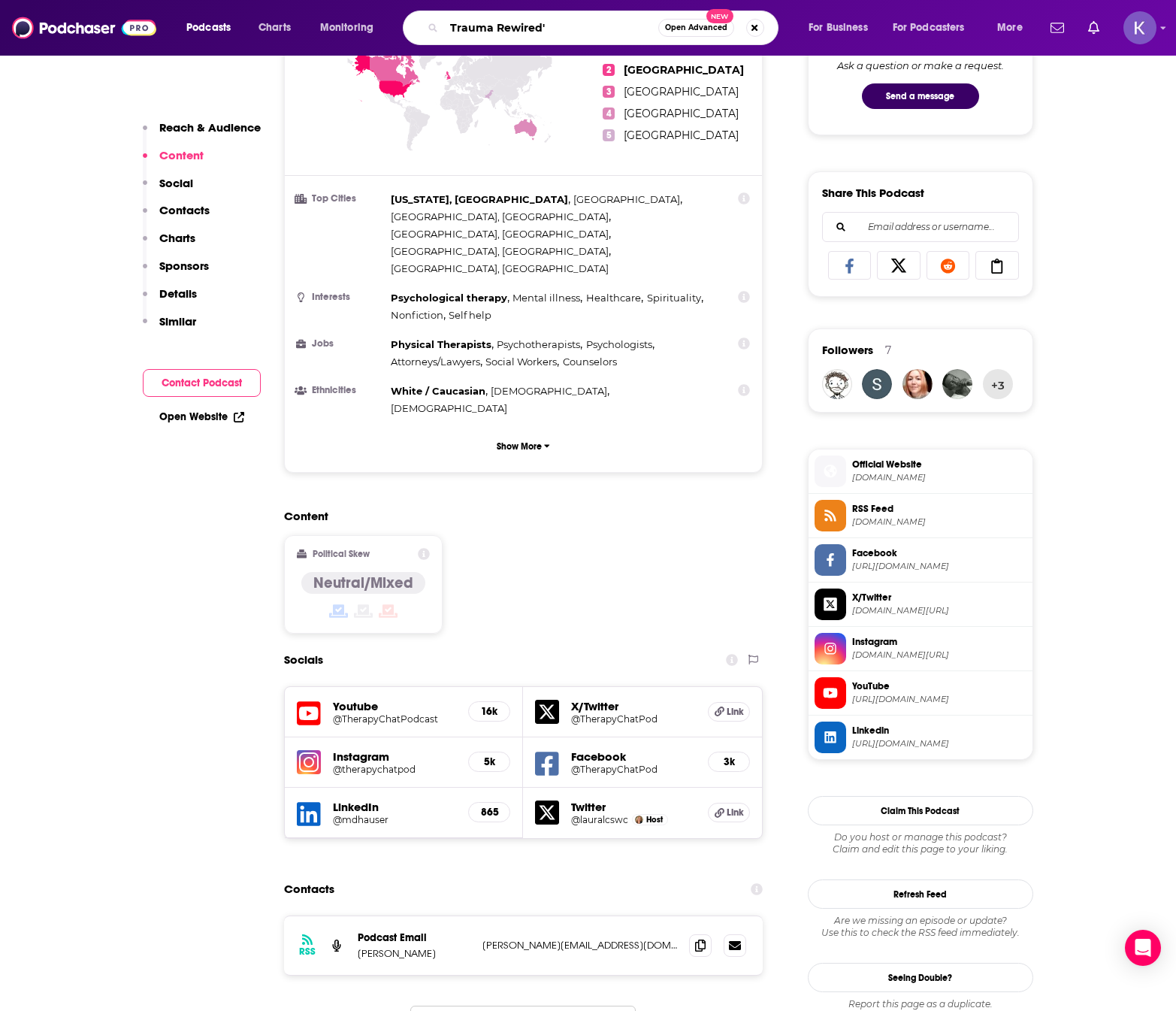
type input "Trauma Rewired"
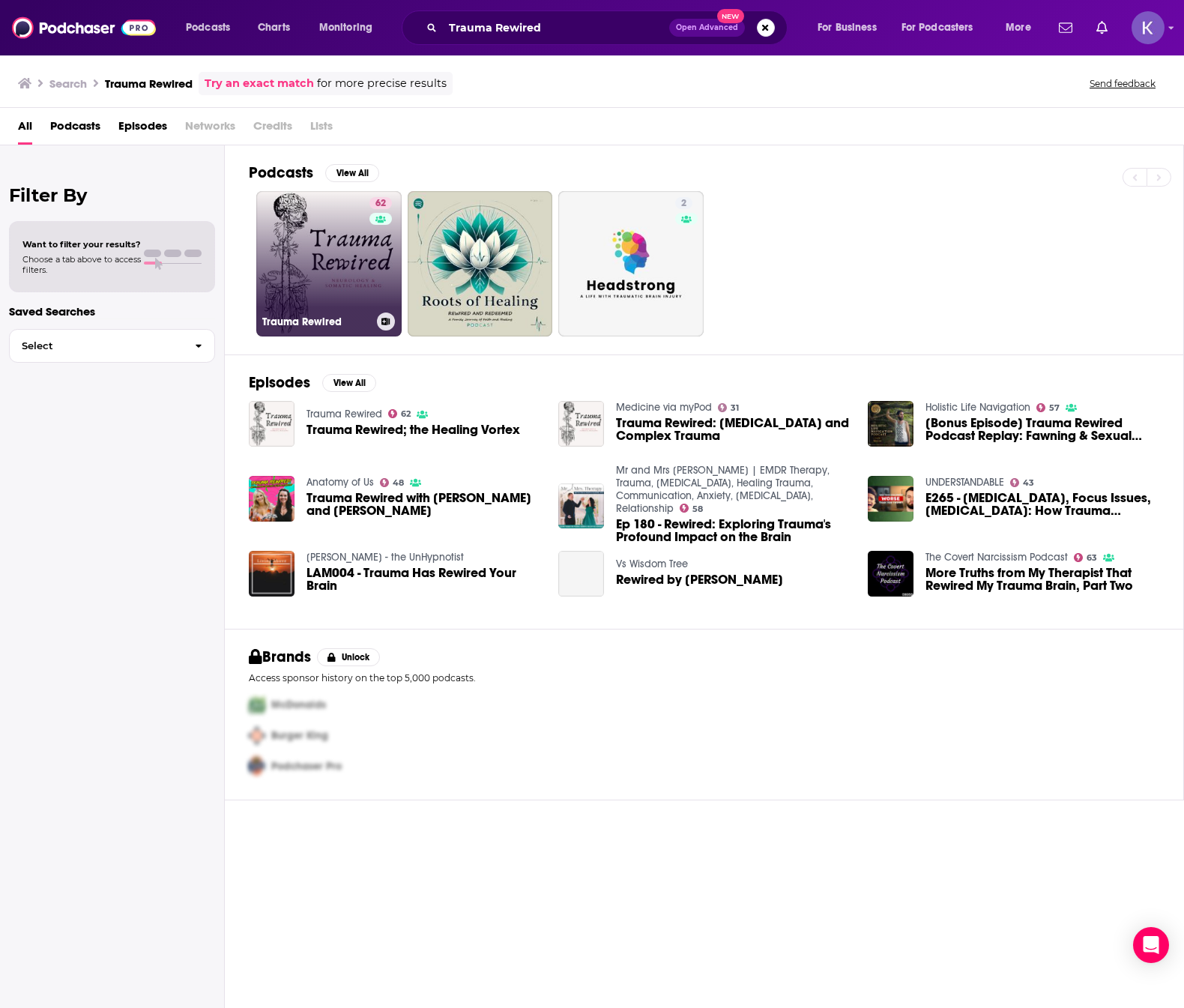
click at [355, 282] on link "62 Trauma Rewired" at bounding box center [330, 264] width 146 height 146
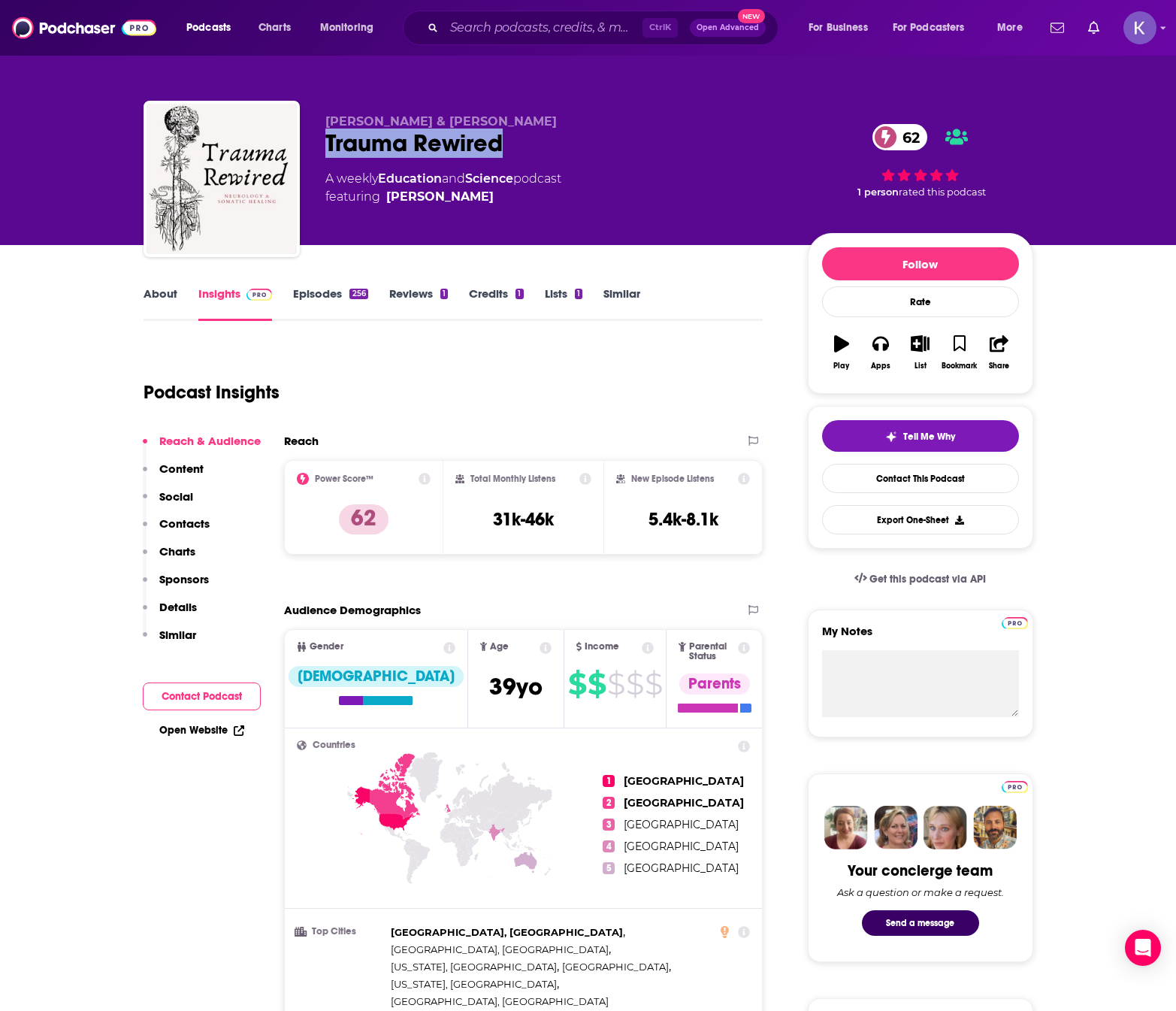
drag, startPoint x: 507, startPoint y: 146, endPoint x: 311, endPoint y: 153, distance: 196.1
click at [311, 153] on div "Jennifer Wallace & Elisabeth Kristof Trauma Rewired 62 A weekly Education and S…" at bounding box center [588, 182] width 889 height 162
copy h2 "Trauma Rewired"
click at [155, 309] on link "About" at bounding box center [160, 303] width 34 height 35
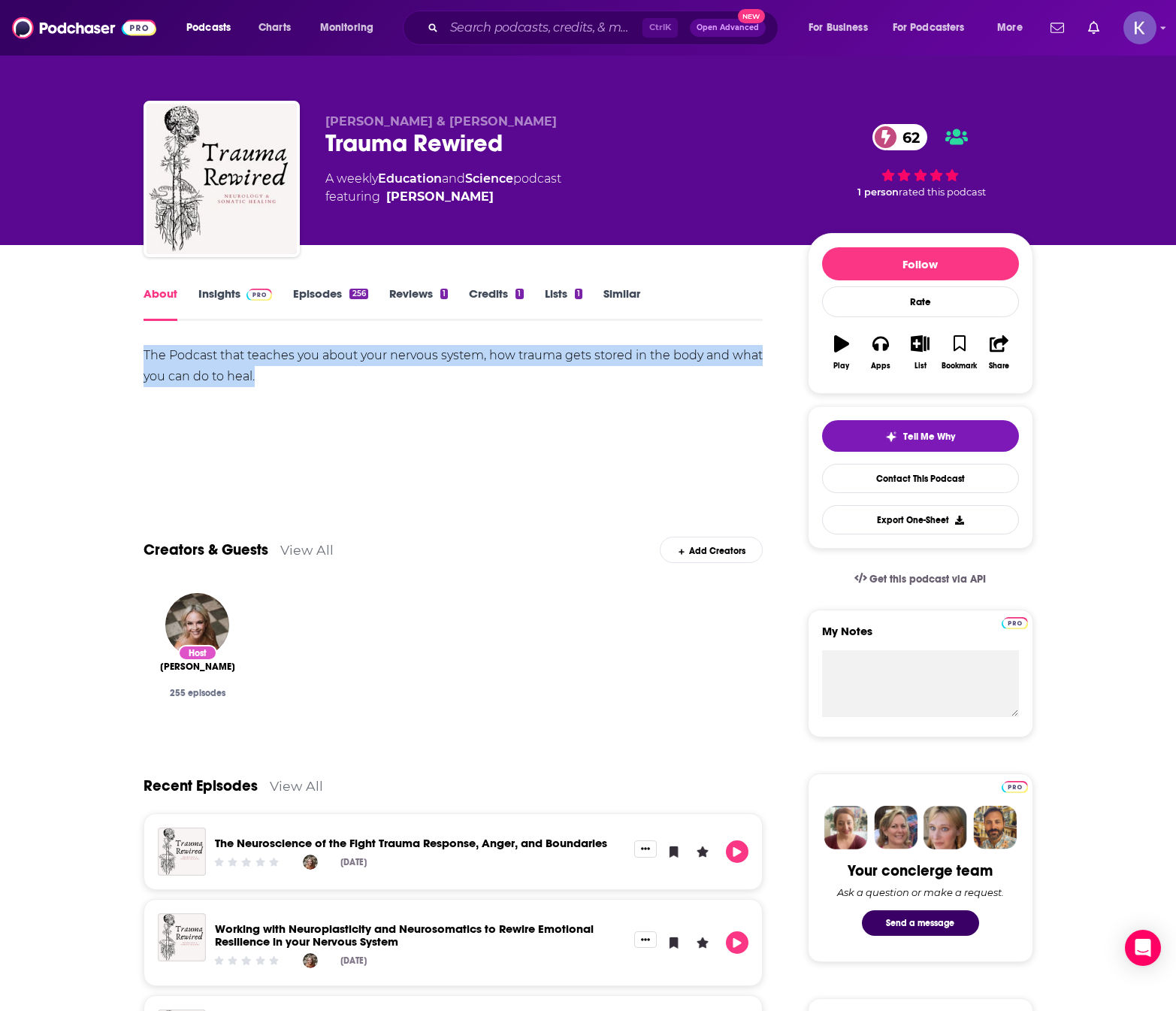
drag, startPoint x: 264, startPoint y: 383, endPoint x: 133, endPoint y: 356, distance: 133.8
copy div "The Podcast that teaches you about your nervous system, how trauma gets stored …"
click at [216, 287] on link "Insights" at bounding box center [235, 303] width 74 height 35
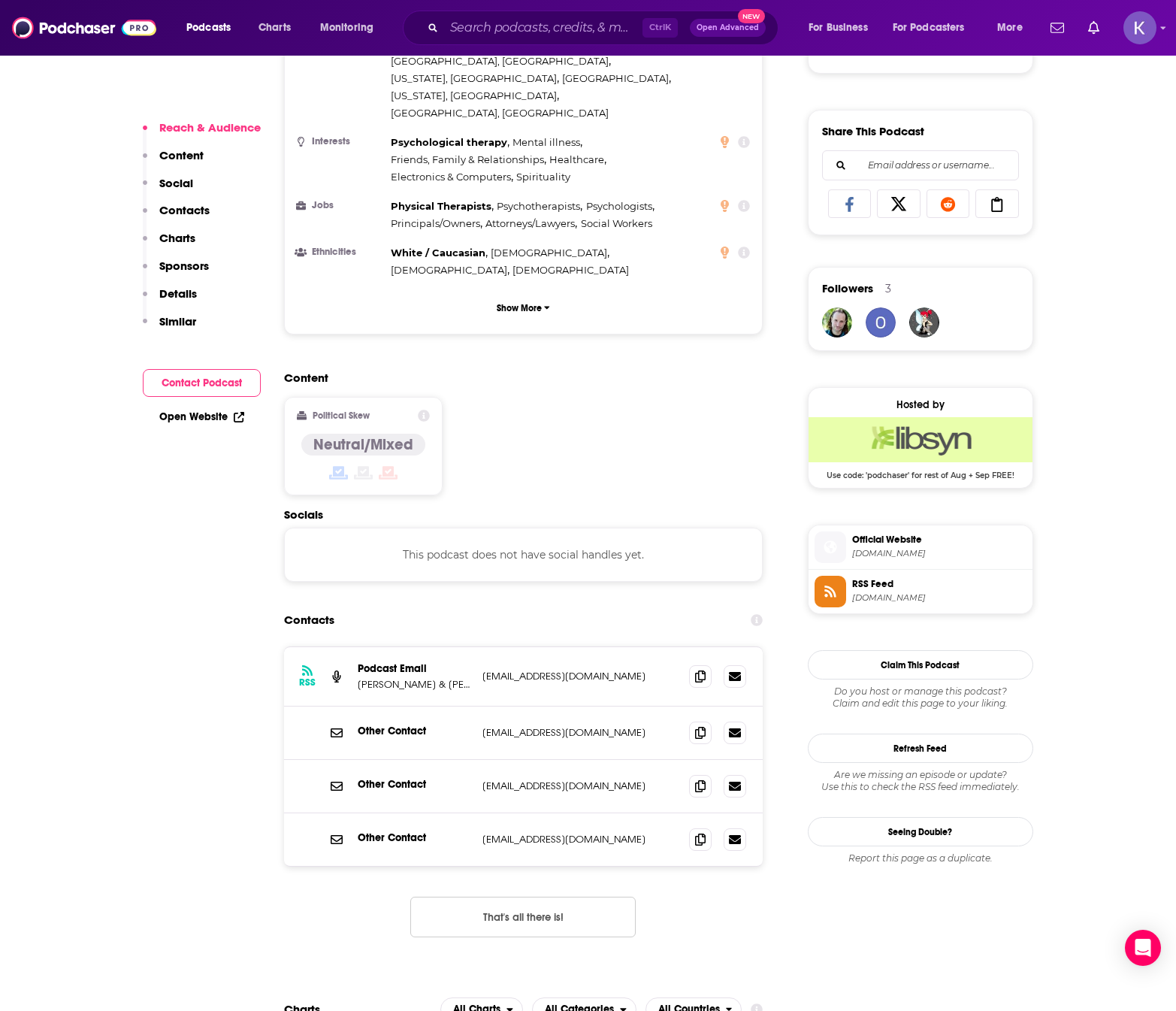
scroll to position [901, 0]
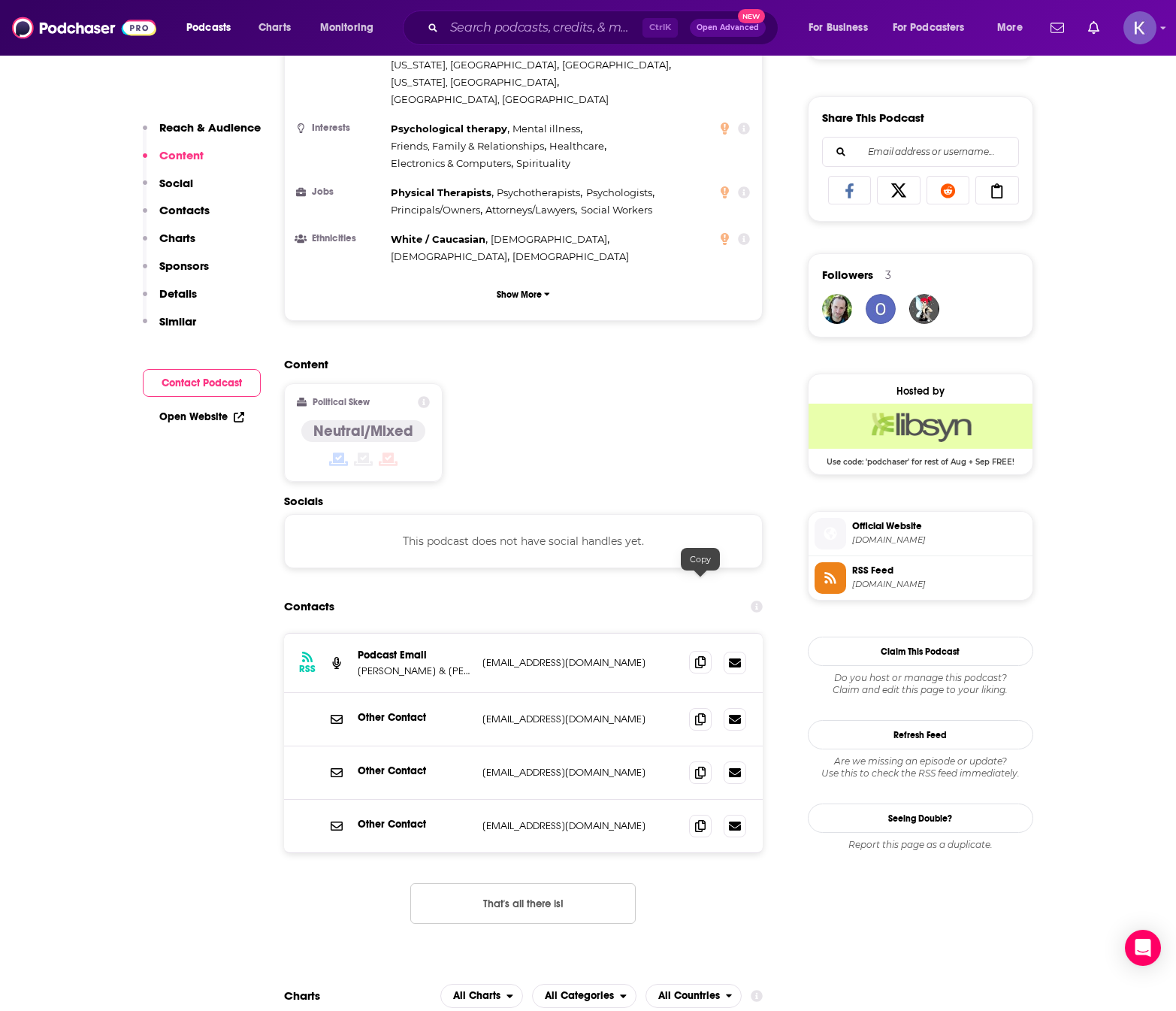
click at [695, 651] on span at bounding box center [700, 662] width 22 height 22
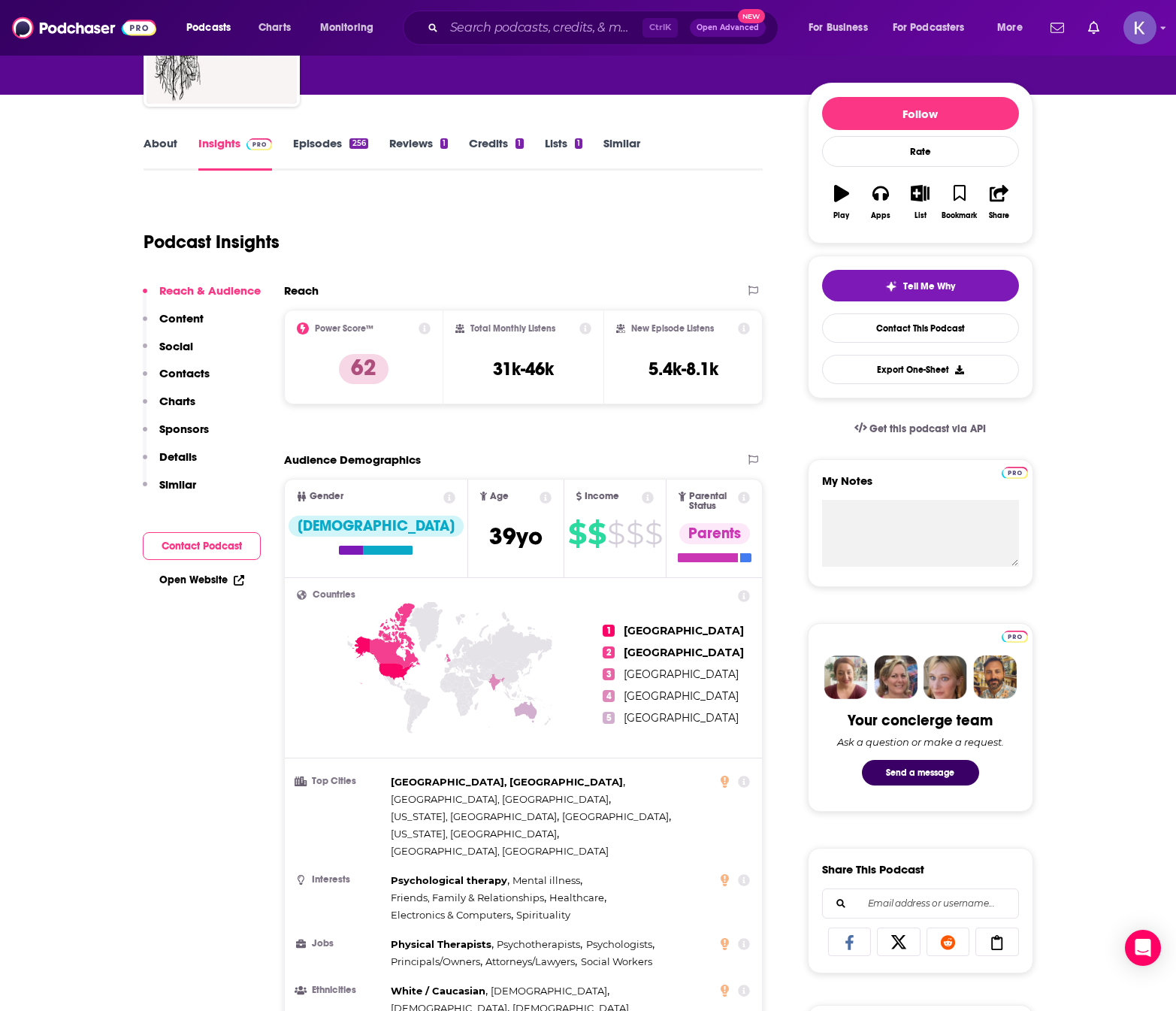
scroll to position [0, 0]
